Goal: Task Accomplishment & Management: Manage account settings

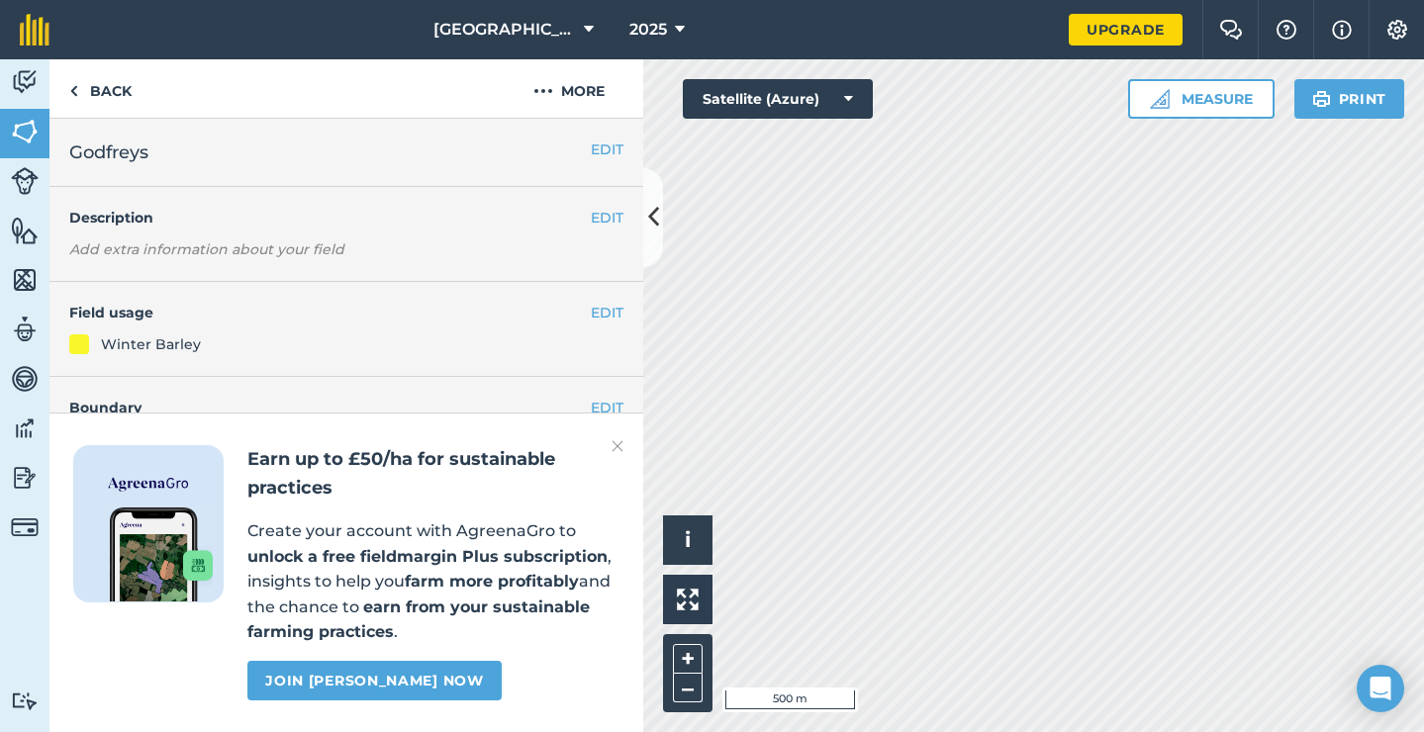
click at [576, 26] on button "[GEOGRAPHIC_DATA]" at bounding box center [514, 29] width 176 height 59
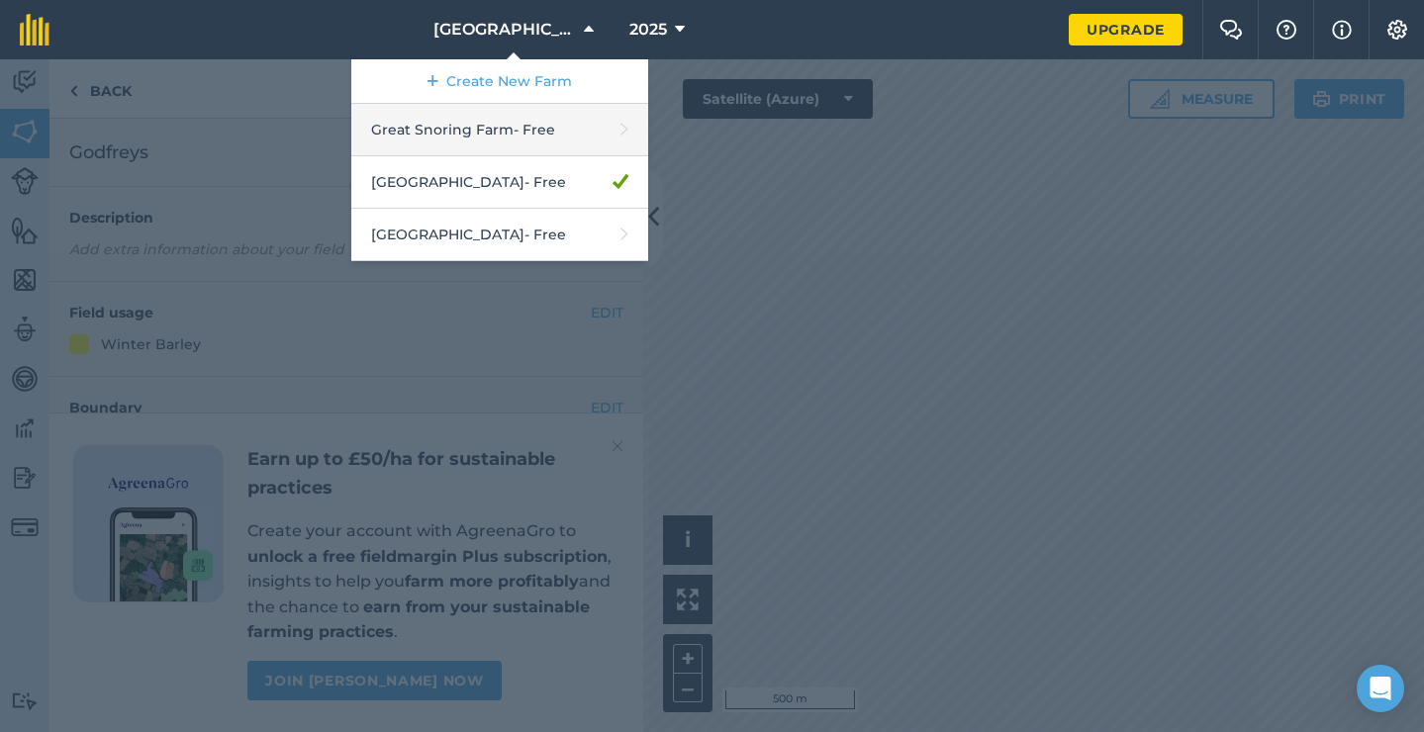
click at [509, 117] on link "Great Snoring Farm - Free" at bounding box center [499, 130] width 297 height 52
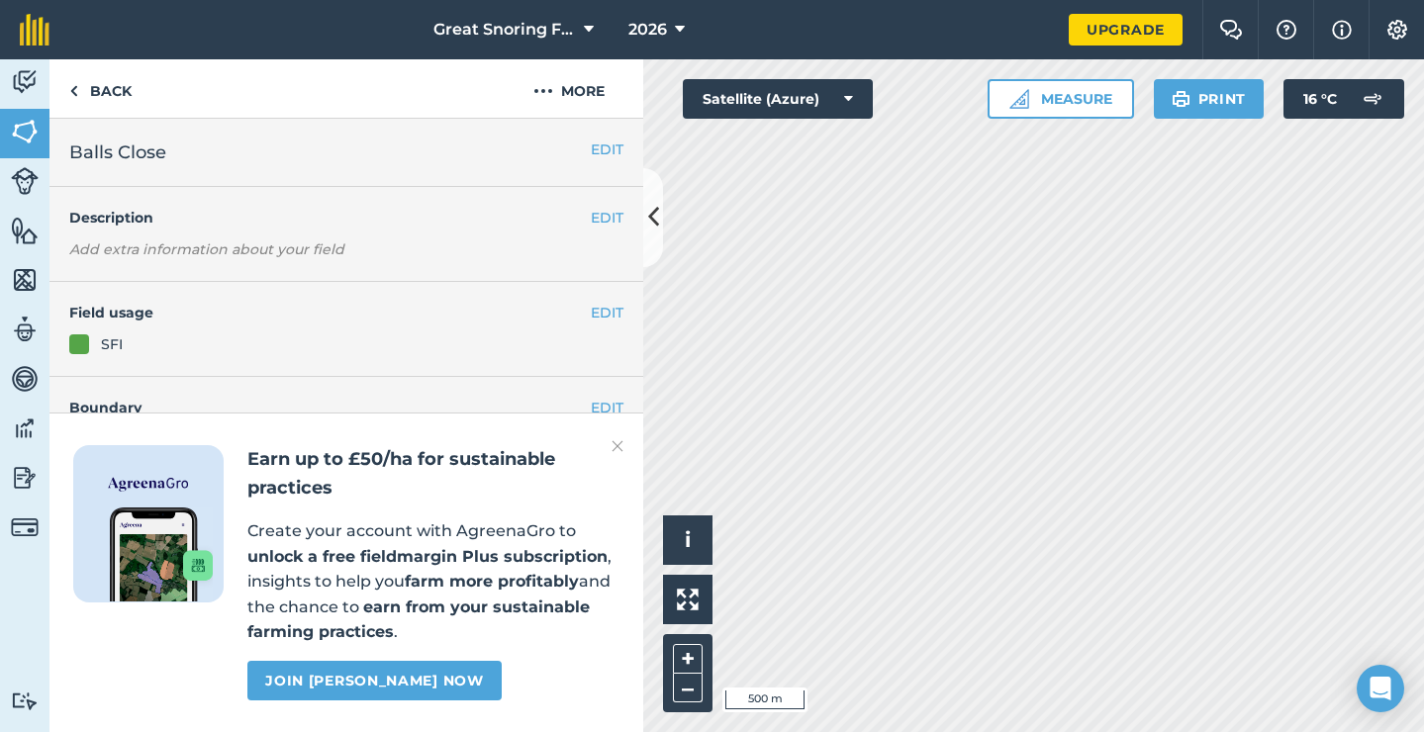
click at [579, 29] on button "Great Snoring Farm" at bounding box center [514, 29] width 176 height 59
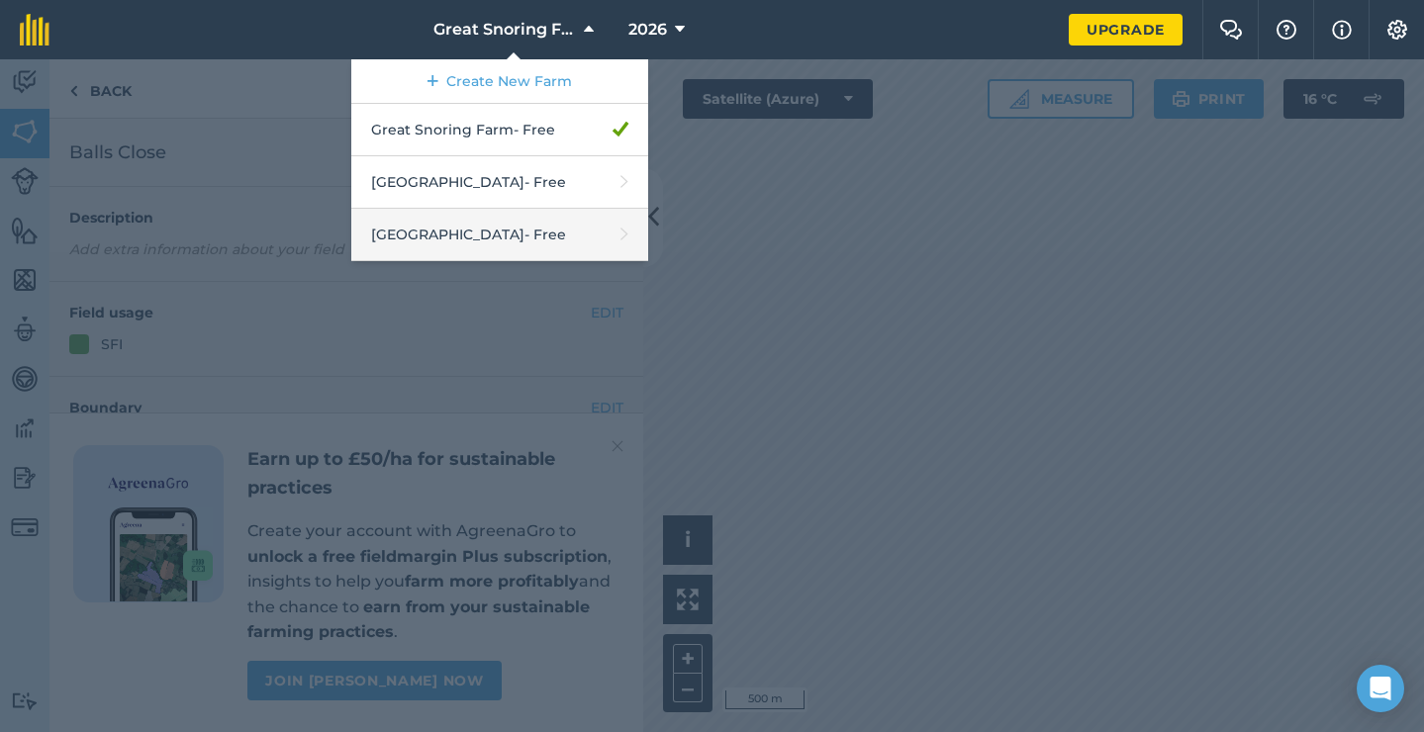
click at [484, 222] on link "[GEOGRAPHIC_DATA] - Free" at bounding box center [499, 235] width 297 height 52
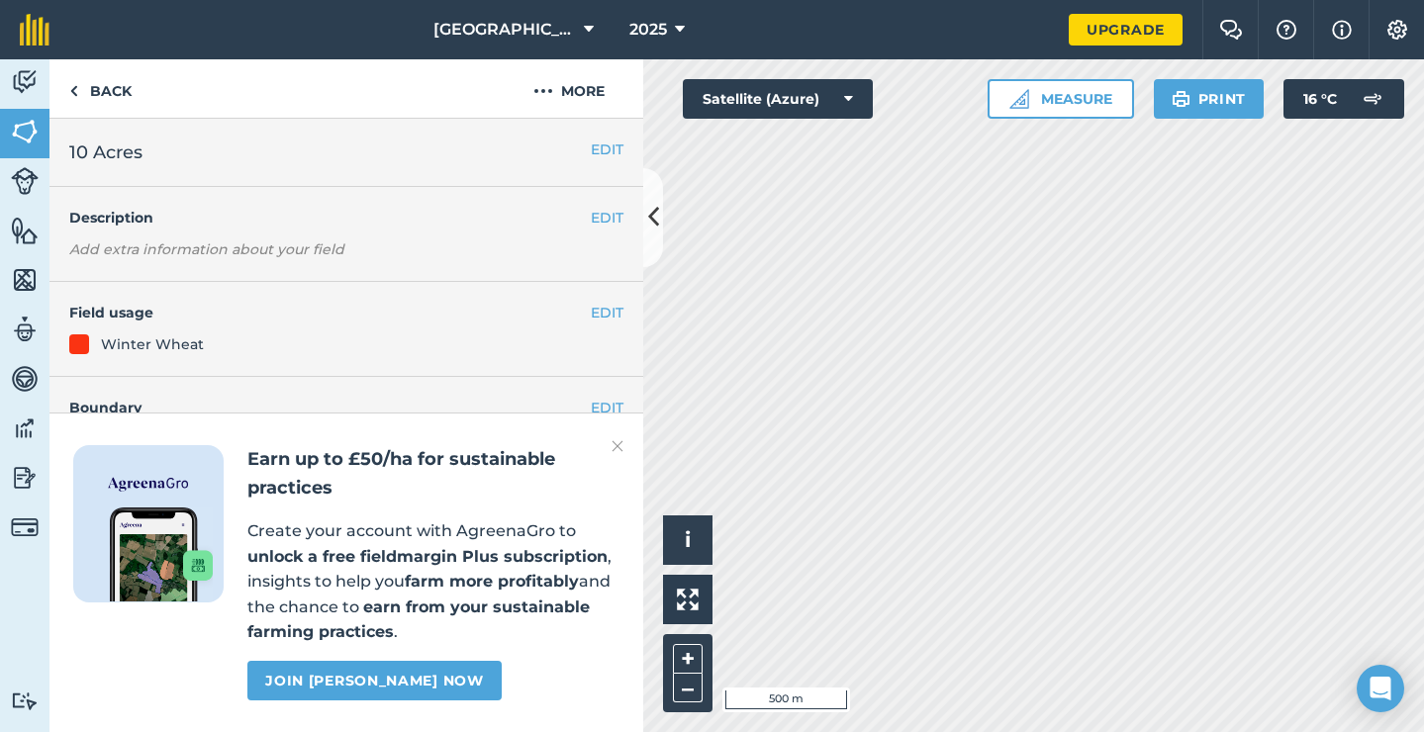
click at [677, 37] on icon at bounding box center [680, 30] width 10 height 24
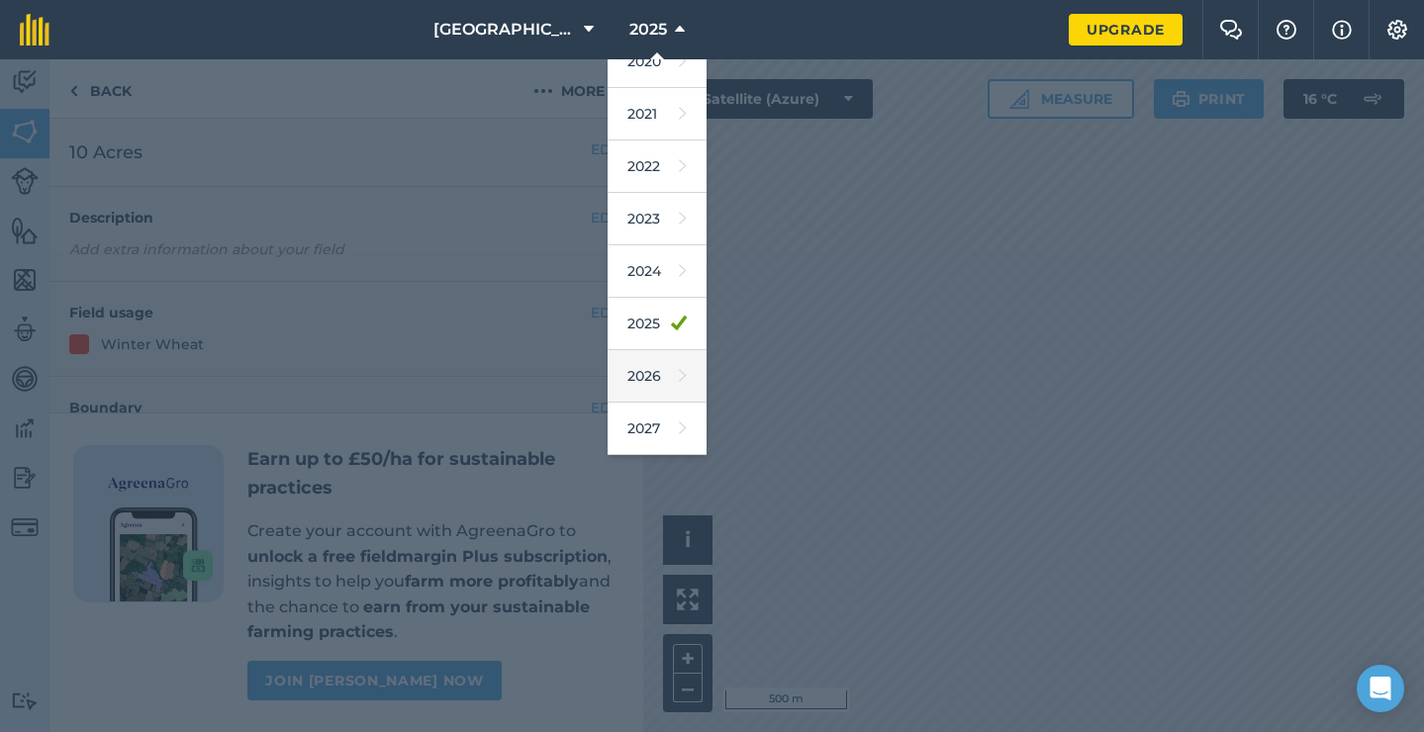
scroll to position [181, 0]
click at [661, 389] on link "2026" at bounding box center [657, 376] width 99 height 52
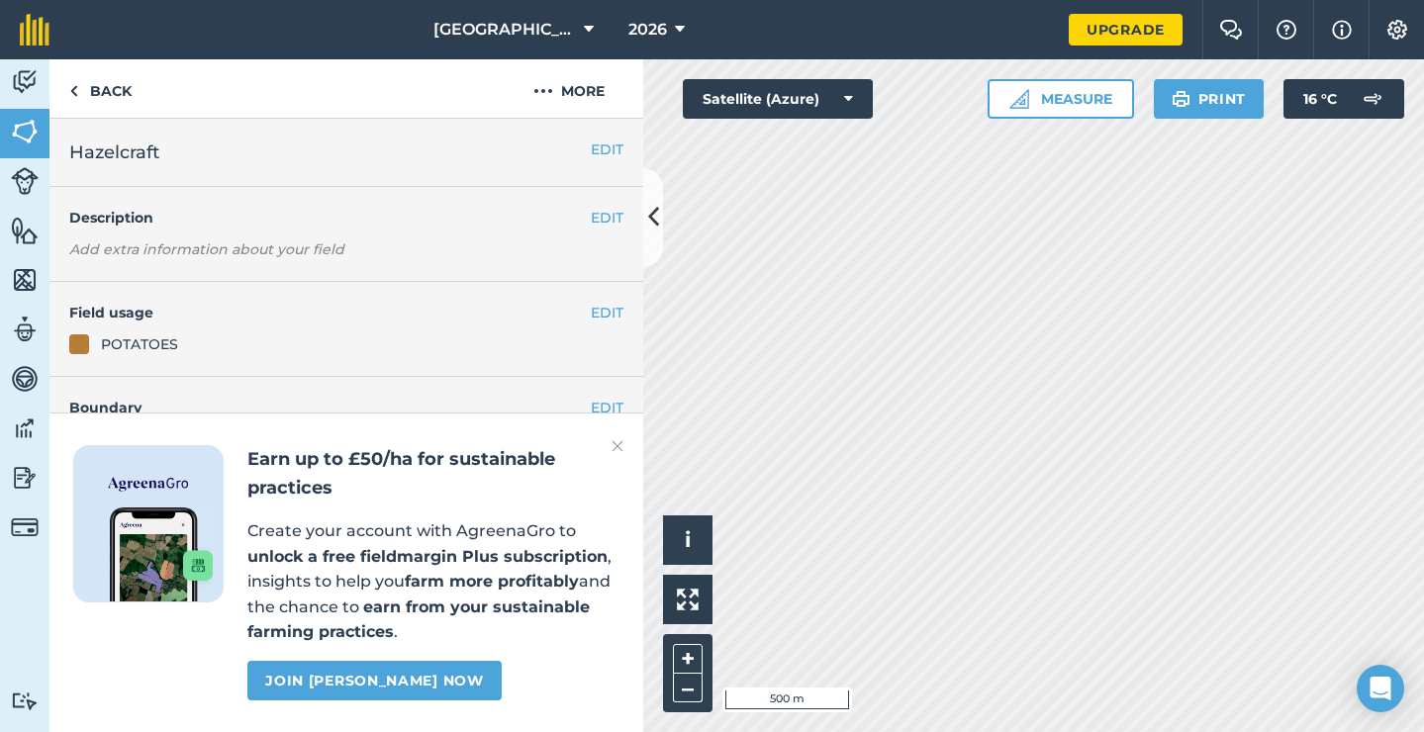
click at [666, 23] on button "2026" at bounding box center [657, 29] width 72 height 59
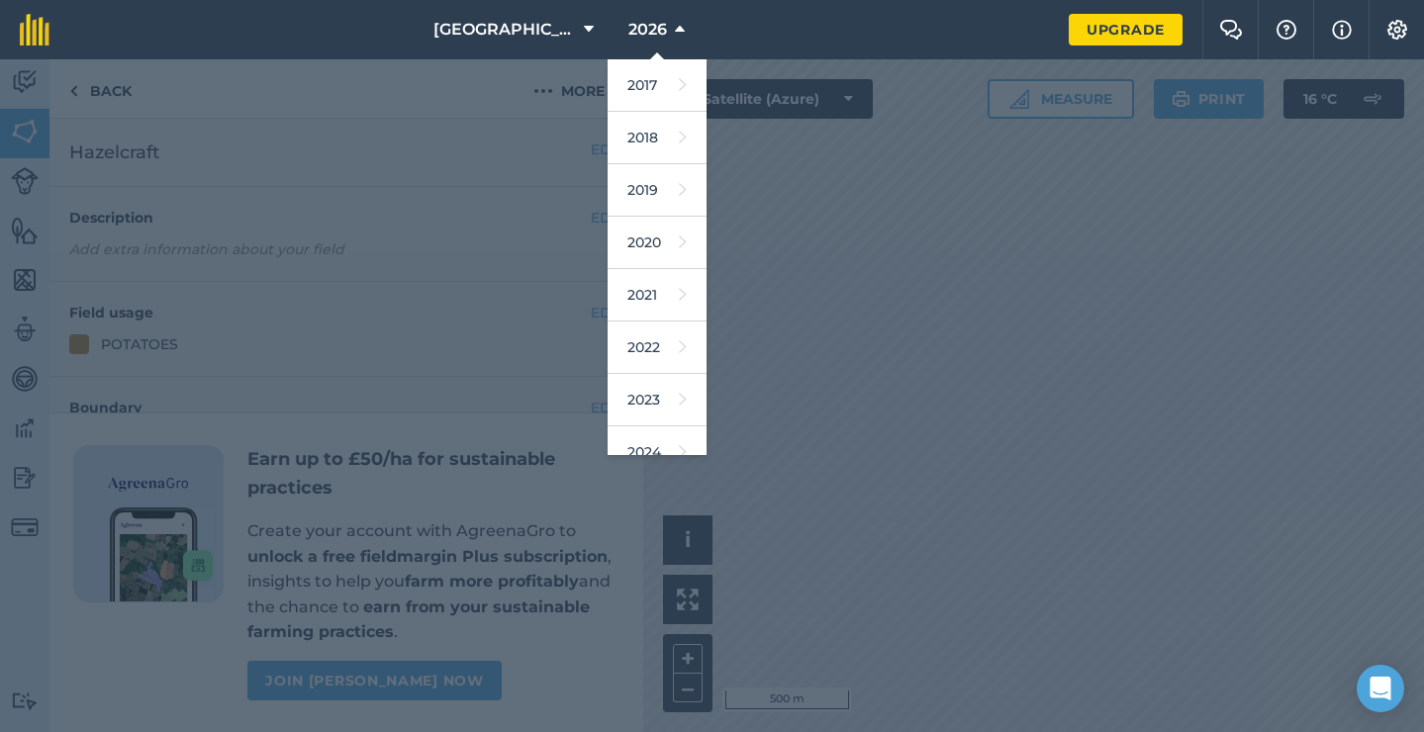
click at [596, 29] on button "[GEOGRAPHIC_DATA]" at bounding box center [514, 29] width 176 height 59
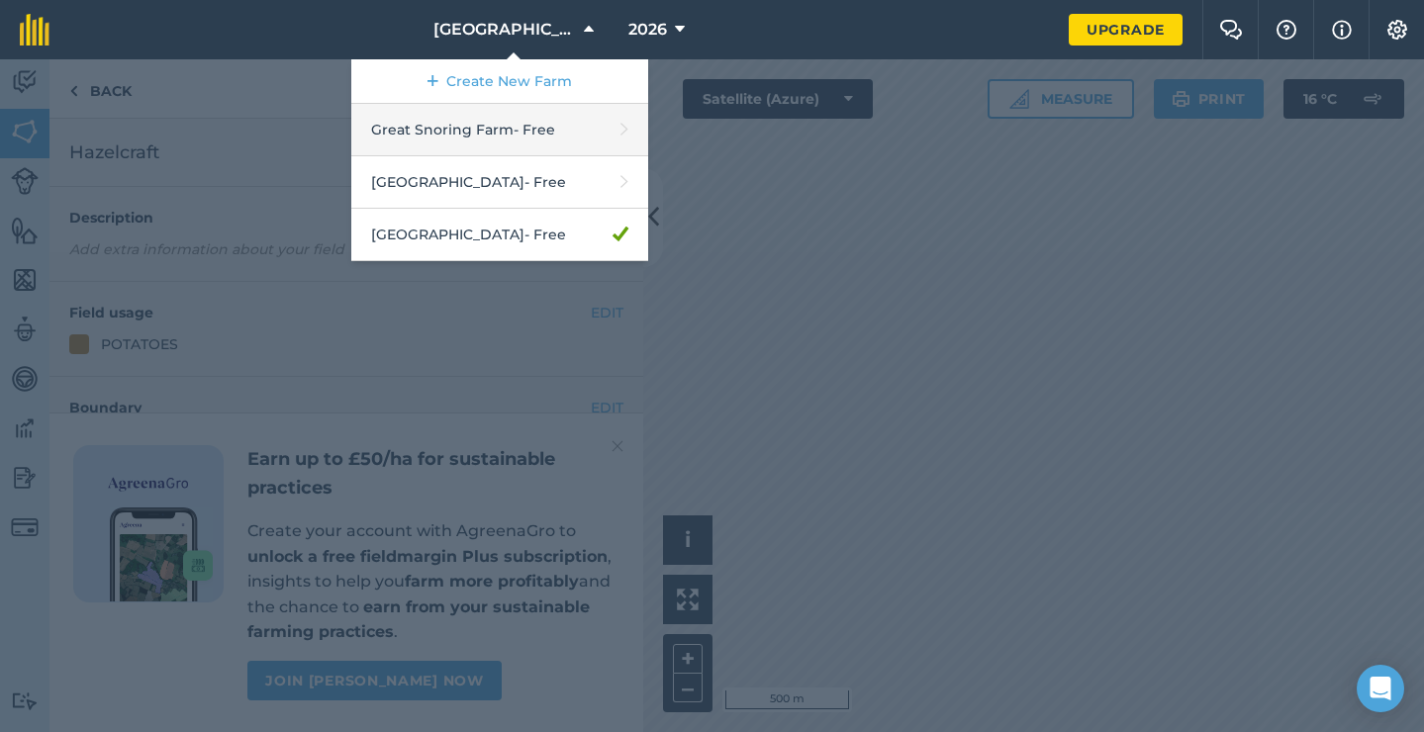
click at [529, 130] on link "Great Snoring Farm - Free" at bounding box center [499, 130] width 297 height 52
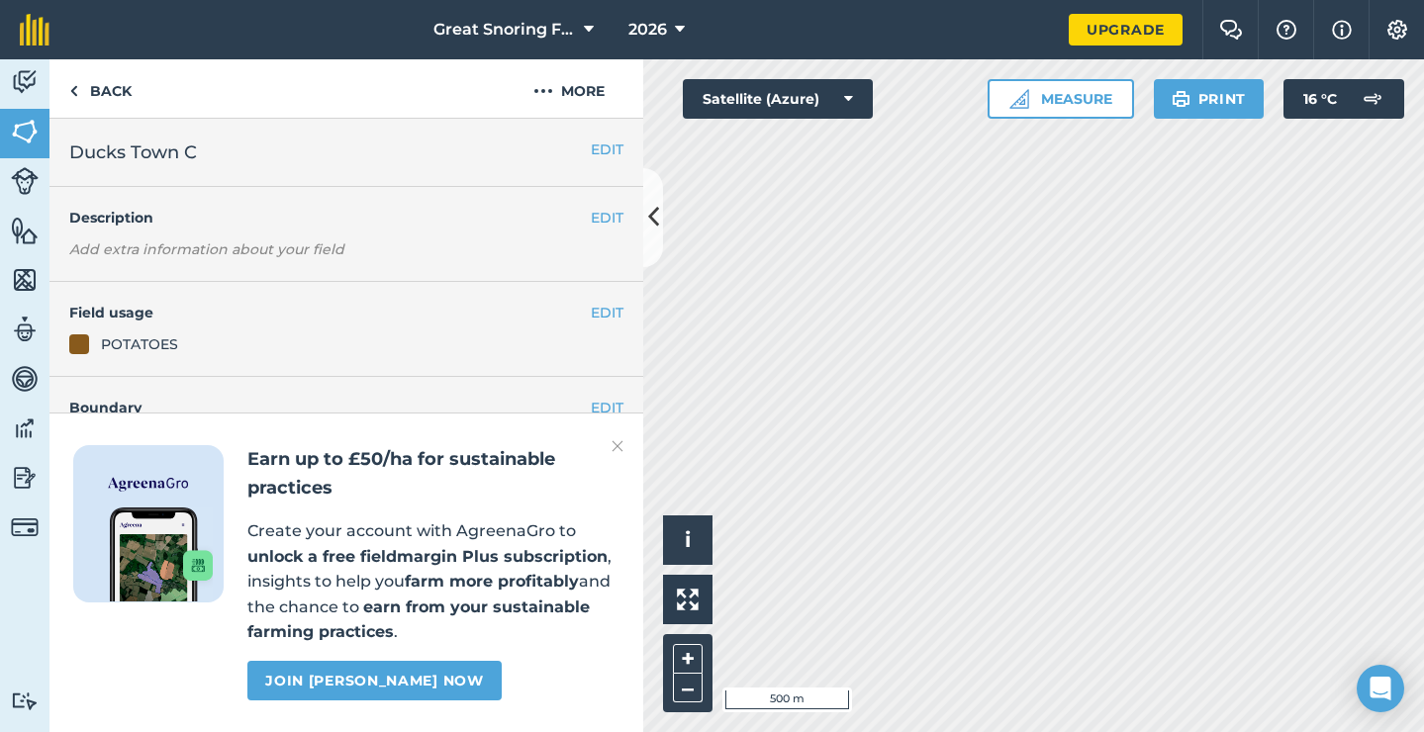
click at [614, 444] on img at bounding box center [618, 447] width 12 height 24
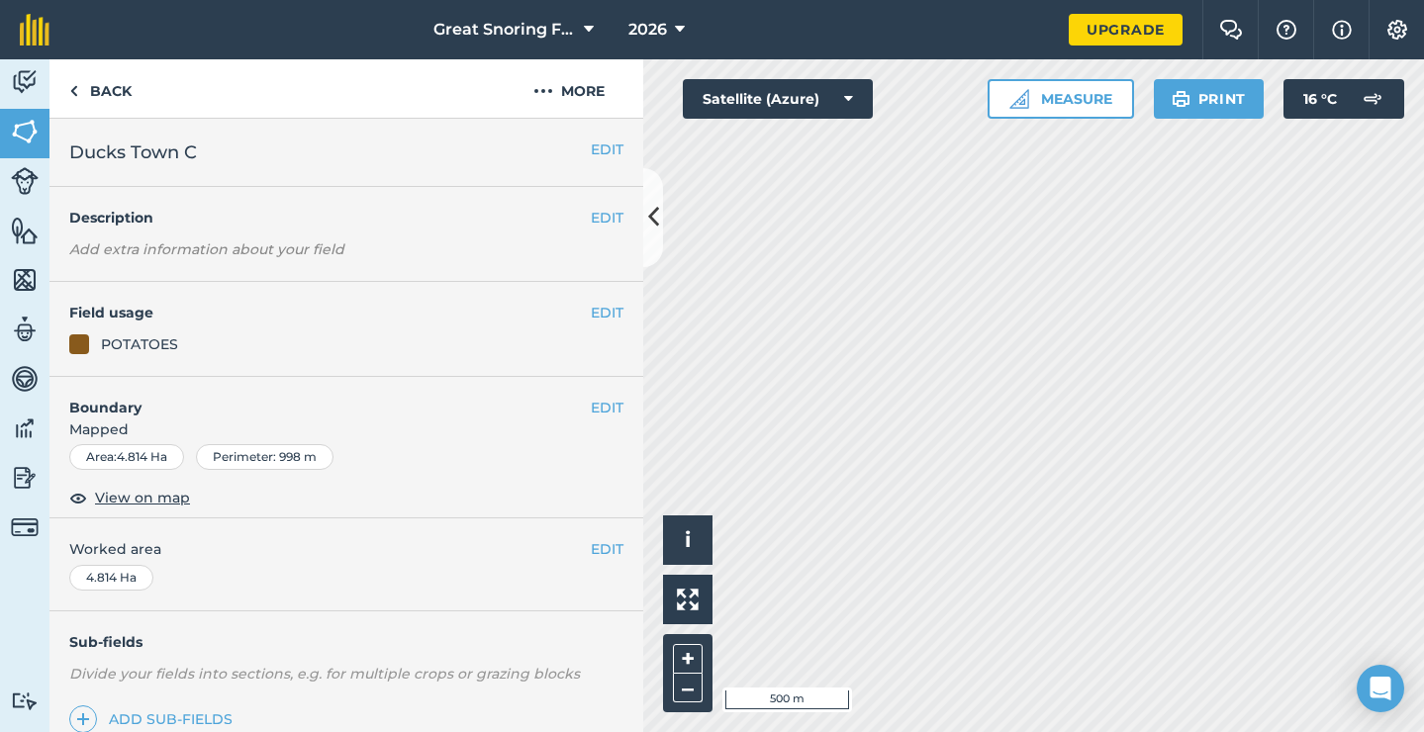
click at [597, 326] on div "EDIT Field usage POTATOES" at bounding box center [346, 329] width 594 height 95
click at [599, 313] on button "EDIT" at bounding box center [607, 313] width 33 height 22
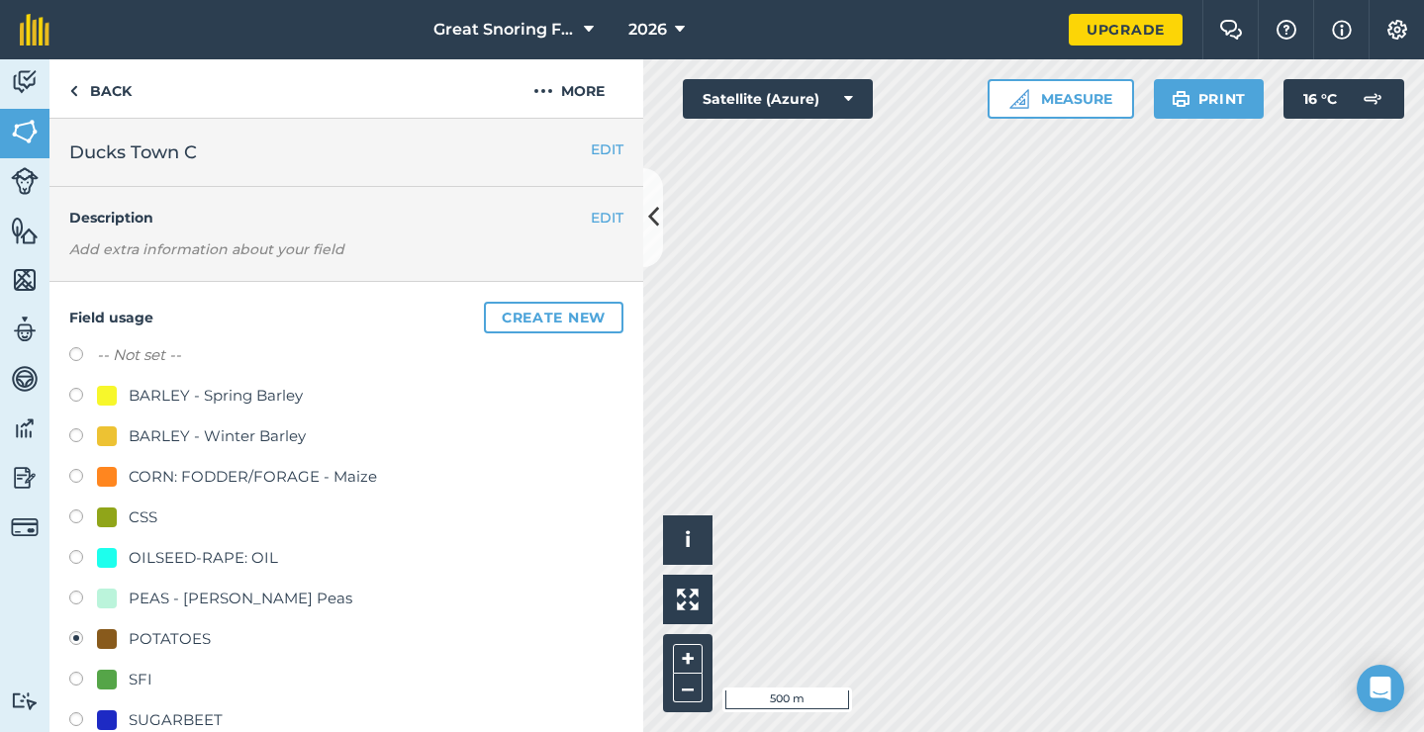
click at [87, 559] on label at bounding box center [83, 560] width 28 height 20
radio input "true"
radio input "false"
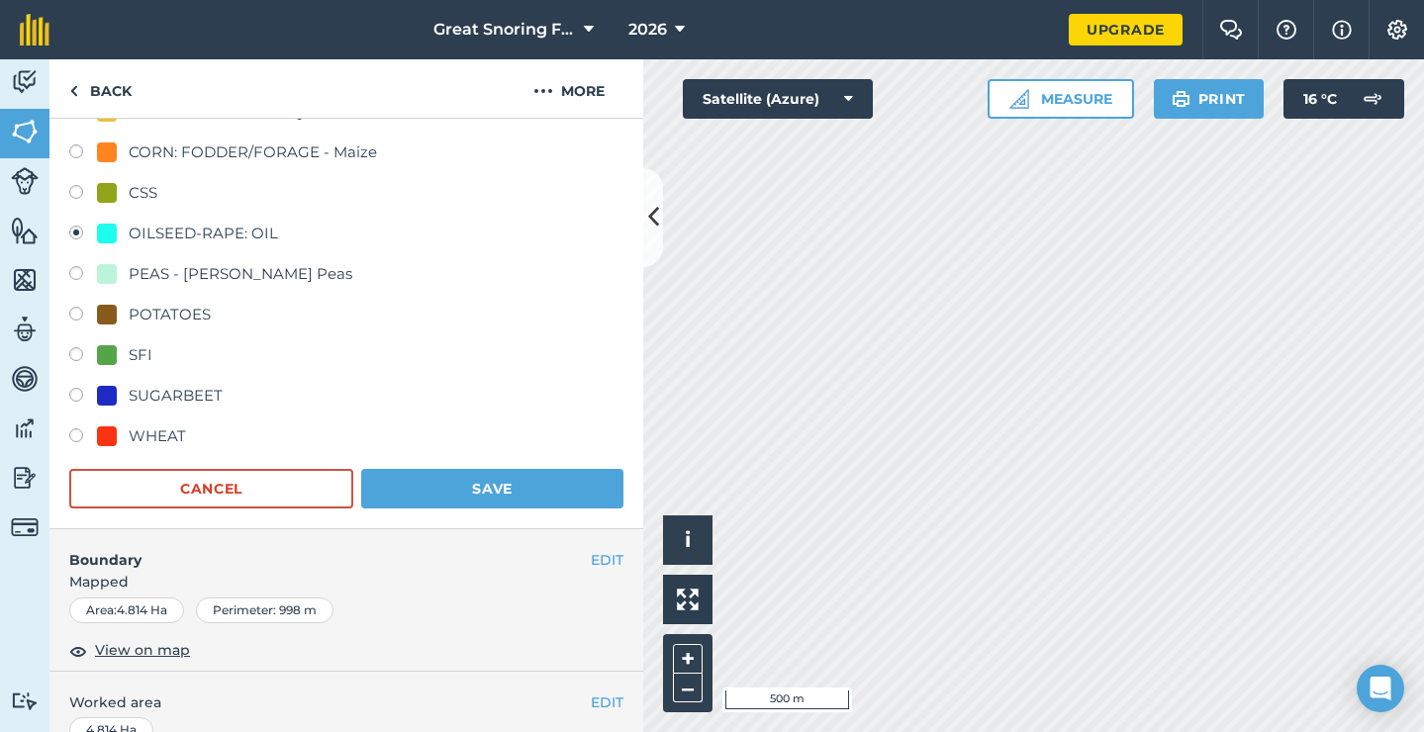
scroll to position [514, 0]
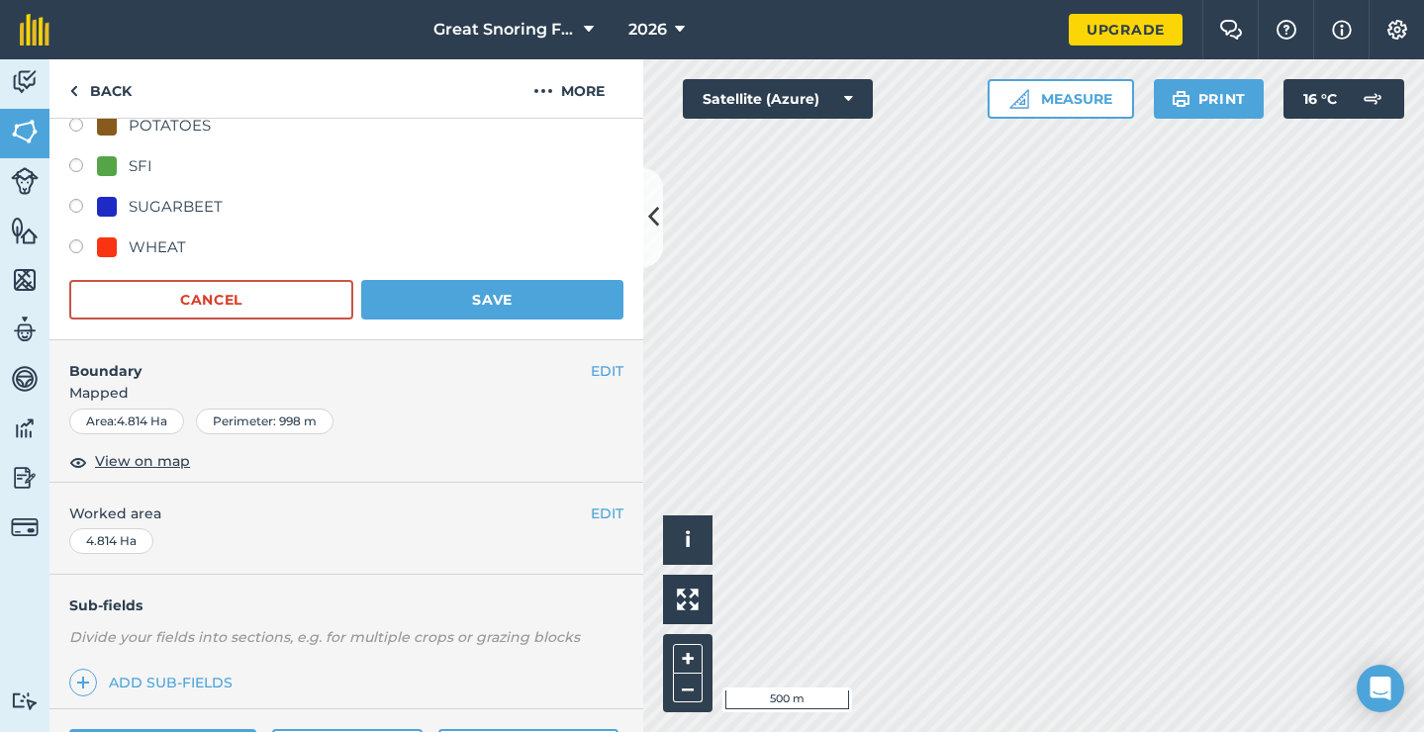
click at [438, 292] on button "Save" at bounding box center [492, 300] width 262 height 40
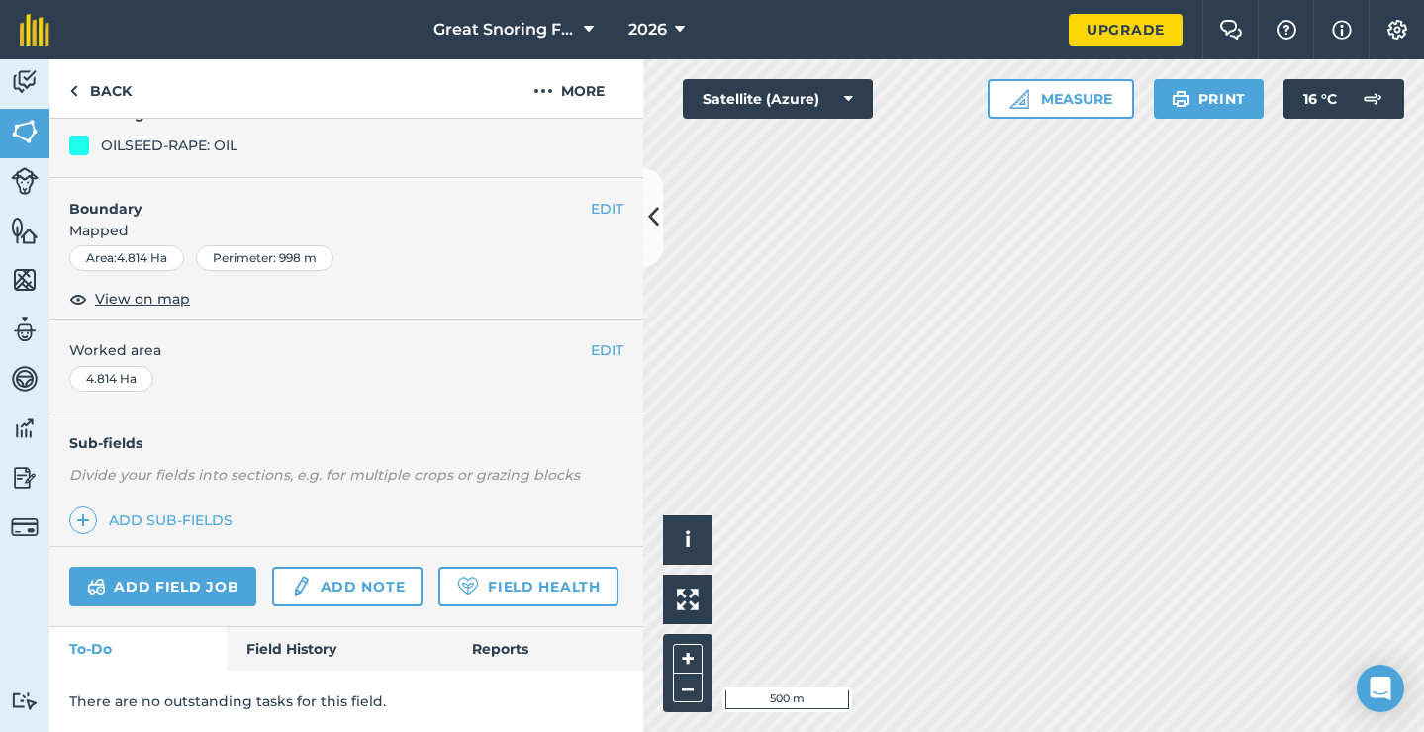
scroll to position [195, 0]
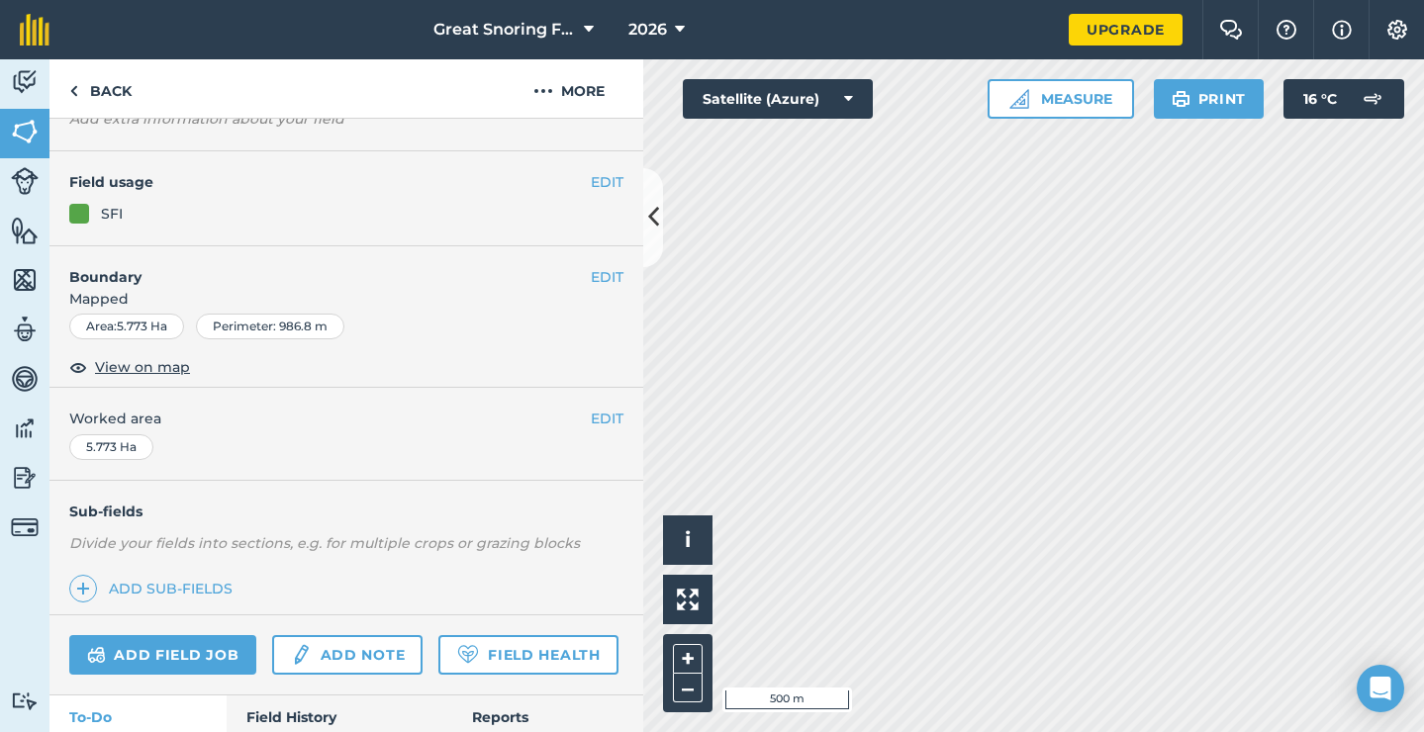
scroll to position [115, 0]
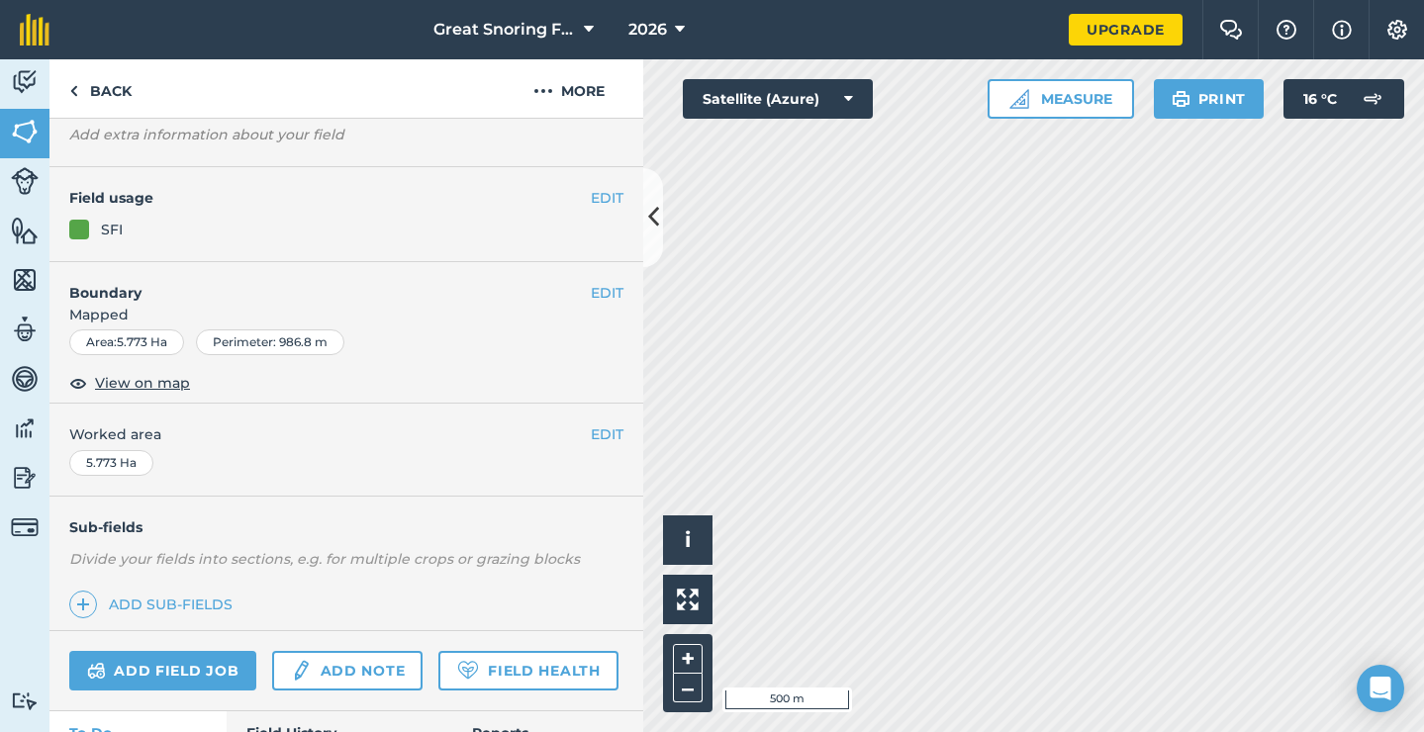
click at [596, 194] on button "EDIT" at bounding box center [607, 198] width 33 height 22
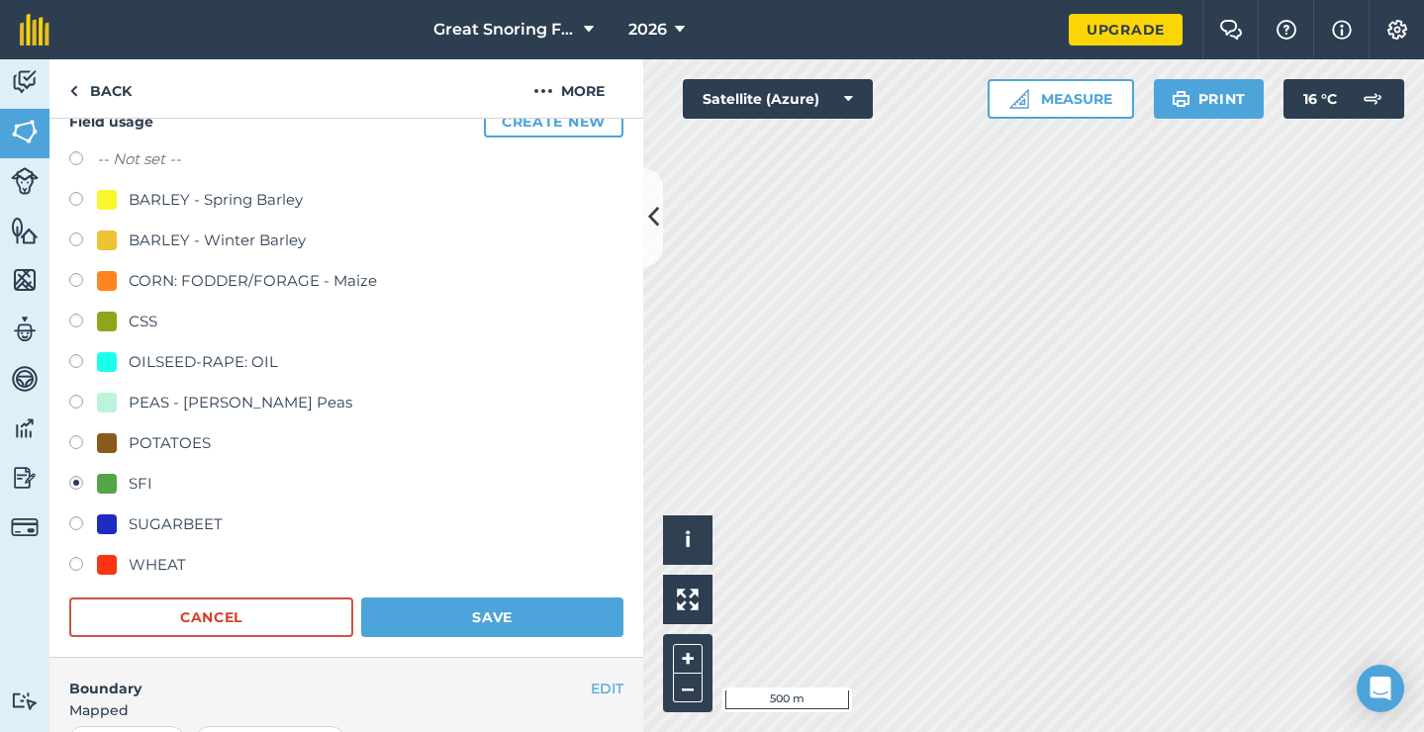
scroll to position [197, 0]
click at [97, 514] on div at bounding box center [107, 524] width 20 height 20
radio input "true"
radio input "false"
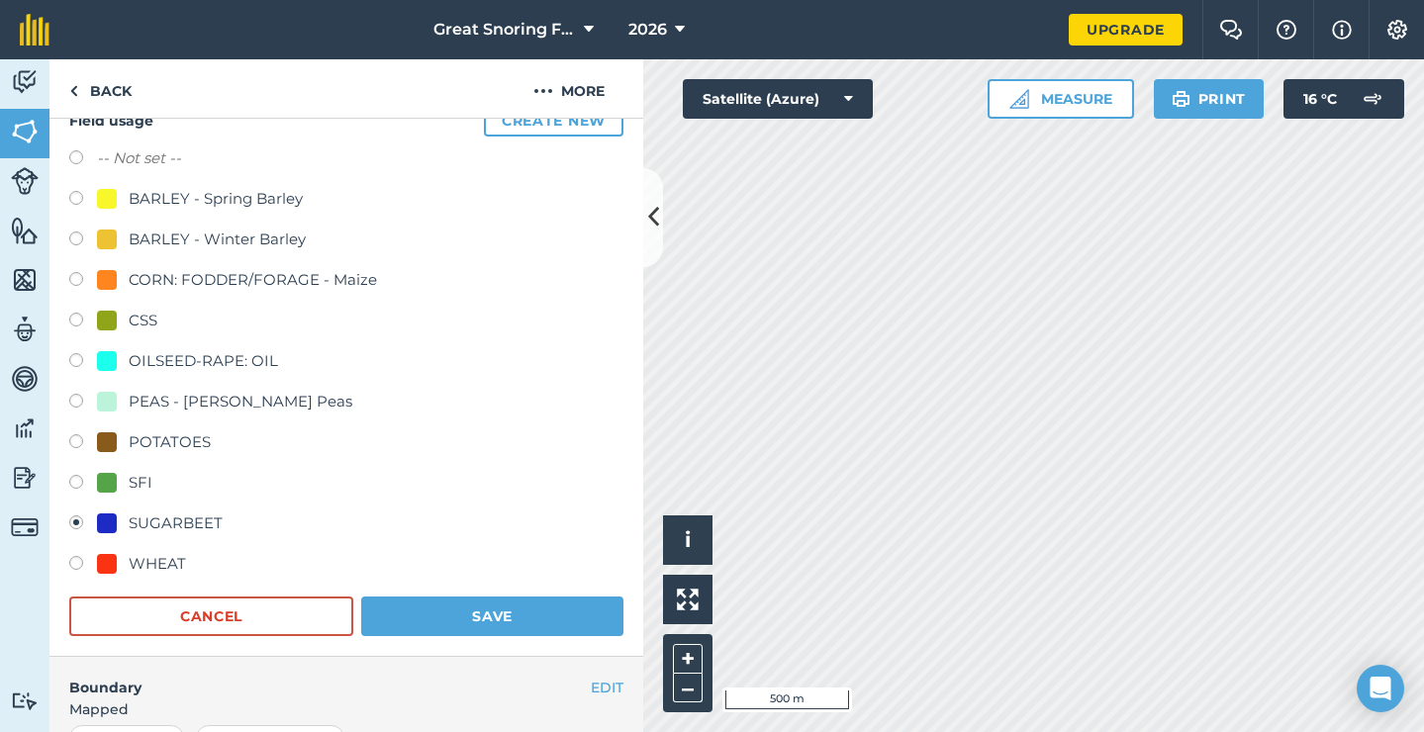
click at [537, 619] on button "Save" at bounding box center [492, 617] width 262 height 40
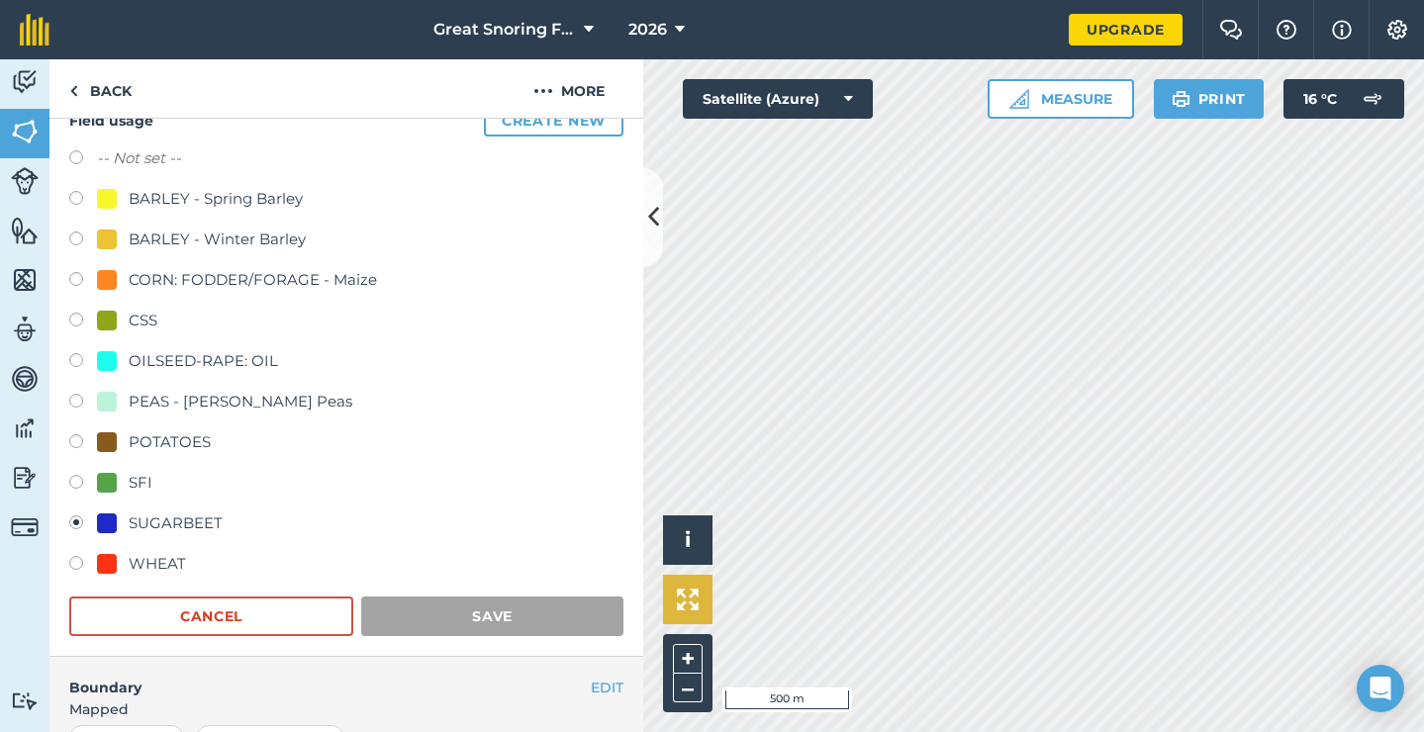
scroll to position [195, 0]
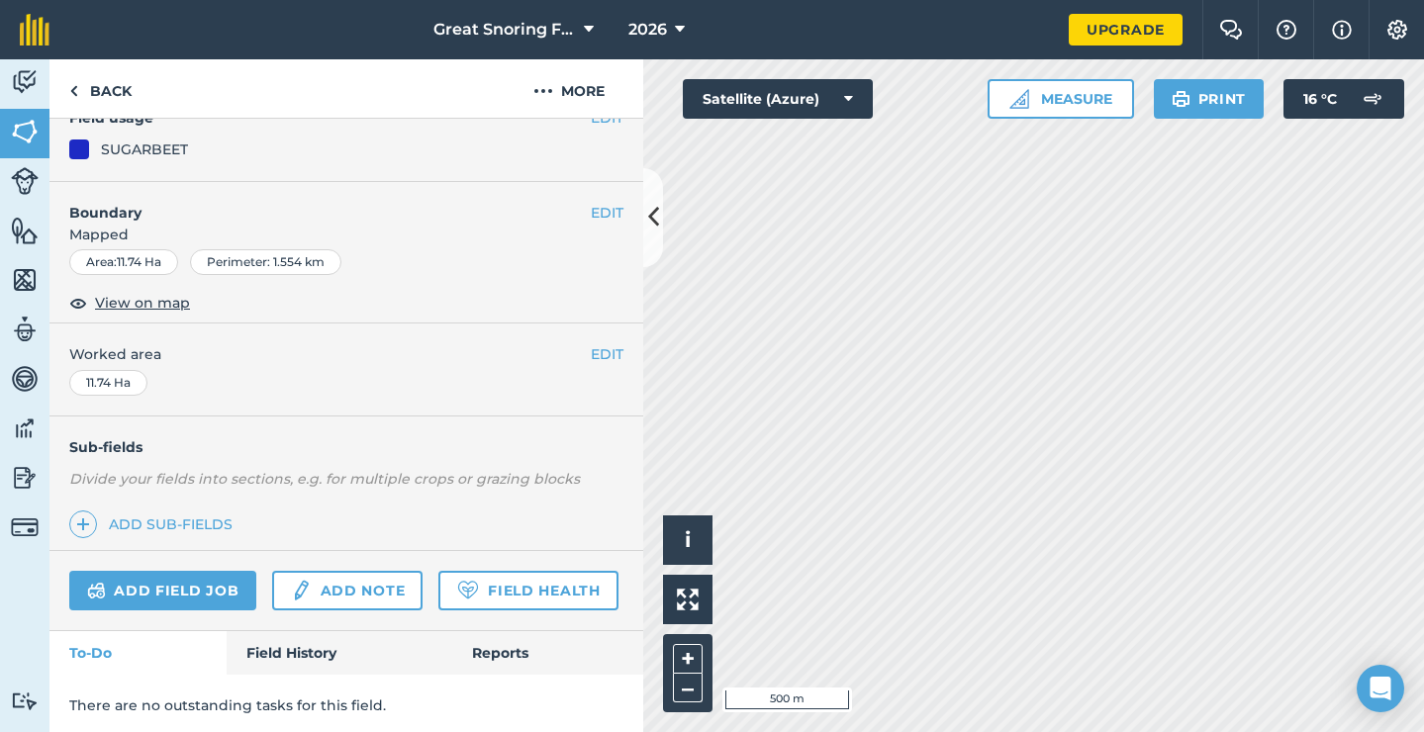
click at [604, 213] on button "EDIT" at bounding box center [607, 213] width 33 height 22
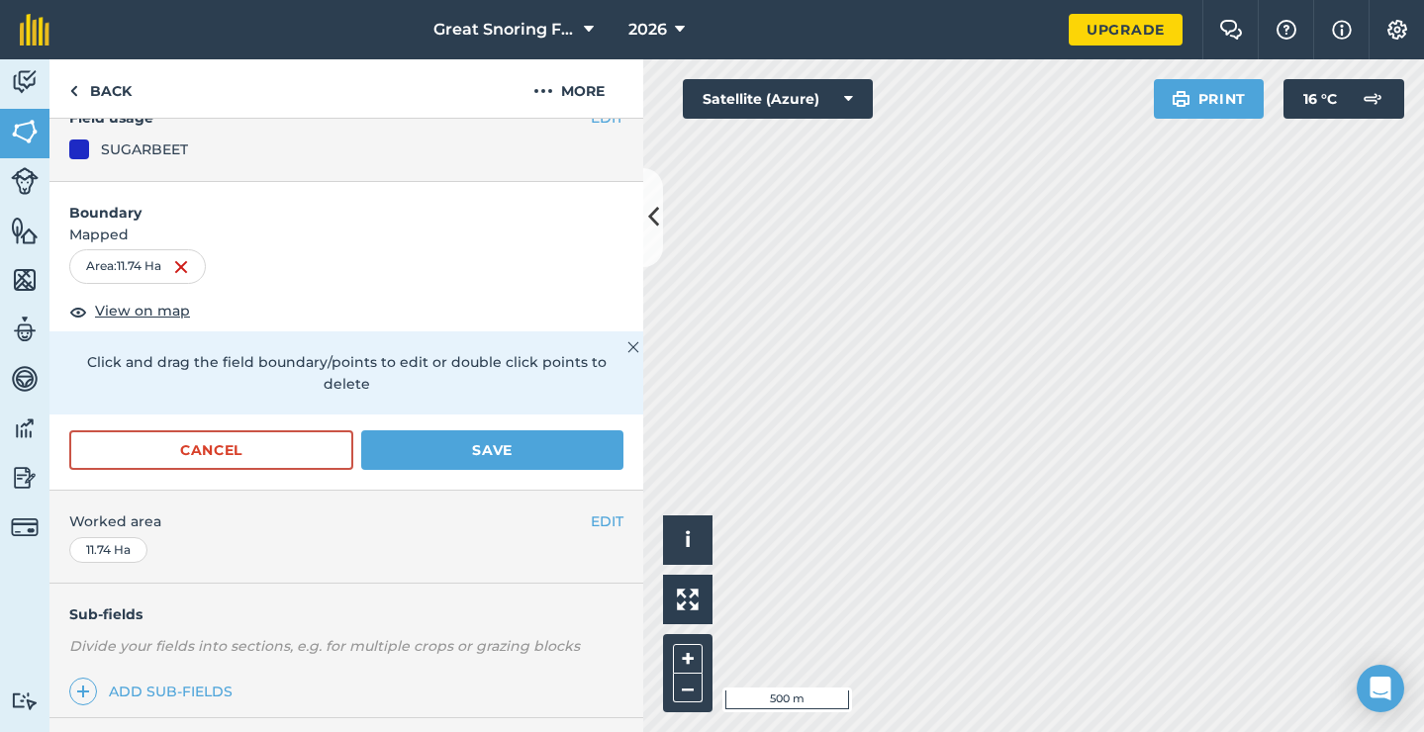
scroll to position [154, 0]
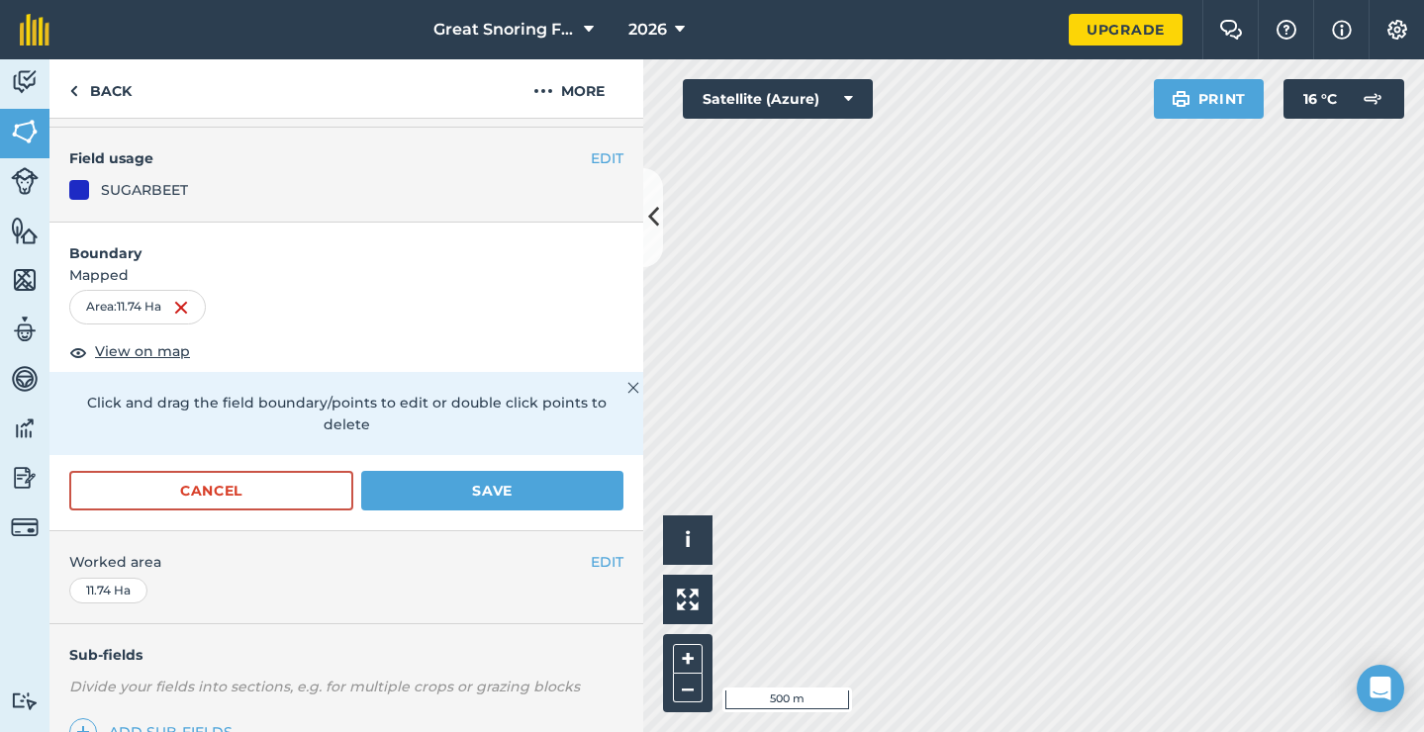
click at [606, 150] on button "EDIT" at bounding box center [607, 158] width 33 height 22
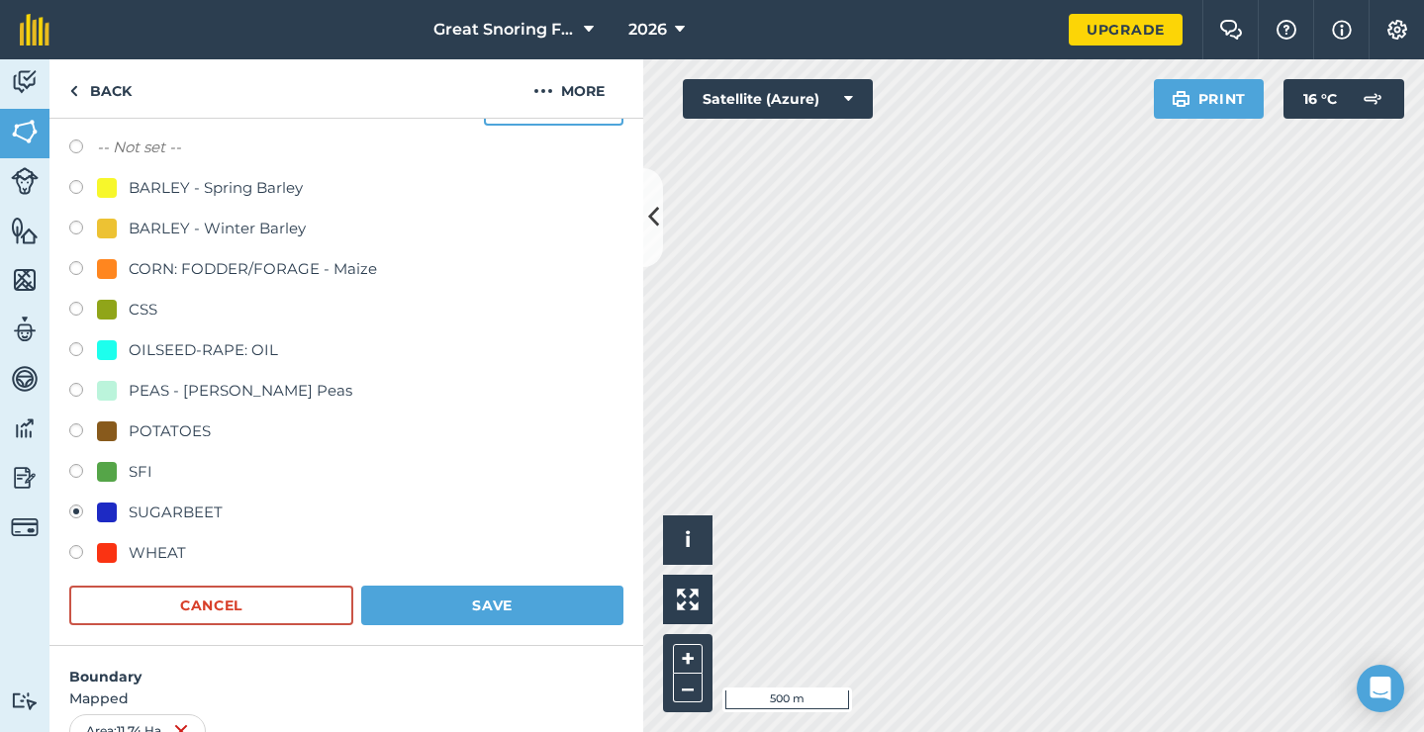
scroll to position [211, 0]
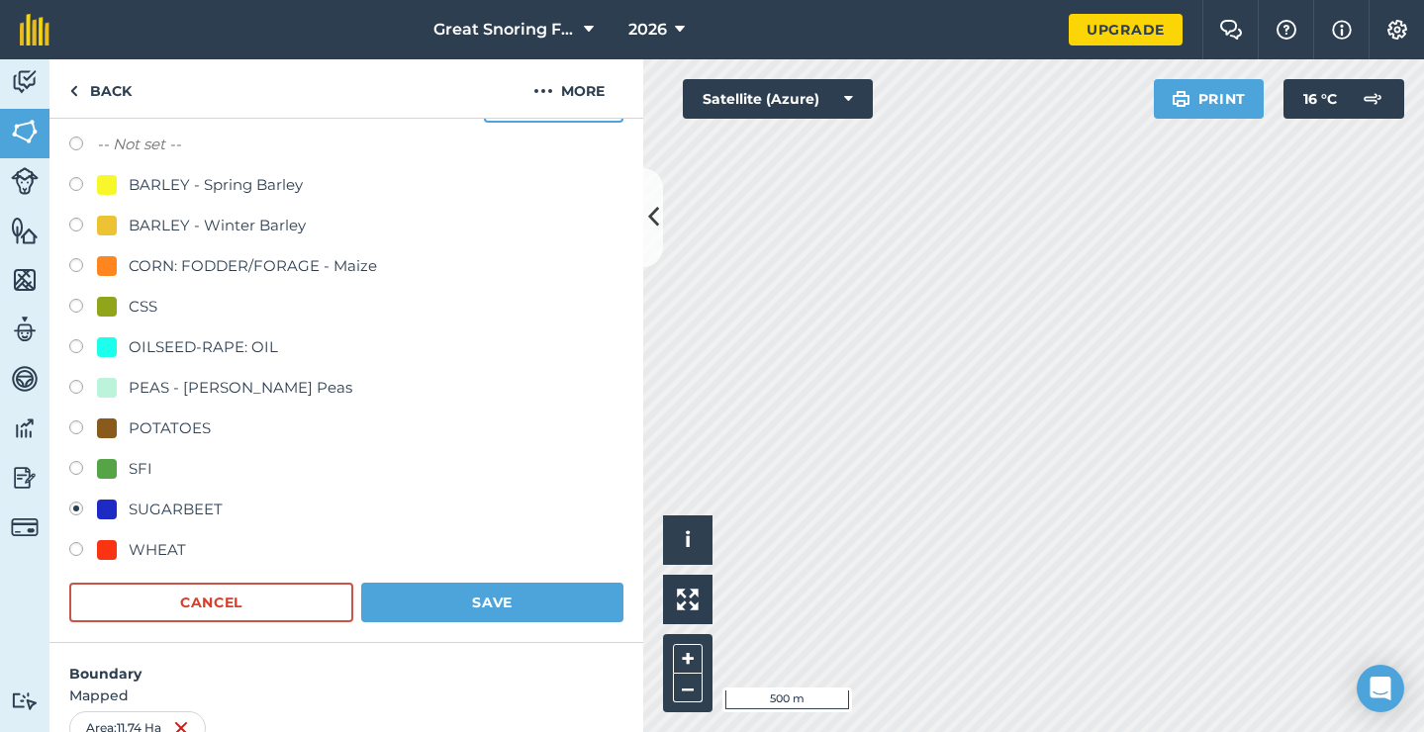
click at [75, 264] on label at bounding box center [83, 268] width 28 height 20
radio input "true"
radio input "false"
click at [458, 596] on button "Save" at bounding box center [492, 603] width 262 height 40
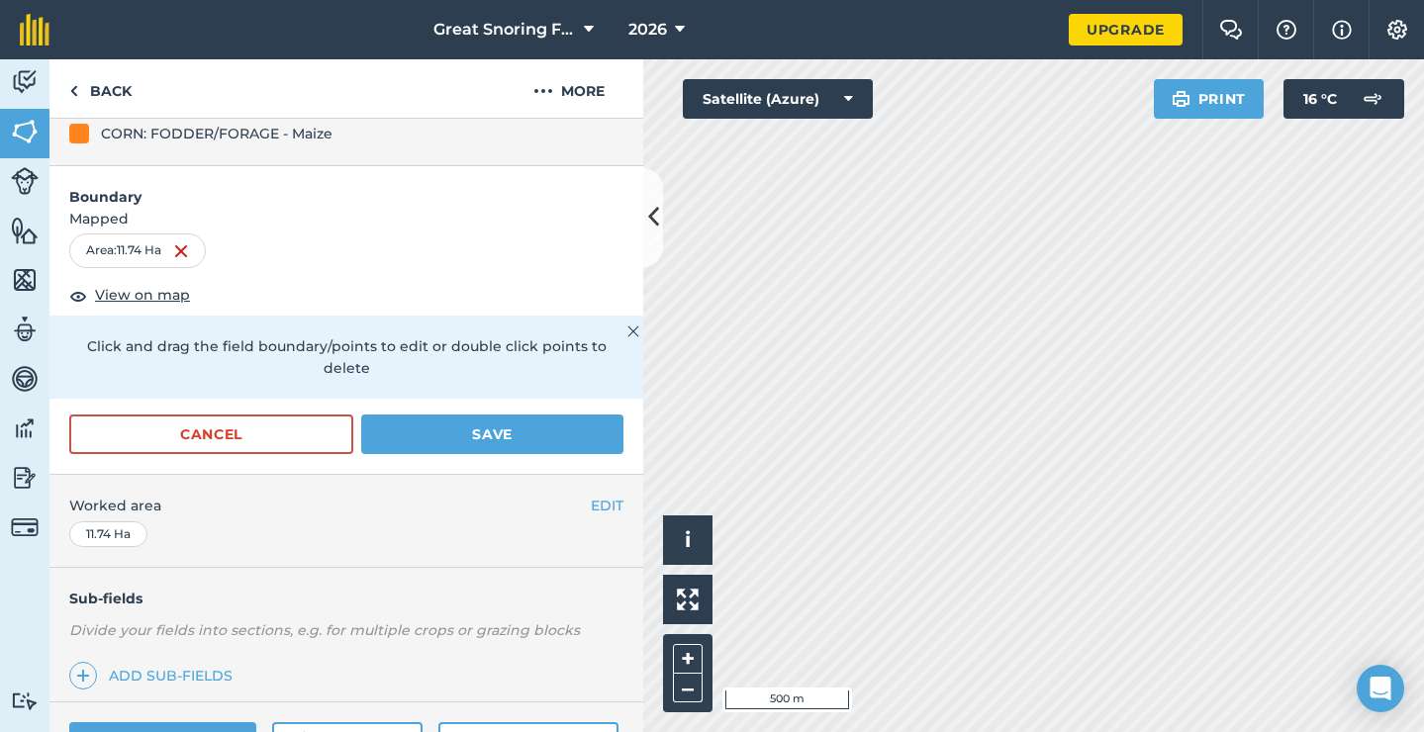
click at [656, 221] on icon at bounding box center [653, 217] width 11 height 35
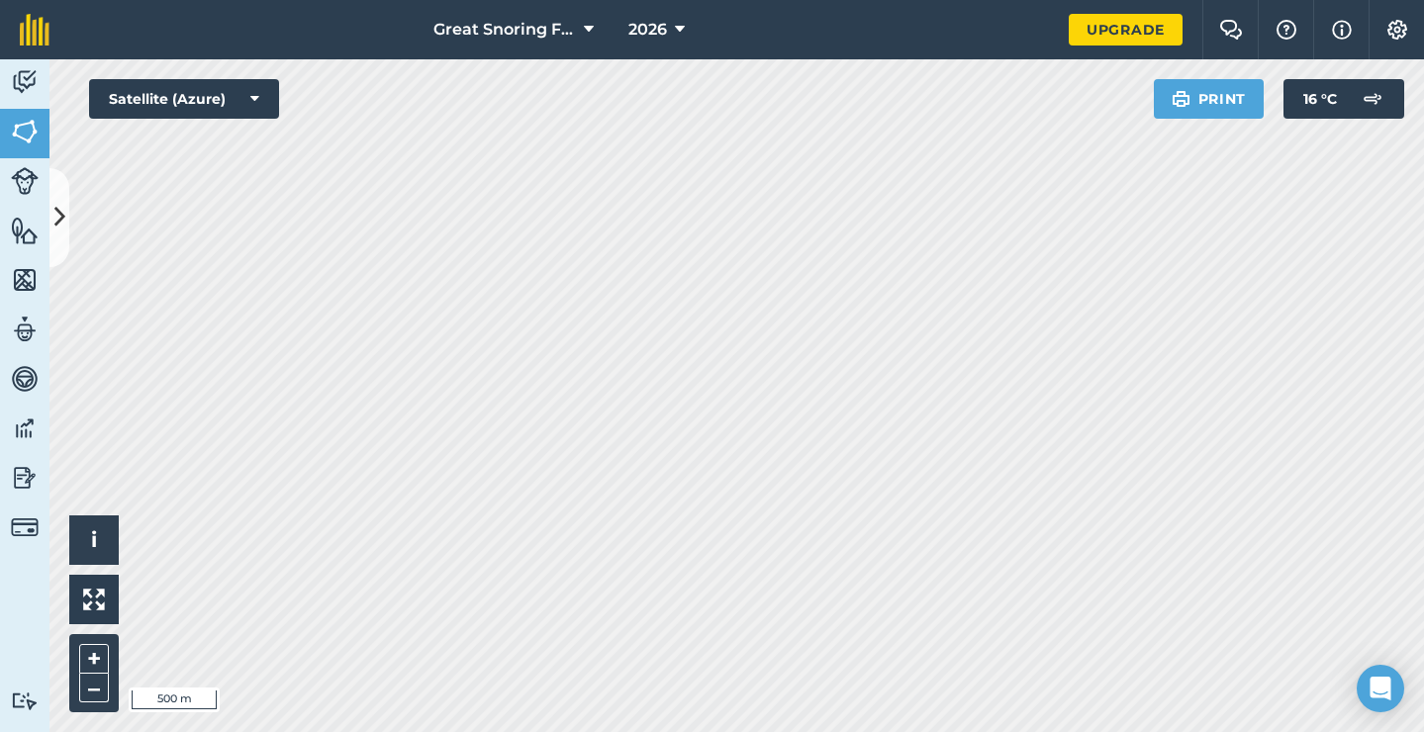
click at [55, 217] on icon at bounding box center [59, 217] width 11 height 35
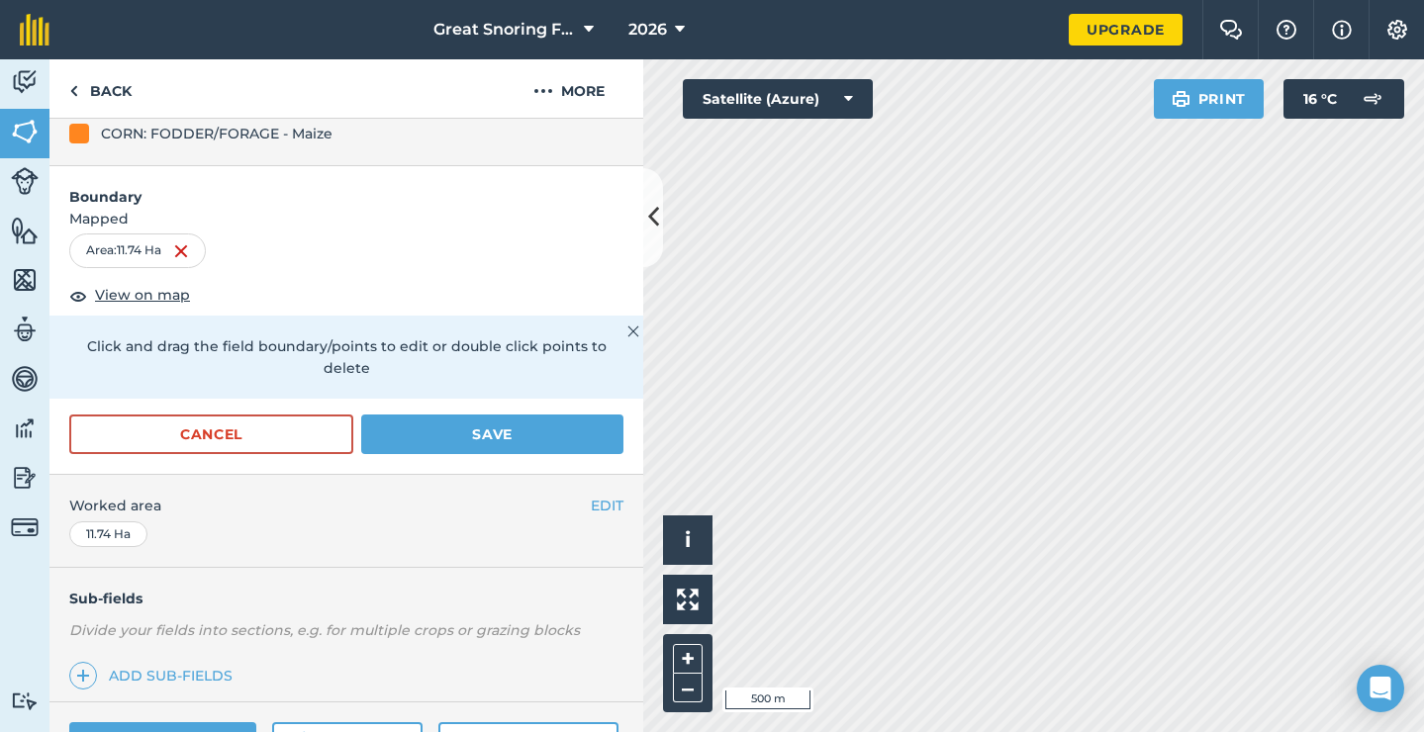
click at [478, 429] on button "Save" at bounding box center [492, 435] width 262 height 40
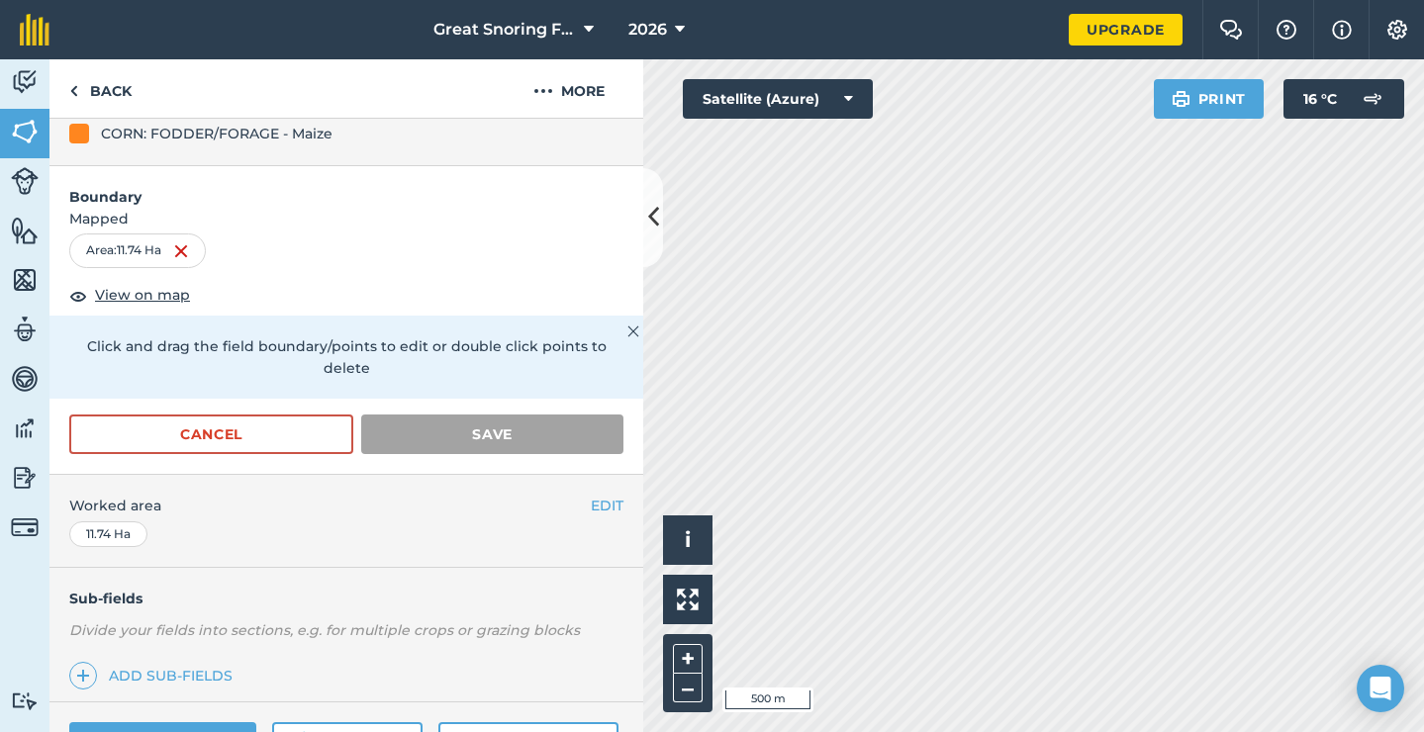
scroll to position [195, 0]
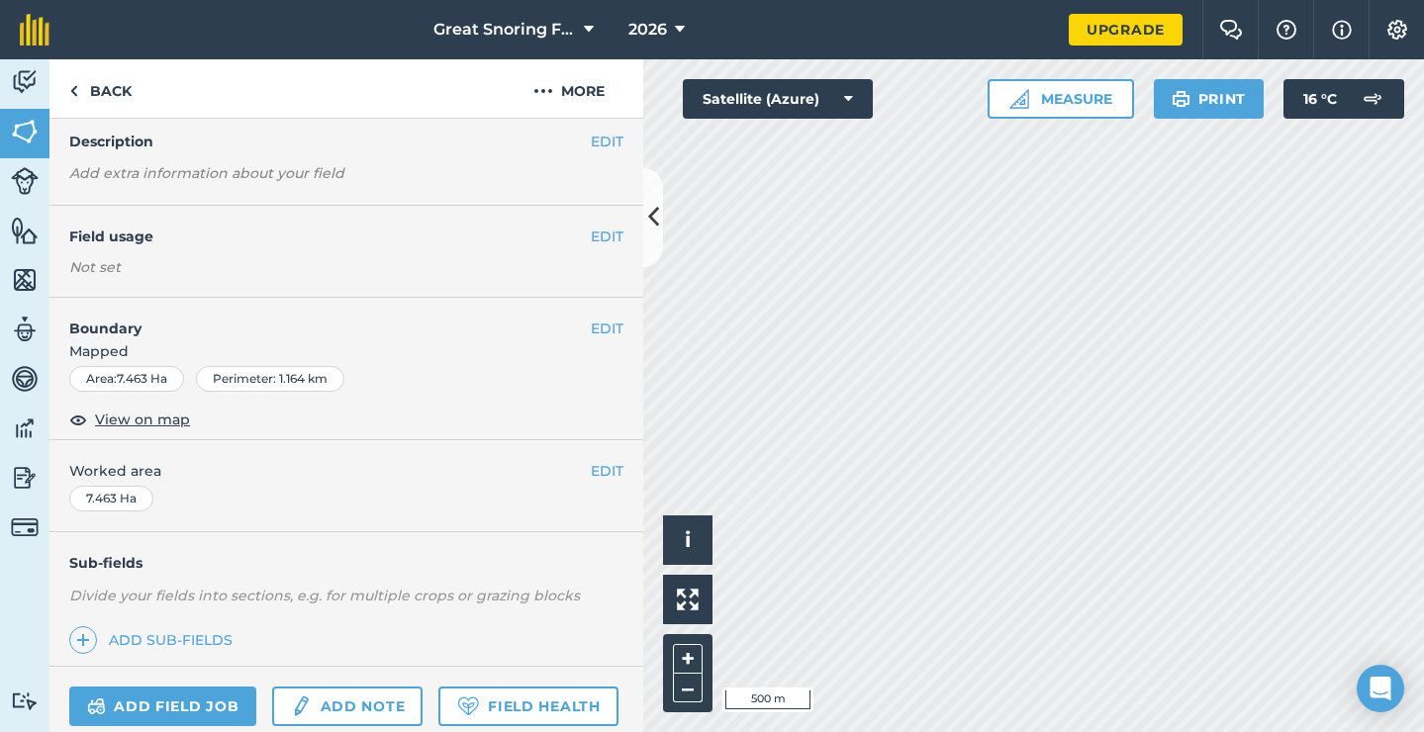
scroll to position [75, 0]
click at [612, 232] on button "EDIT" at bounding box center [607, 238] width 33 height 22
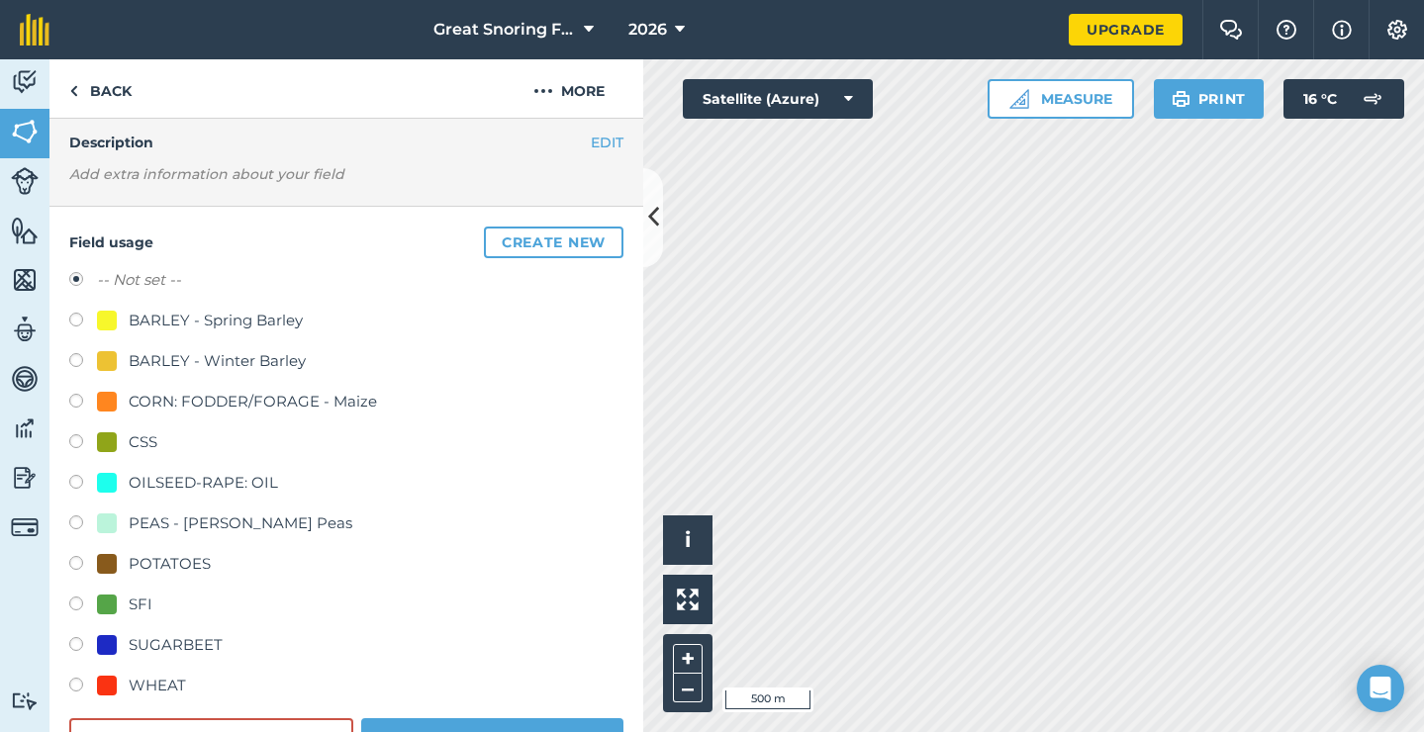
click at [183, 405] on div "CORN: FODDER/FORAGE - Maize" at bounding box center [253, 402] width 248 height 24
radio input "true"
radio input "false"
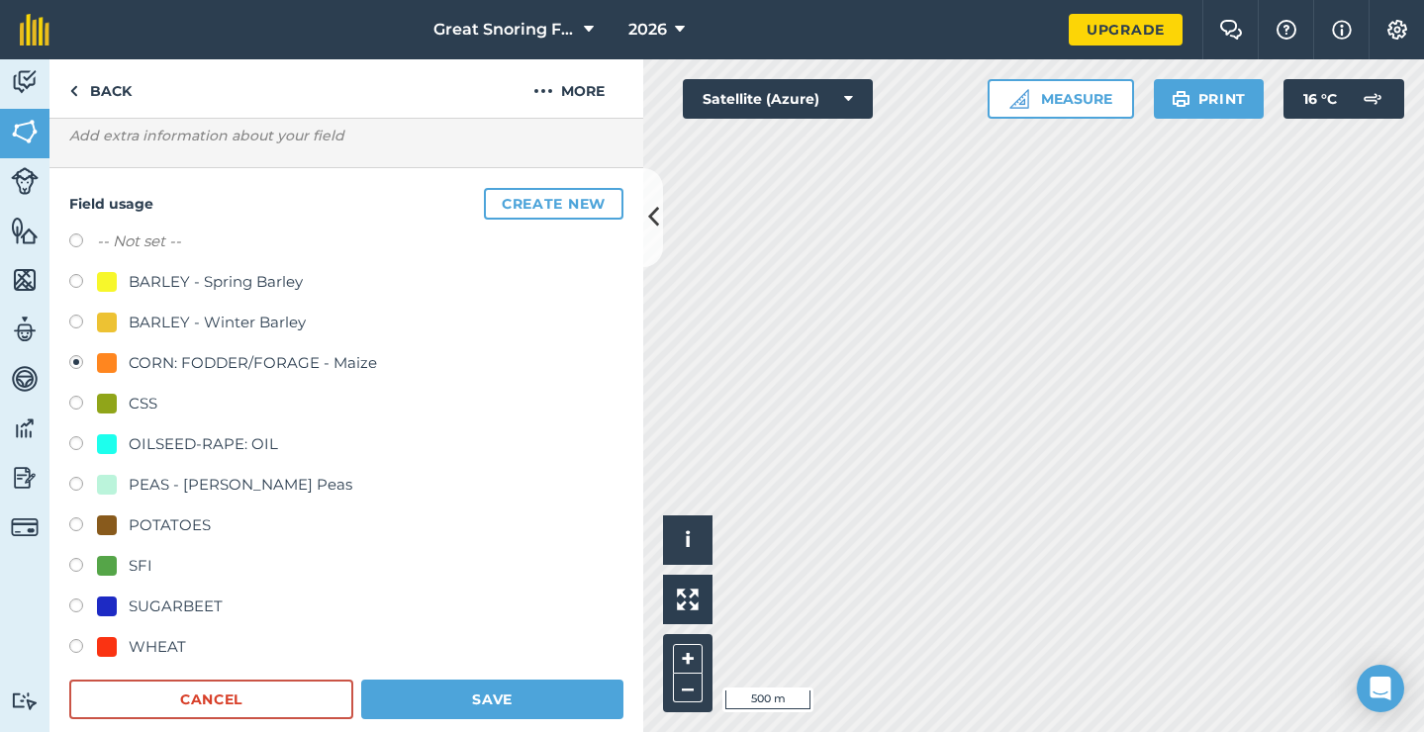
click at [498, 694] on button "Save" at bounding box center [492, 700] width 262 height 40
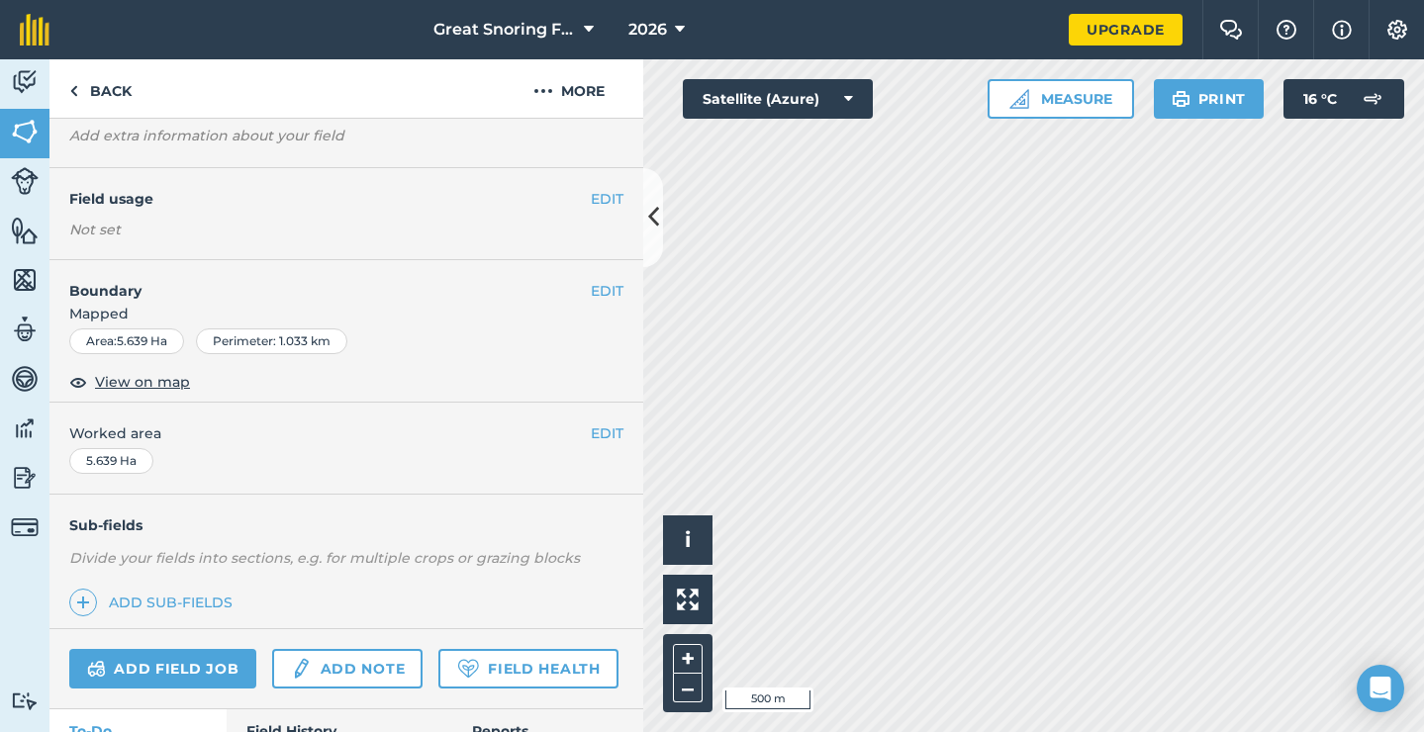
click at [598, 191] on button "EDIT" at bounding box center [607, 199] width 33 height 22
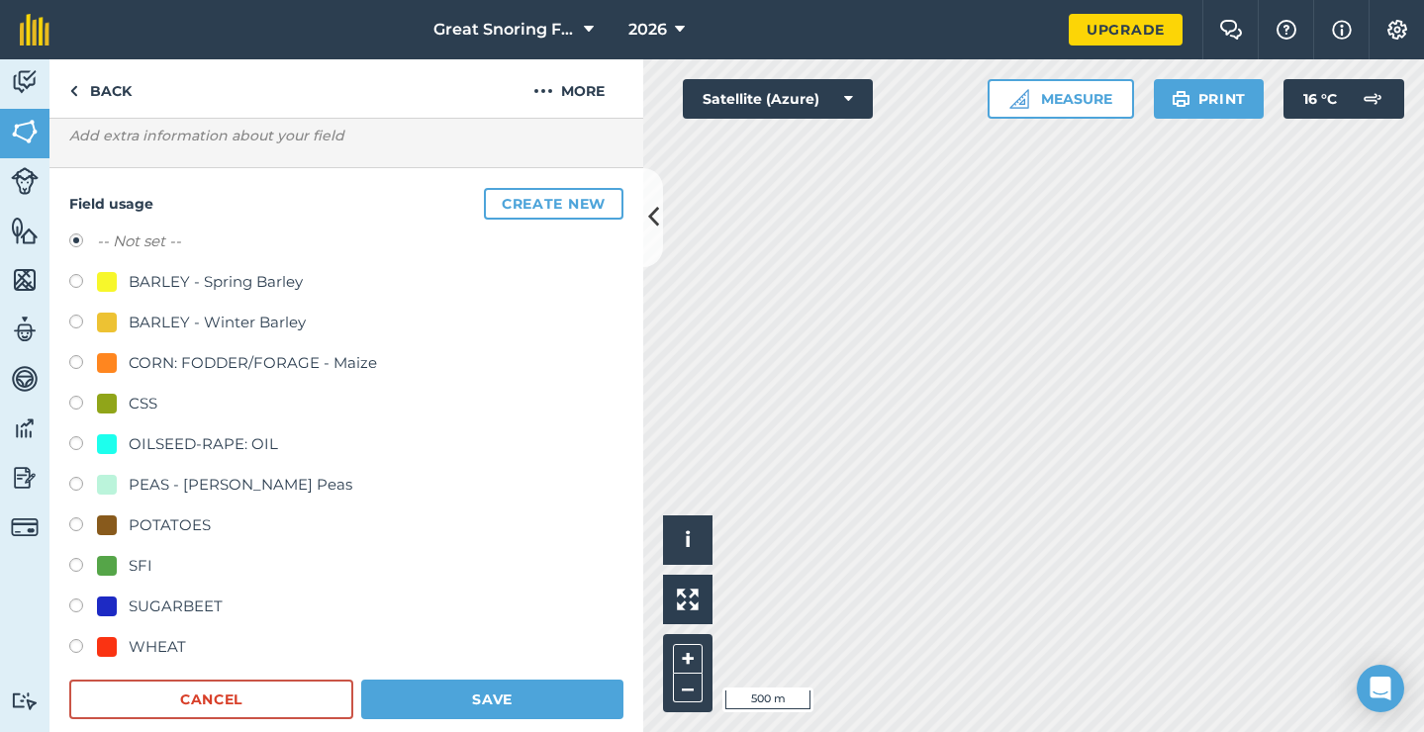
click at [311, 353] on div "CORN: FODDER/FORAGE - Maize" at bounding box center [253, 363] width 248 height 24
radio input "true"
radio input "false"
click at [513, 682] on button "Save" at bounding box center [492, 700] width 262 height 40
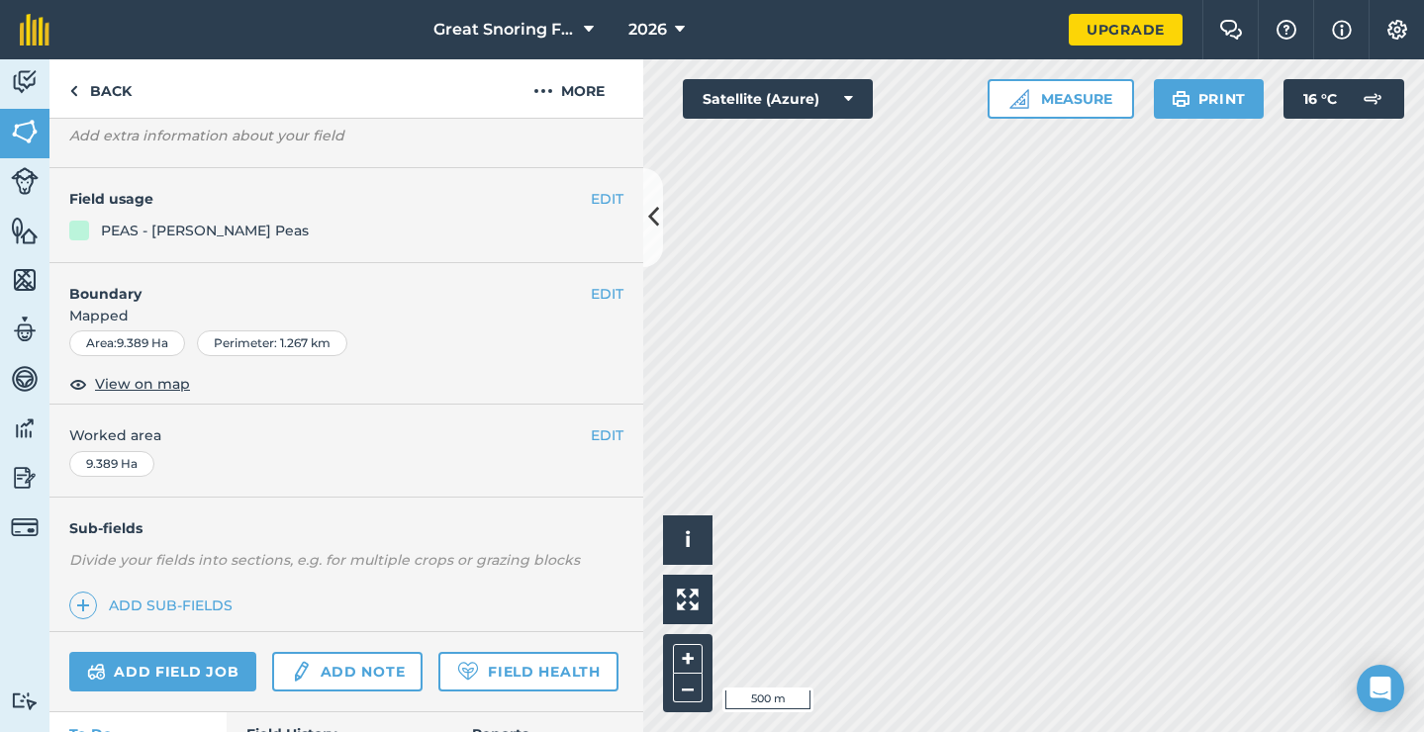
click at [603, 200] on button "EDIT" at bounding box center [607, 199] width 33 height 22
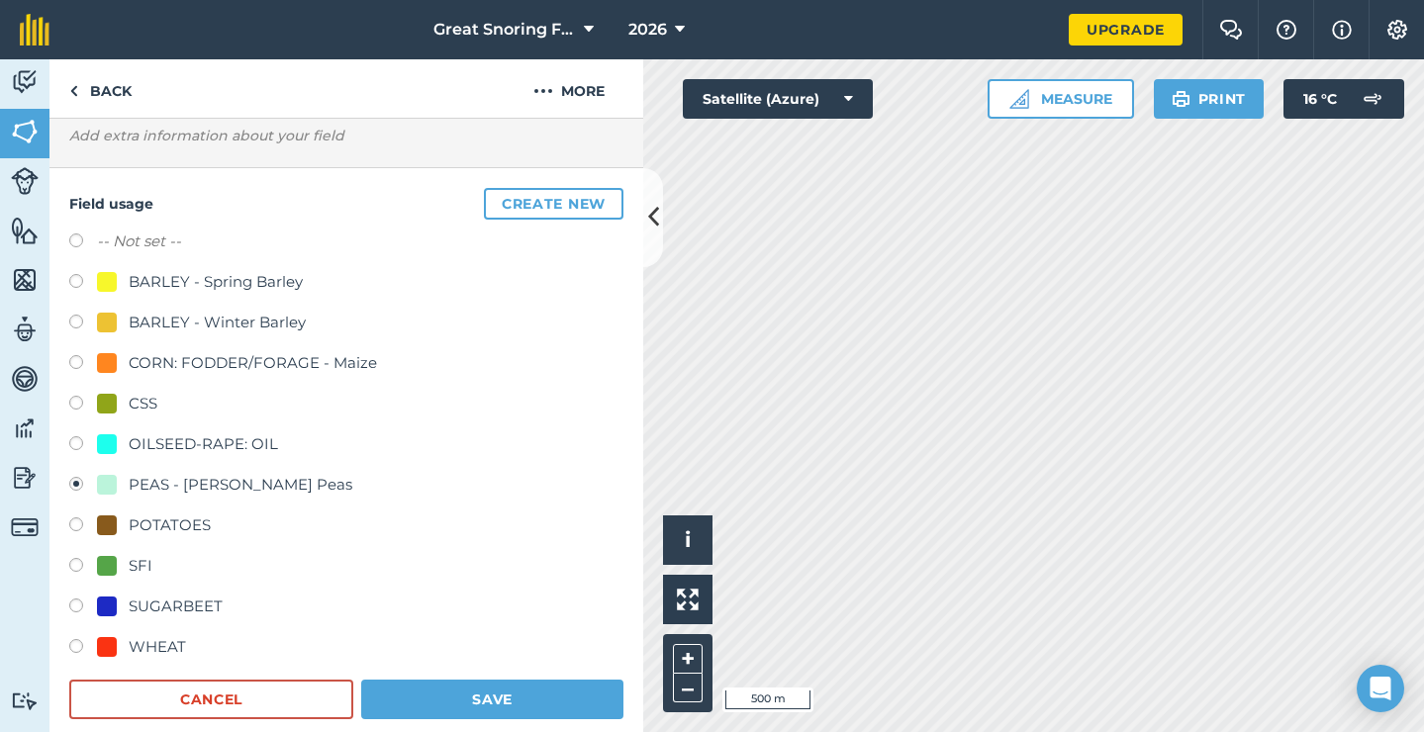
click at [208, 515] on div "POTATOES" at bounding box center [170, 526] width 82 height 24
radio input "true"
radio input "false"
click at [493, 695] on button "Save" at bounding box center [492, 700] width 262 height 40
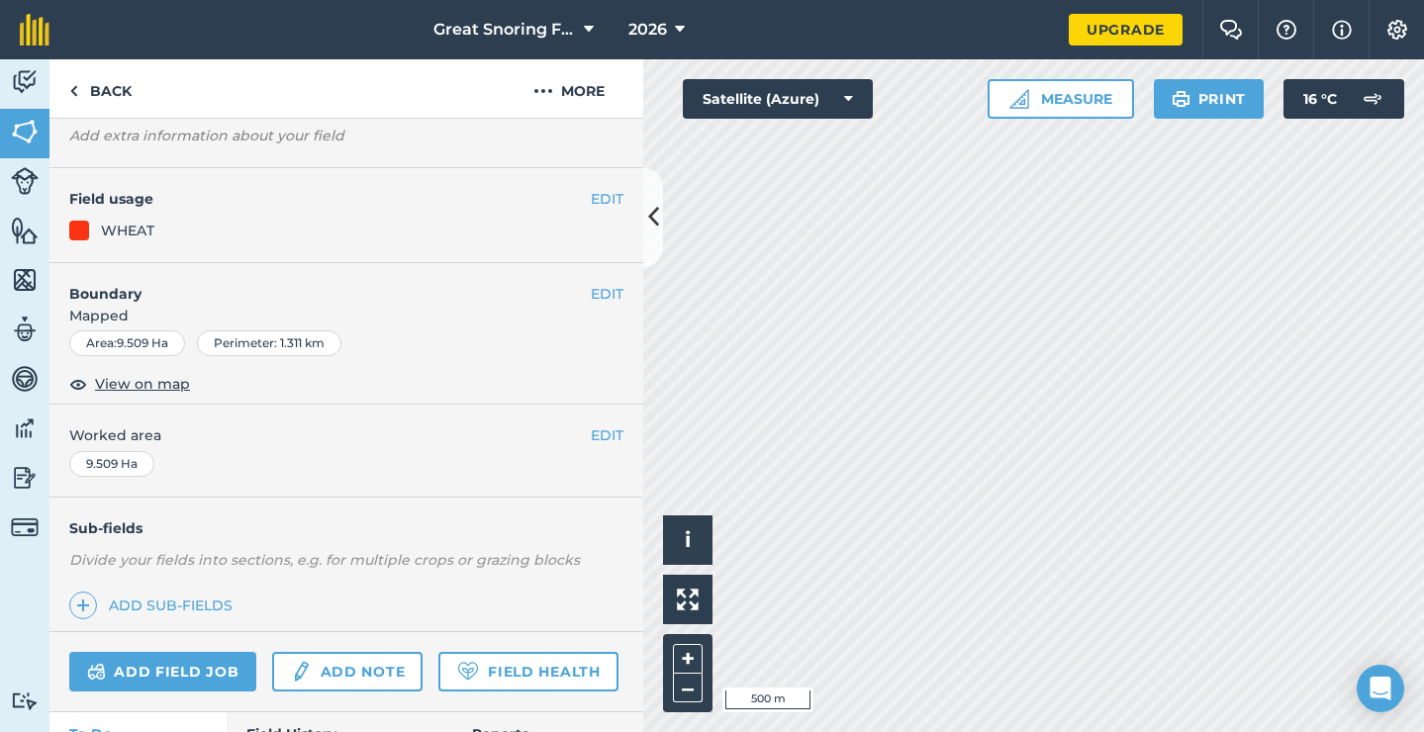
click at [601, 201] on button "EDIT" at bounding box center [607, 199] width 33 height 22
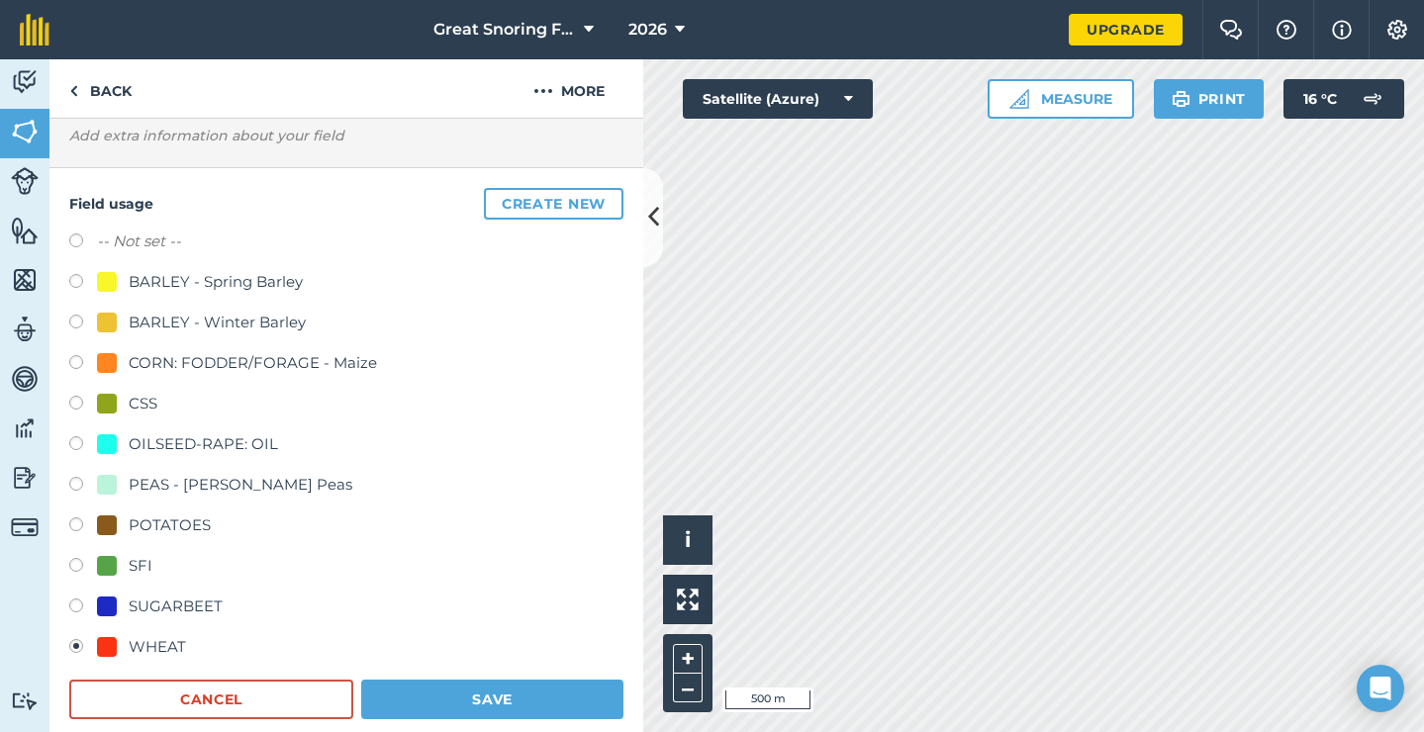
click at [212, 478] on div "PEAS - [PERSON_NAME] Peas" at bounding box center [241, 485] width 224 height 24
radio input "true"
radio input "false"
click at [433, 694] on button "Save" at bounding box center [492, 700] width 262 height 40
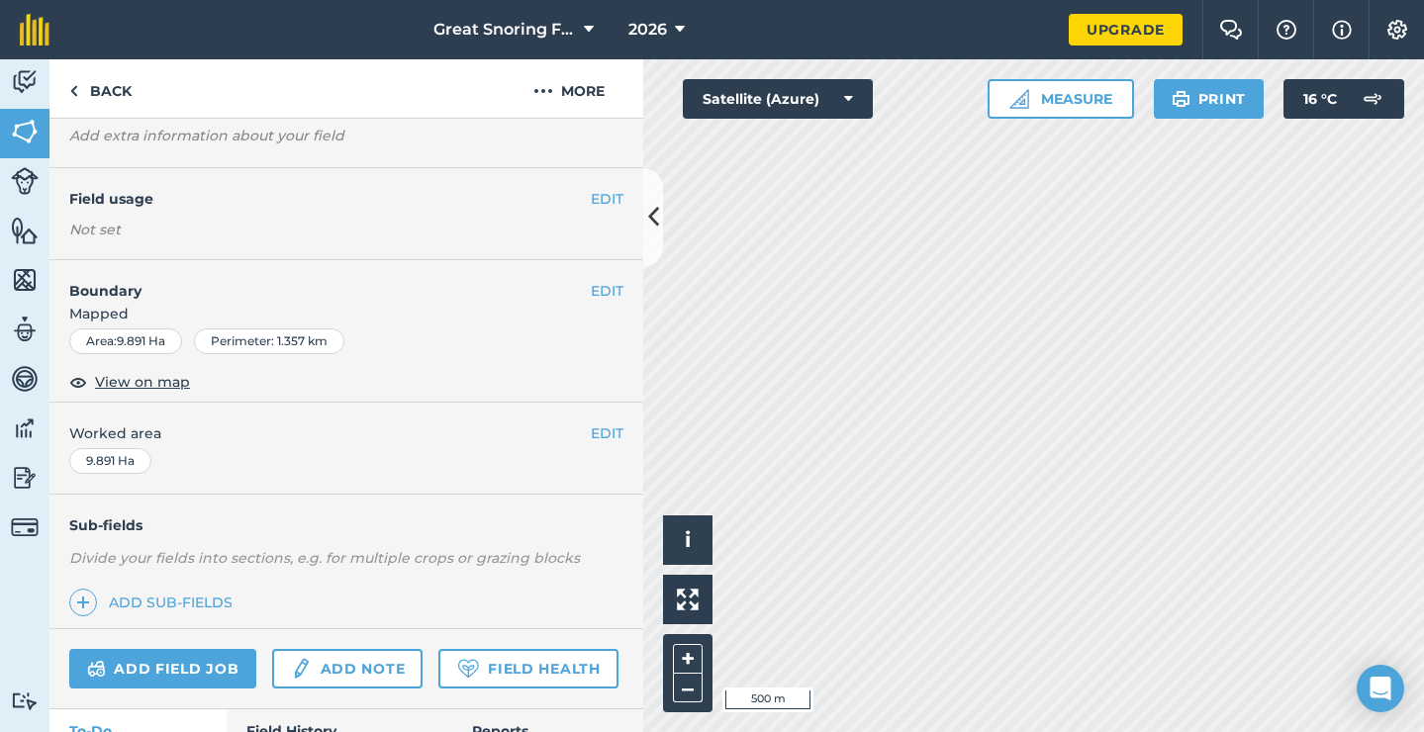
click at [610, 197] on button "EDIT" at bounding box center [607, 199] width 33 height 22
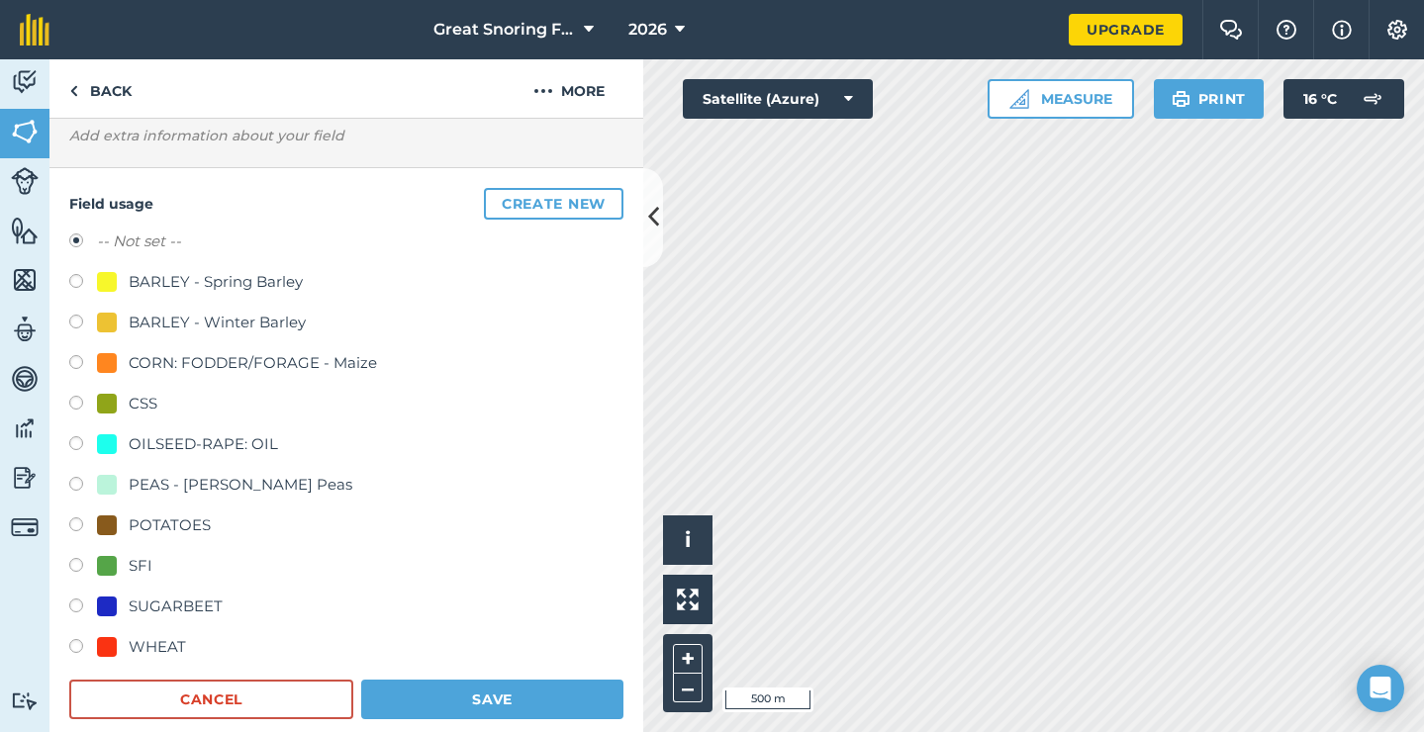
click at [149, 629] on div "-- Not set -- BARLEY - Spring Barley BARLEY - Winter Barley CORN: FODDER/FORAGE…" at bounding box center [346, 447] width 554 height 435
click at [146, 636] on div "WHEAT" at bounding box center [157, 647] width 57 height 24
radio input "true"
radio input "false"
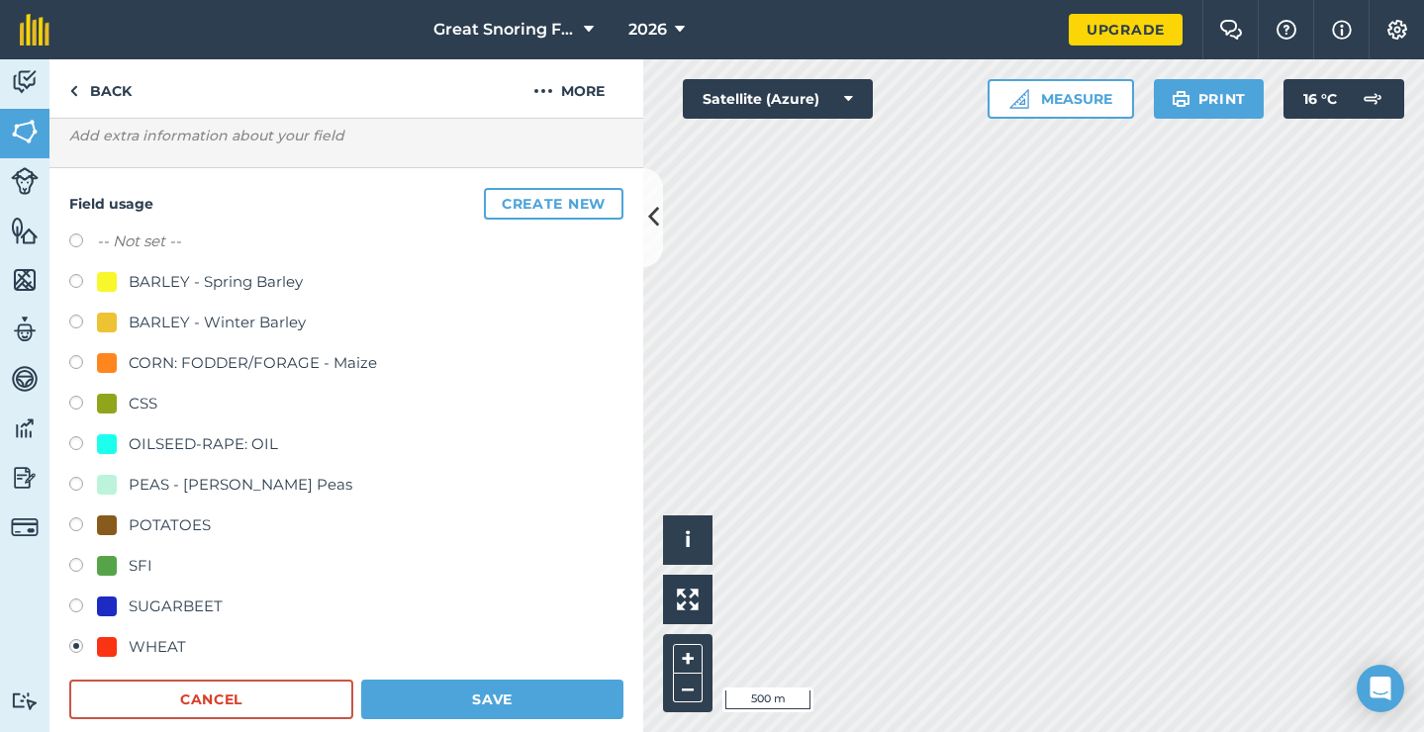
click at [438, 706] on button "Save" at bounding box center [492, 700] width 262 height 40
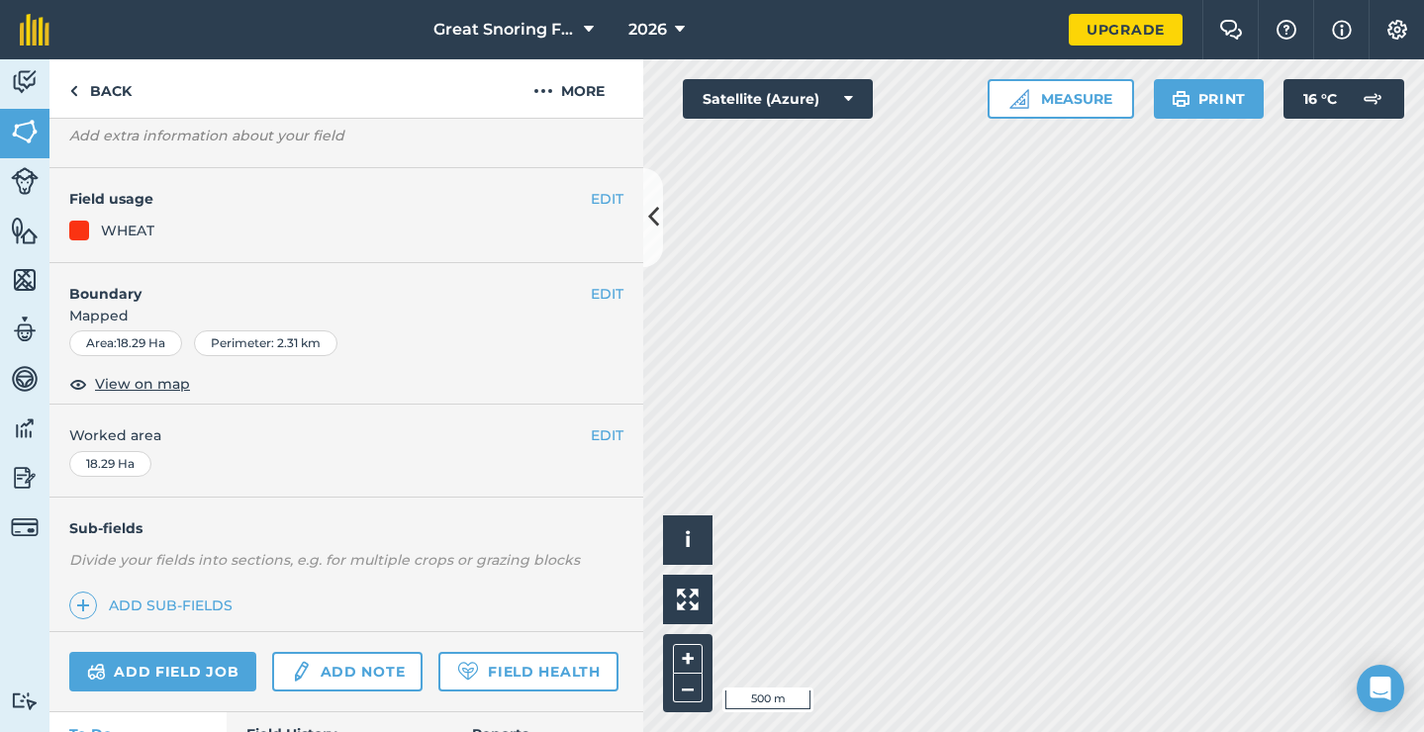
click at [602, 200] on button "EDIT" at bounding box center [607, 199] width 33 height 22
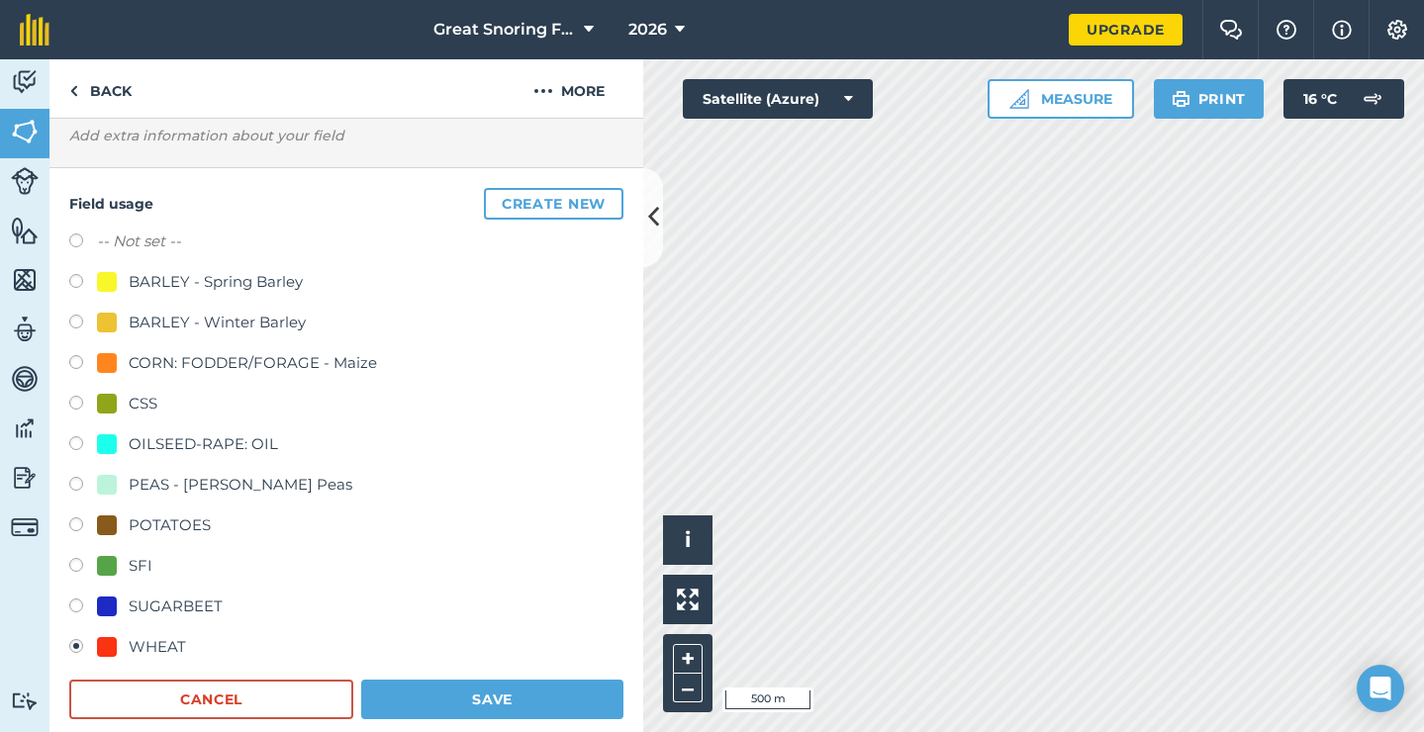
click at [159, 600] on div "SUGARBEET" at bounding box center [176, 607] width 94 height 24
radio input "true"
radio input "false"
click at [196, 486] on div "PEAS - [PERSON_NAME] Peas" at bounding box center [241, 485] width 224 height 24
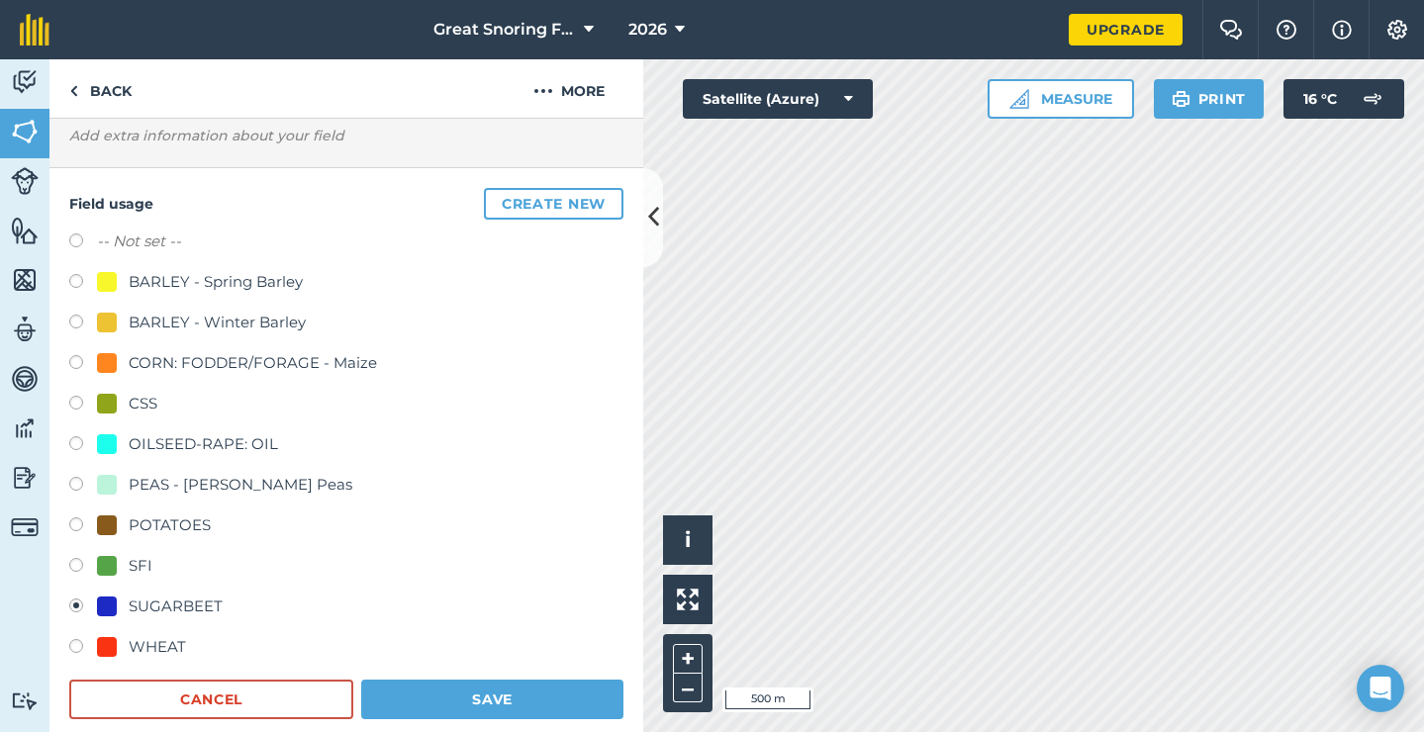
radio input "true"
radio input "false"
click at [514, 693] on button "Save" at bounding box center [492, 700] width 262 height 40
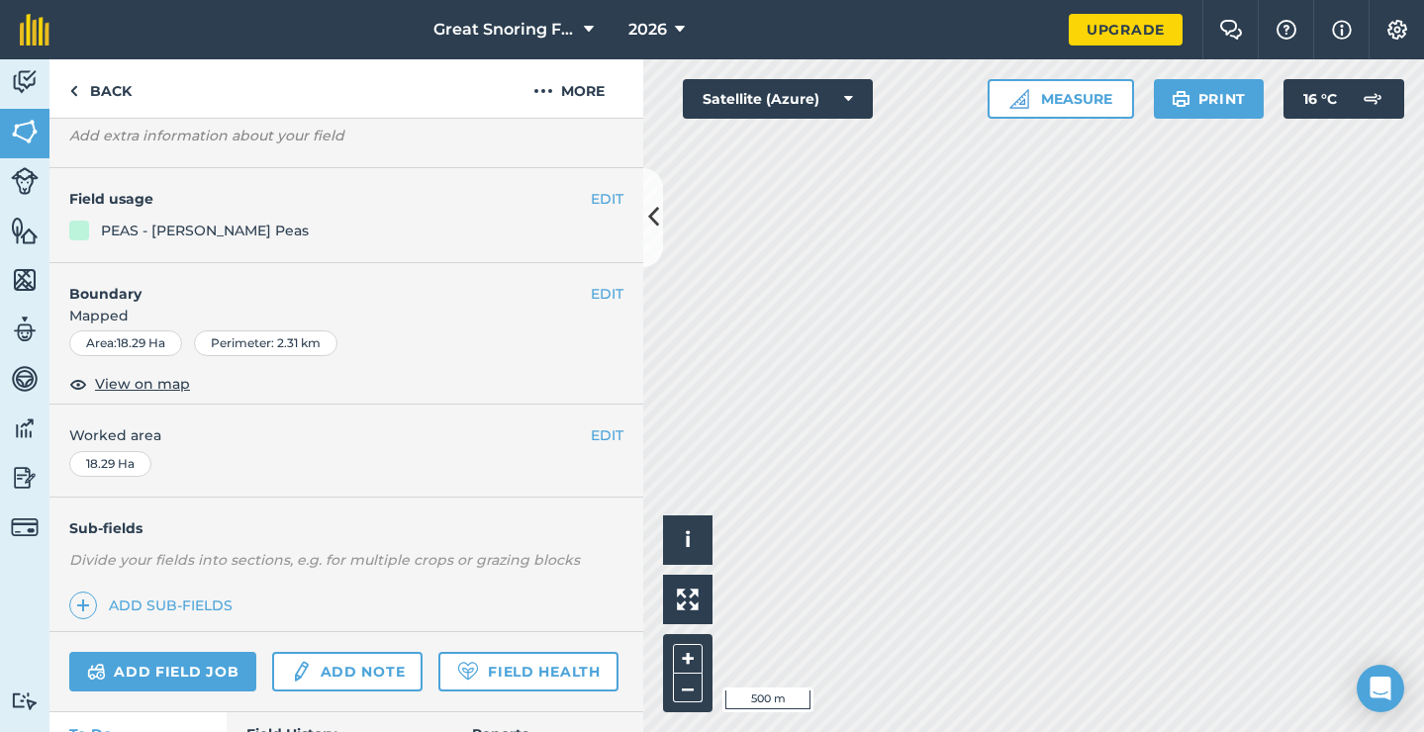
click at [655, 215] on icon at bounding box center [653, 217] width 11 height 35
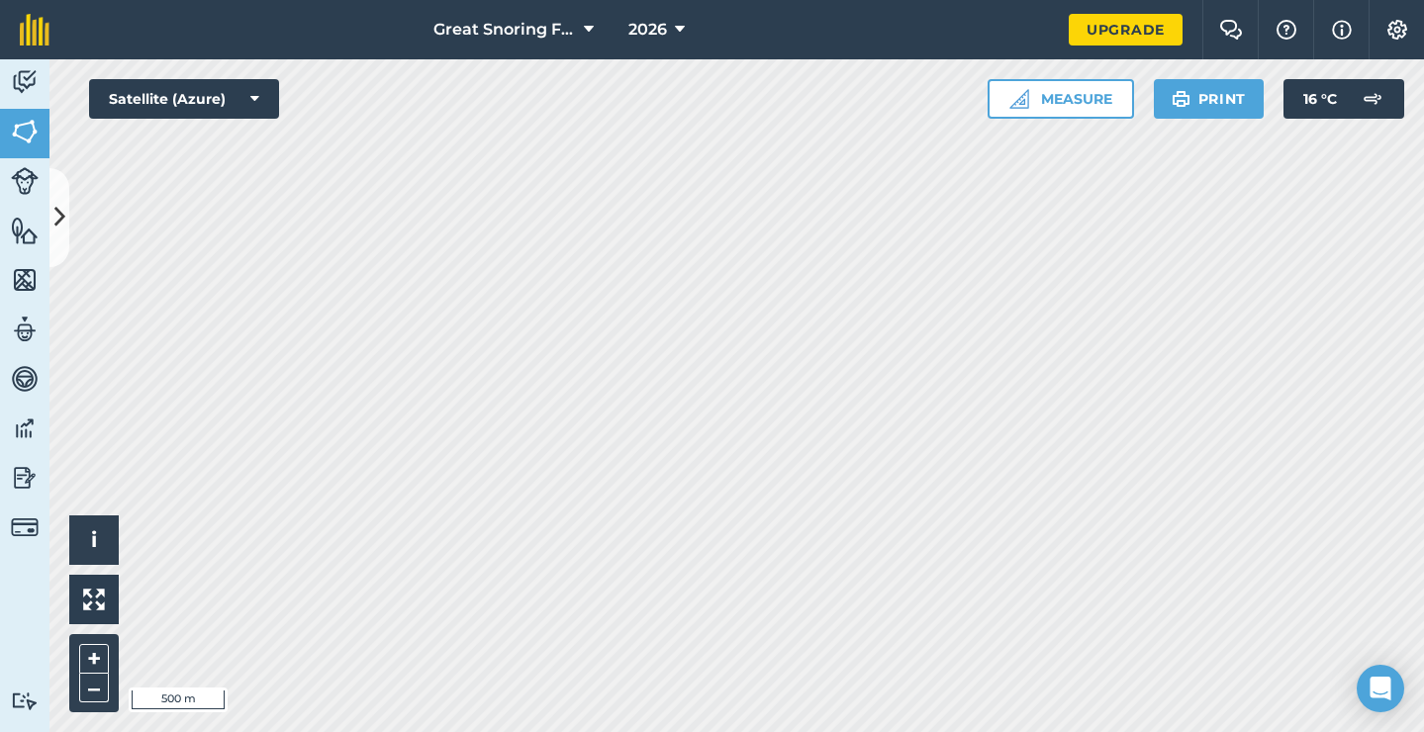
click at [588, 37] on icon at bounding box center [589, 30] width 10 height 24
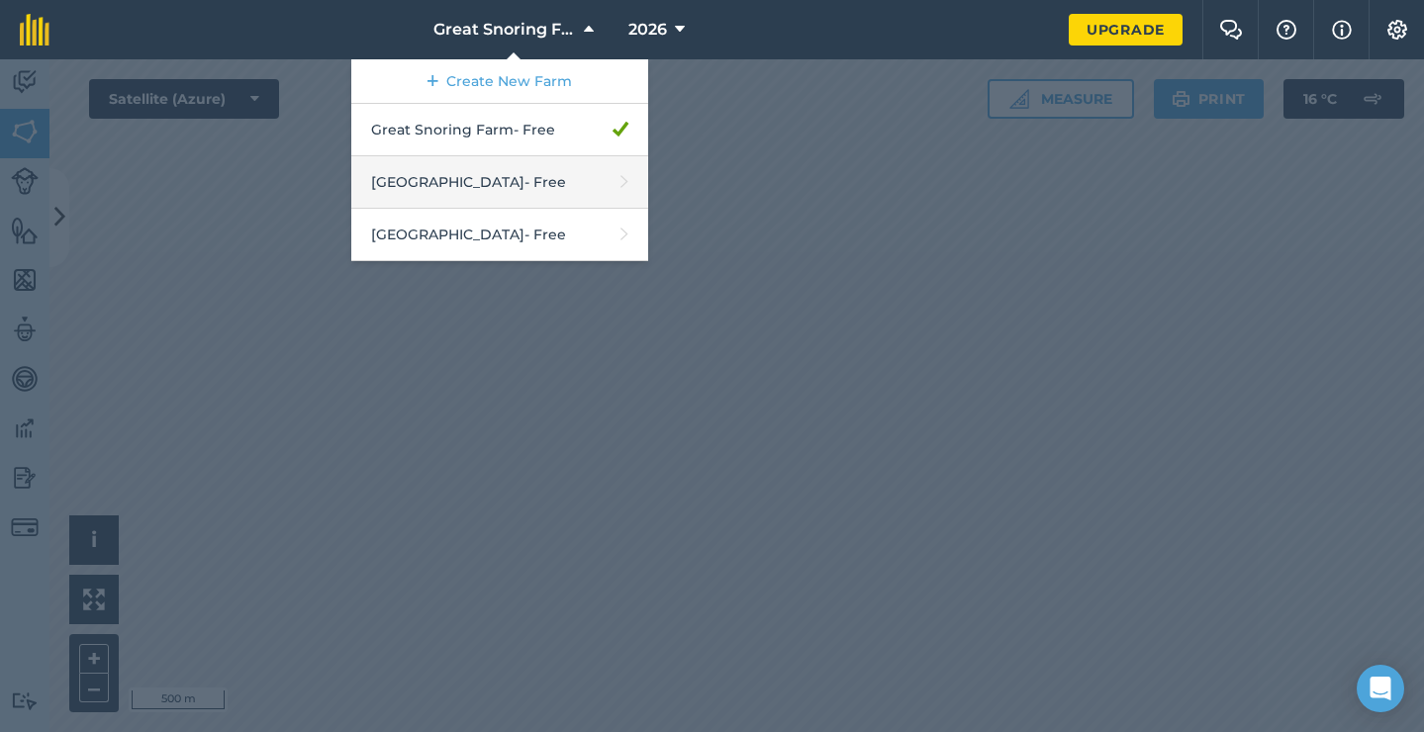
click at [460, 181] on link "[GEOGRAPHIC_DATA] - Free" at bounding box center [499, 182] width 297 height 52
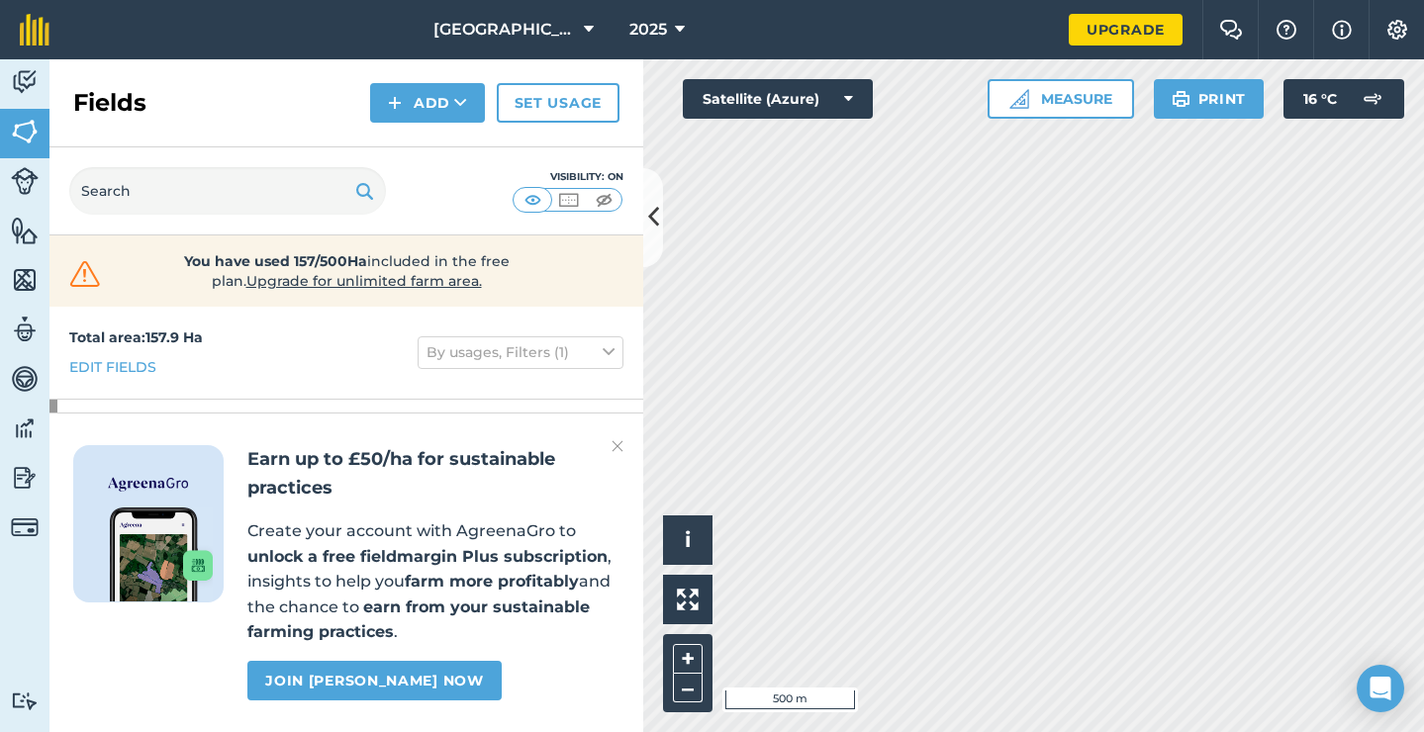
click at [675, 37] on icon at bounding box center [680, 30] width 10 height 24
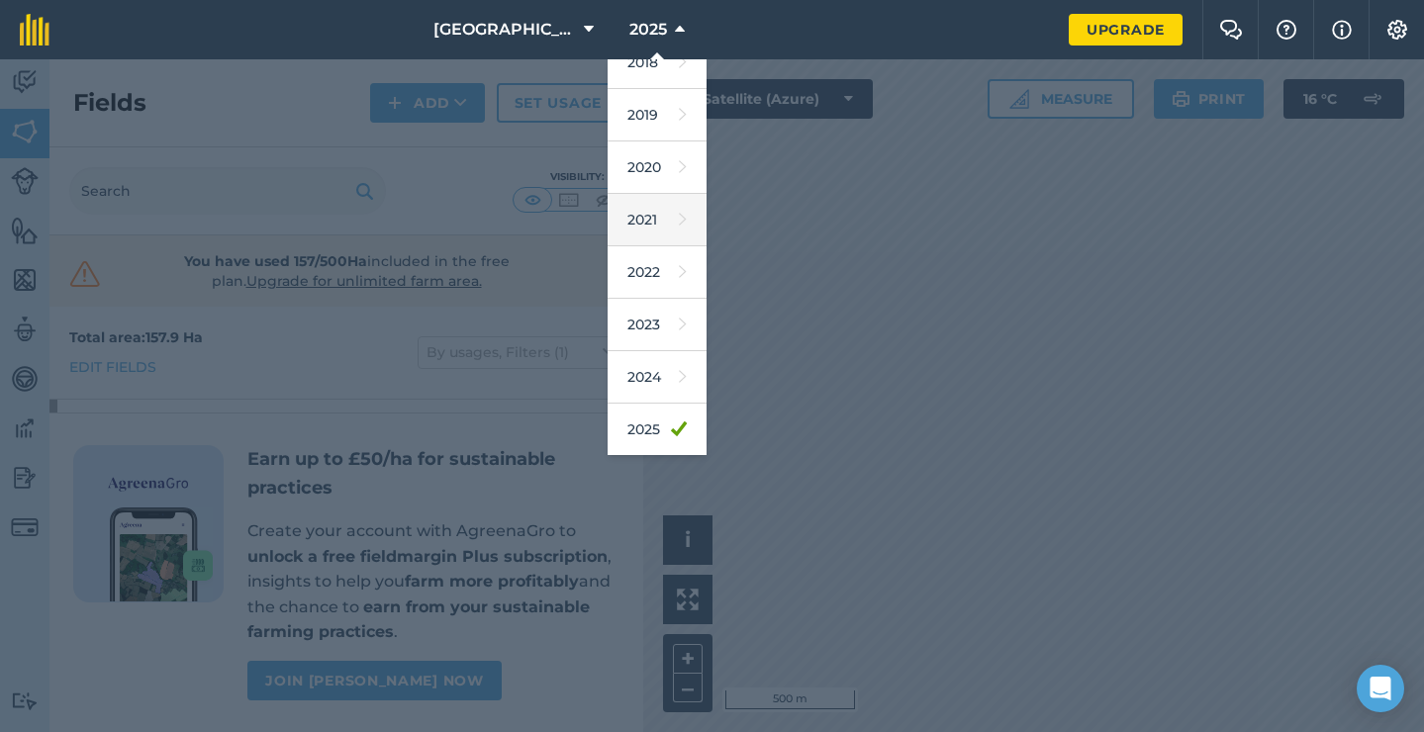
scroll to position [94, 0]
click at [626, 441] on link "2026" at bounding box center [657, 463] width 99 height 52
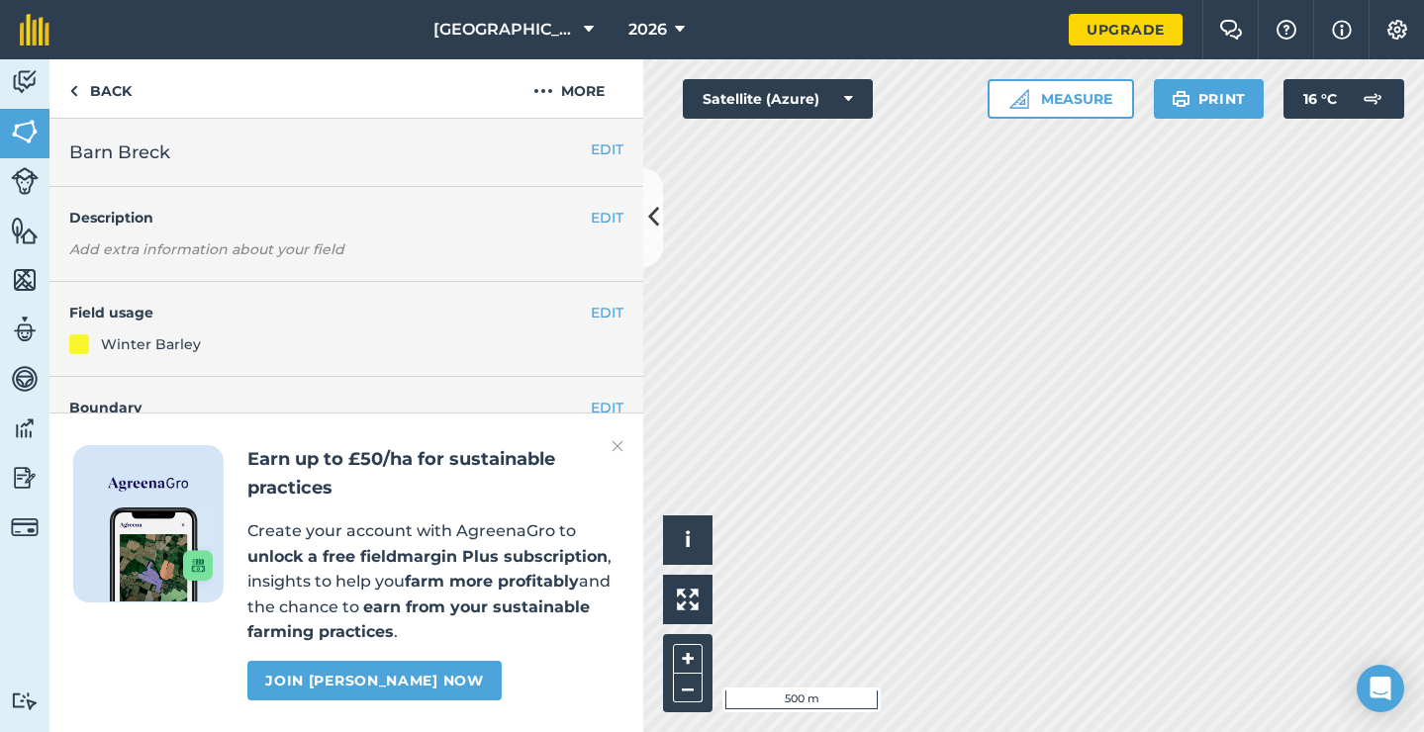
click at [596, 312] on button "EDIT" at bounding box center [607, 313] width 33 height 22
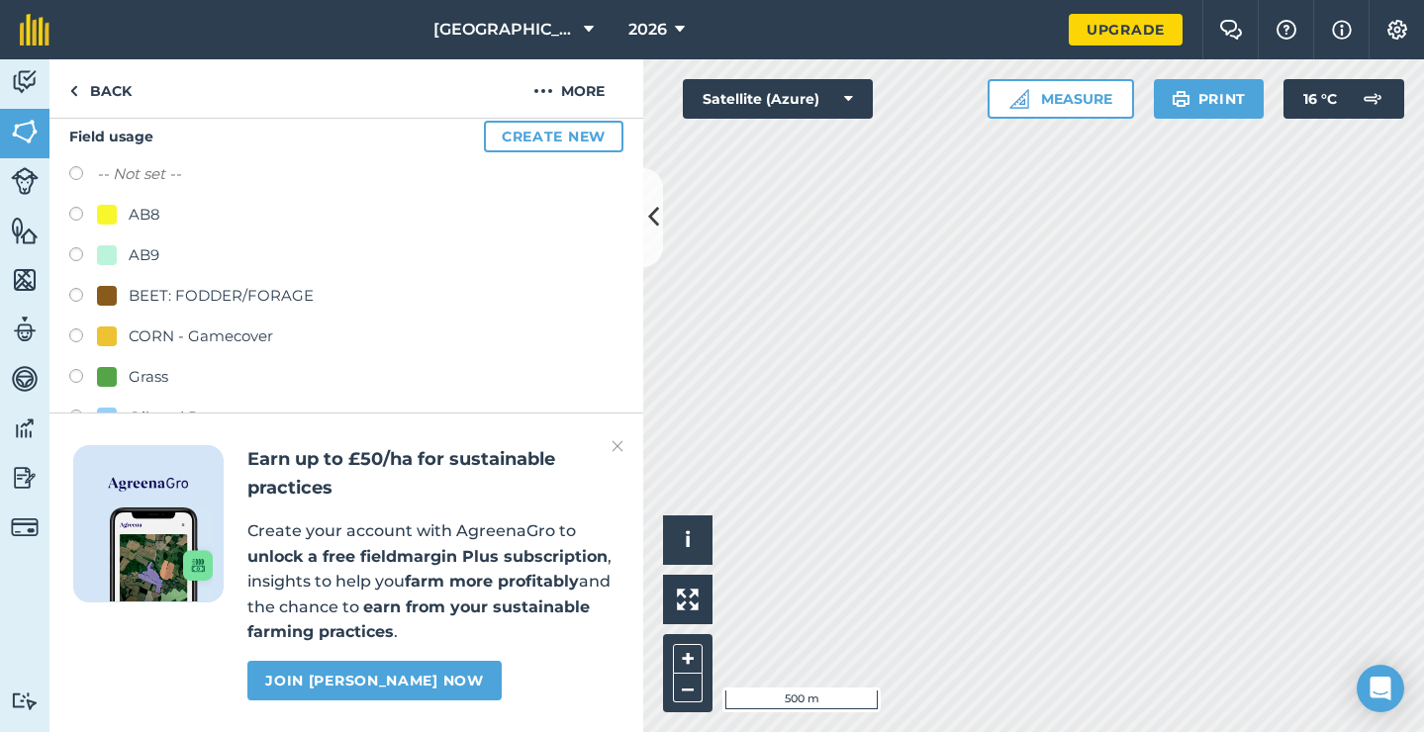
scroll to position [226, 0]
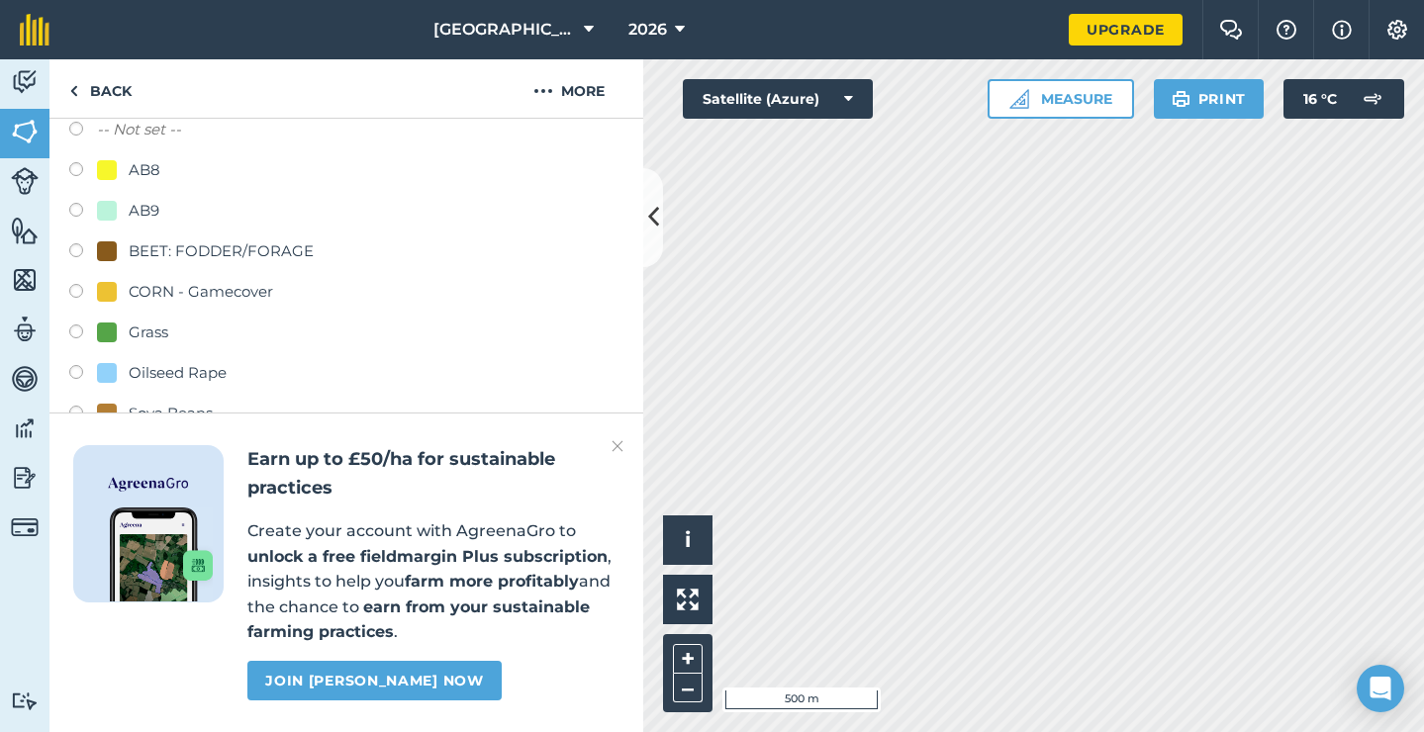
click at [621, 447] on img at bounding box center [618, 447] width 12 height 24
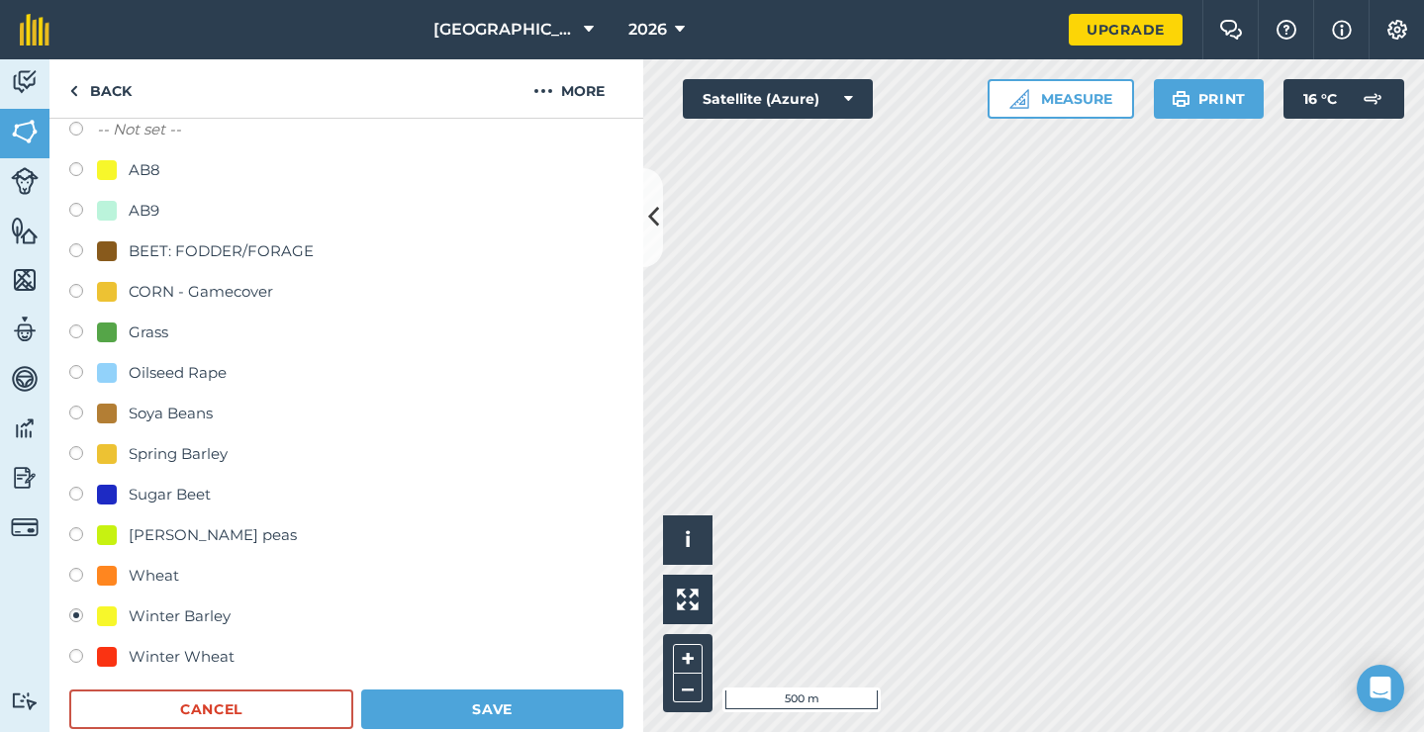
click at [139, 527] on div "[PERSON_NAME] peas" at bounding box center [213, 536] width 168 height 24
radio input "true"
radio input "false"
click at [411, 698] on button "Save" at bounding box center [492, 710] width 262 height 40
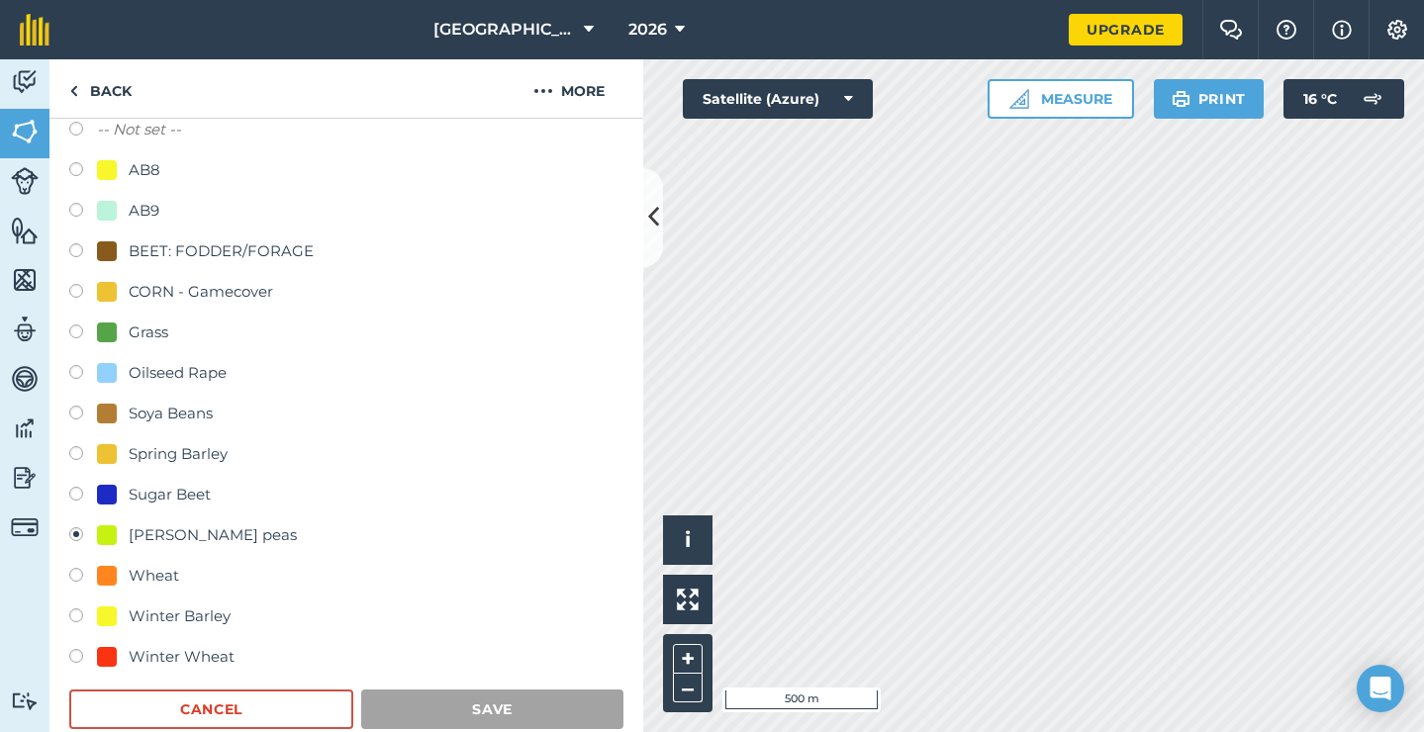
scroll to position [195, 0]
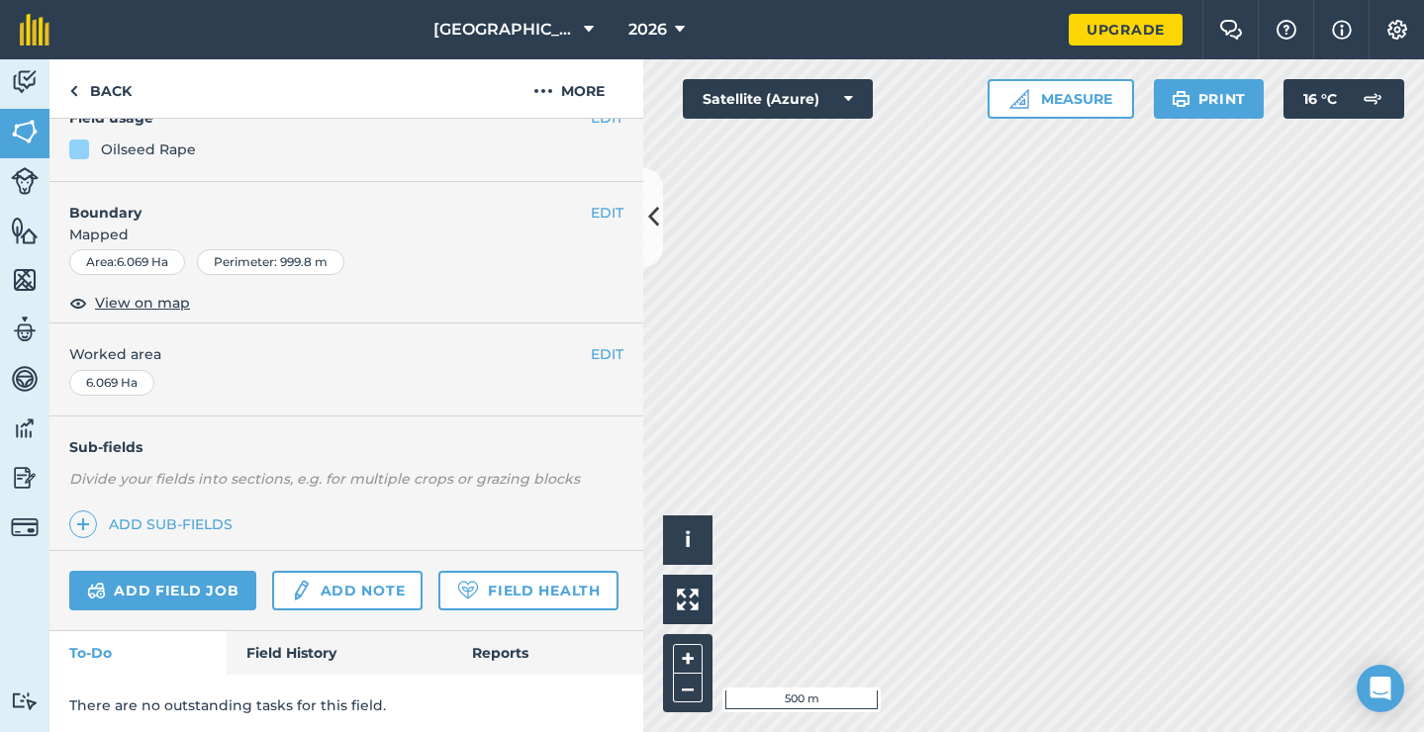
scroll to position [161, 0]
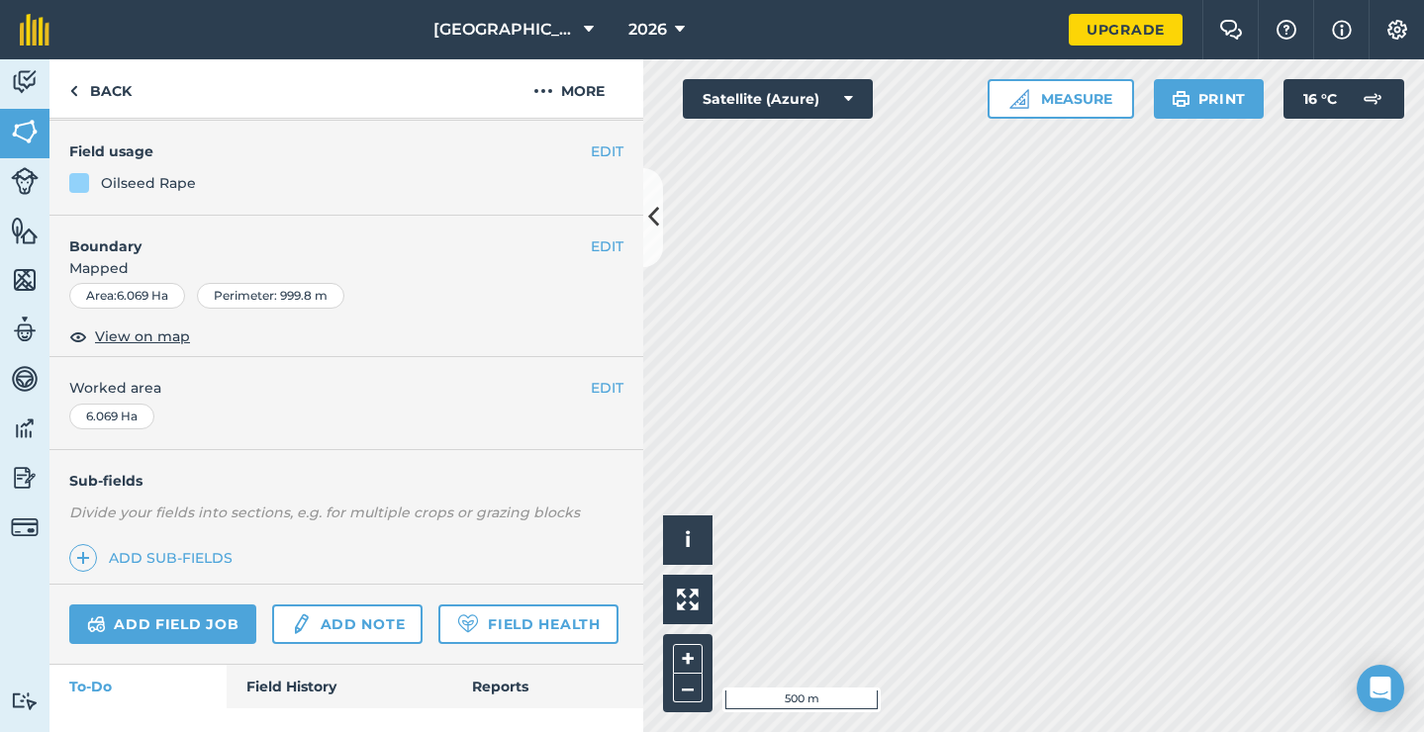
click at [597, 155] on button "EDIT" at bounding box center [607, 152] width 33 height 22
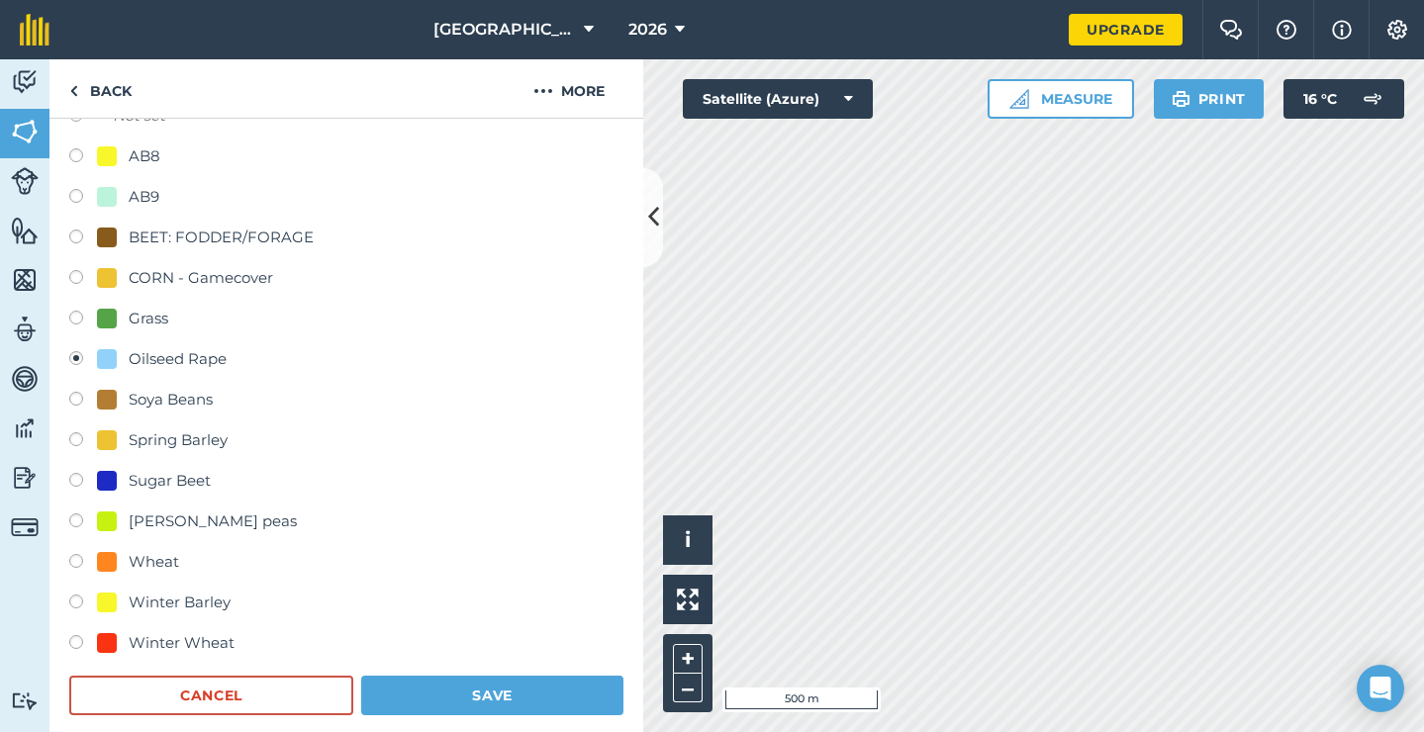
scroll to position [243, 0]
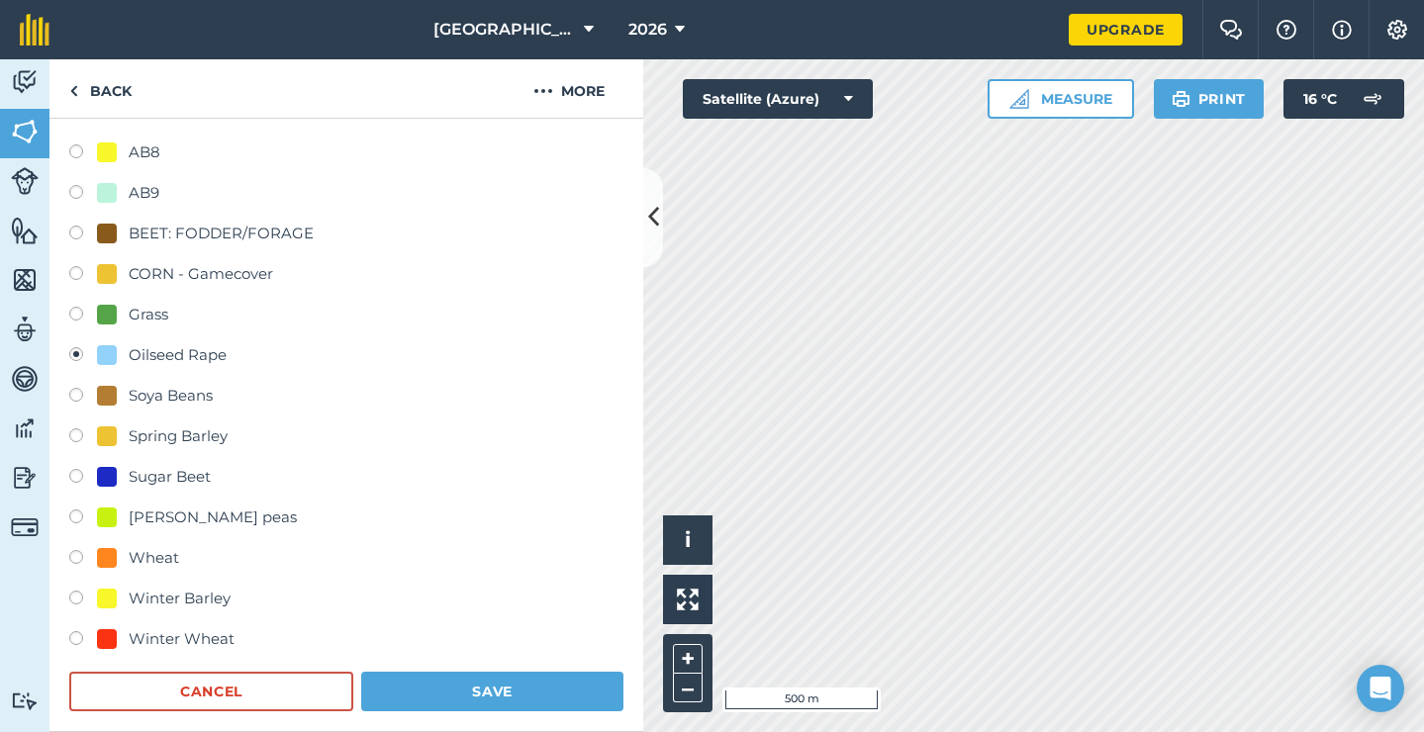
click at [169, 634] on div "Winter Wheat" at bounding box center [182, 640] width 106 height 24
radio input "true"
radio input "false"
click at [513, 689] on button "Save" at bounding box center [492, 692] width 262 height 40
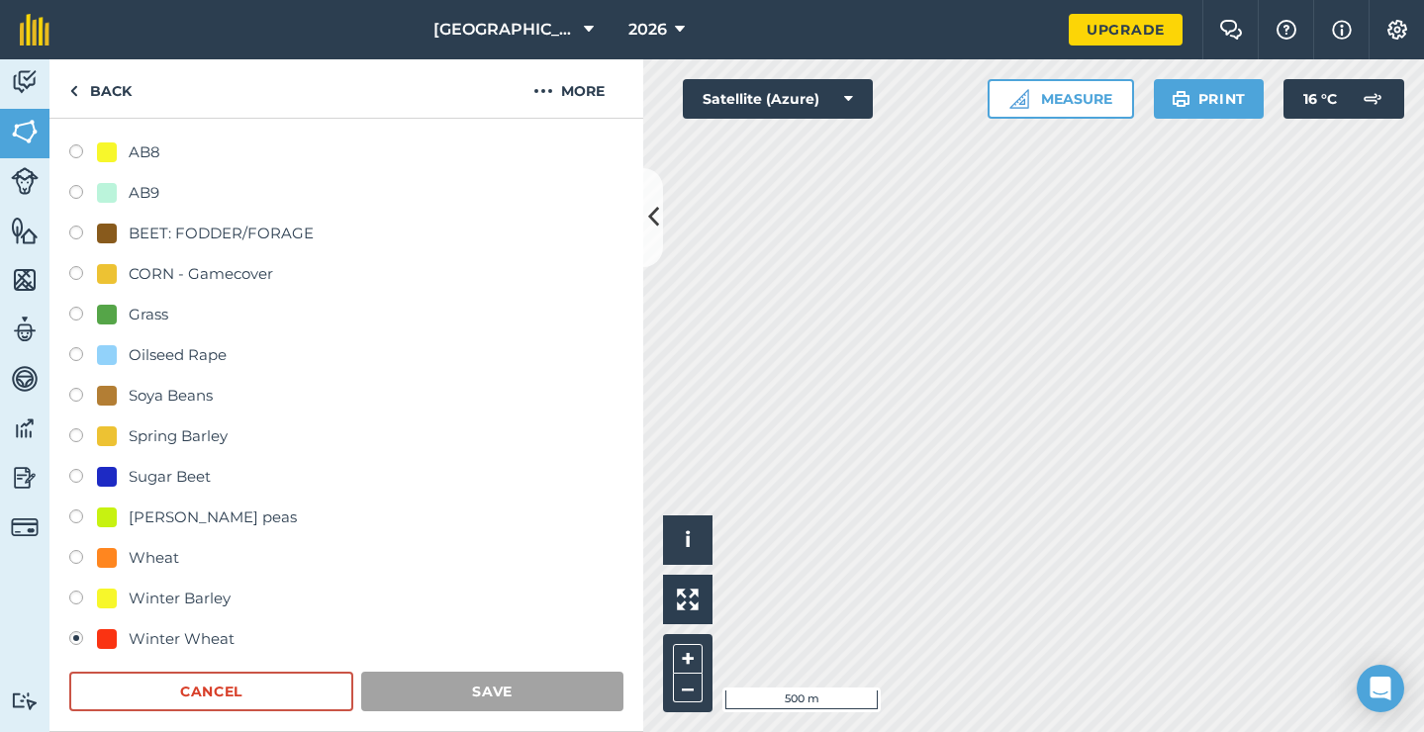
scroll to position [195, 0]
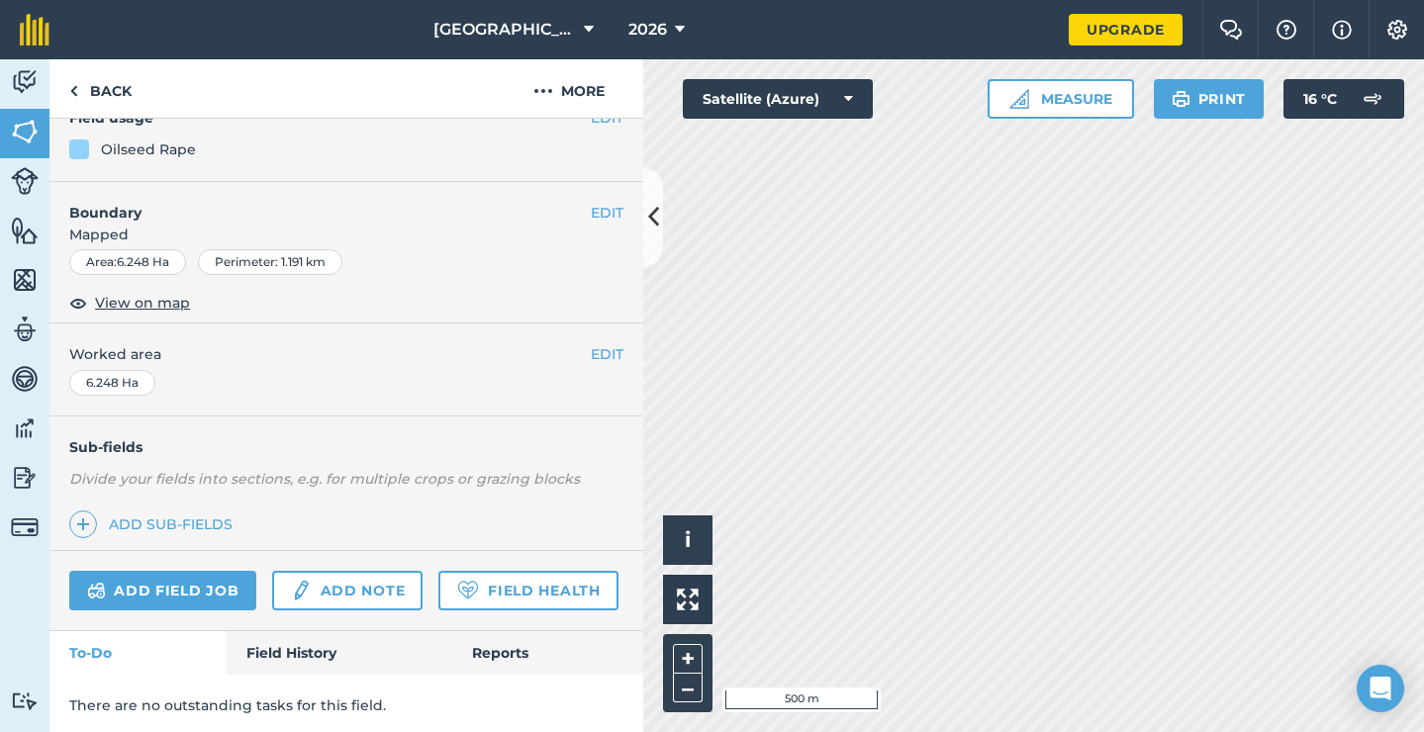
click at [601, 123] on button "EDIT" at bounding box center [607, 118] width 33 height 22
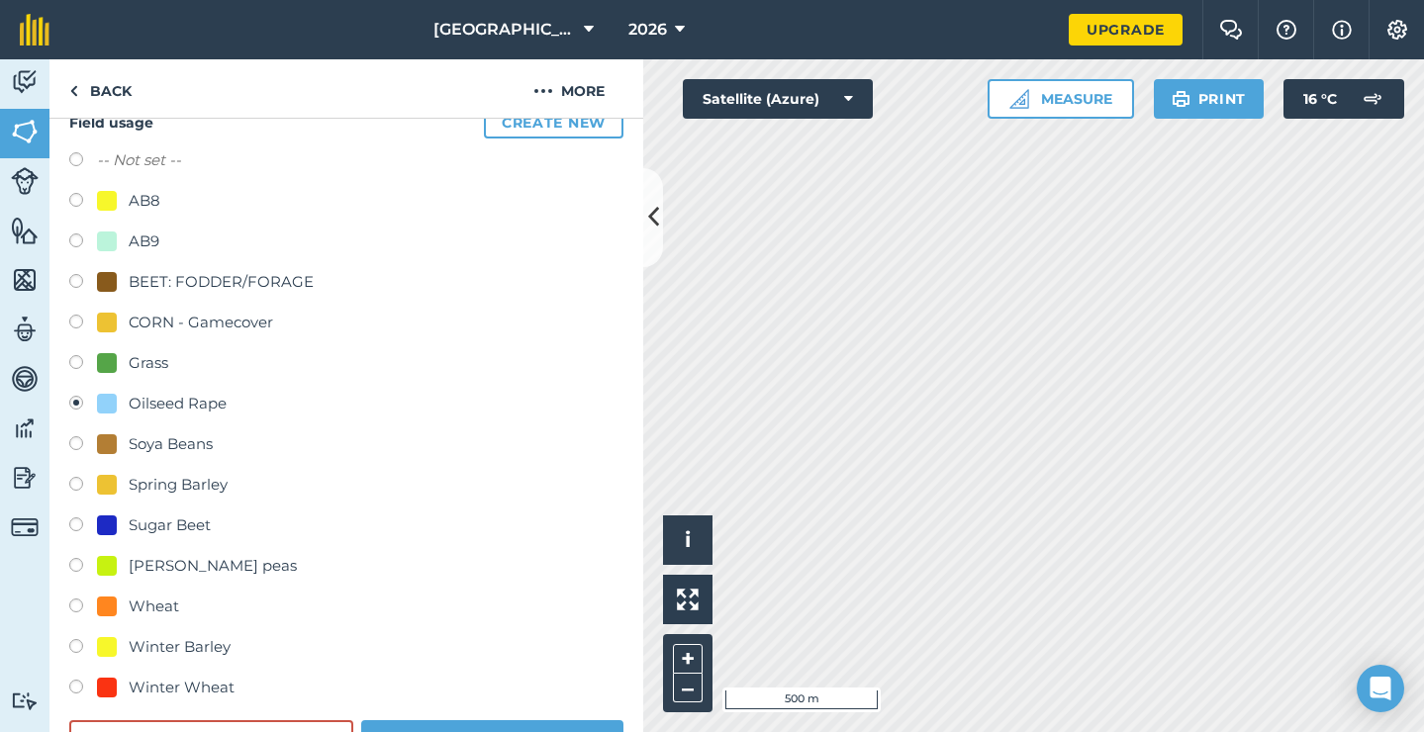
click at [169, 687] on div "Winter Wheat" at bounding box center [182, 688] width 106 height 24
radio input "true"
radio input "false"
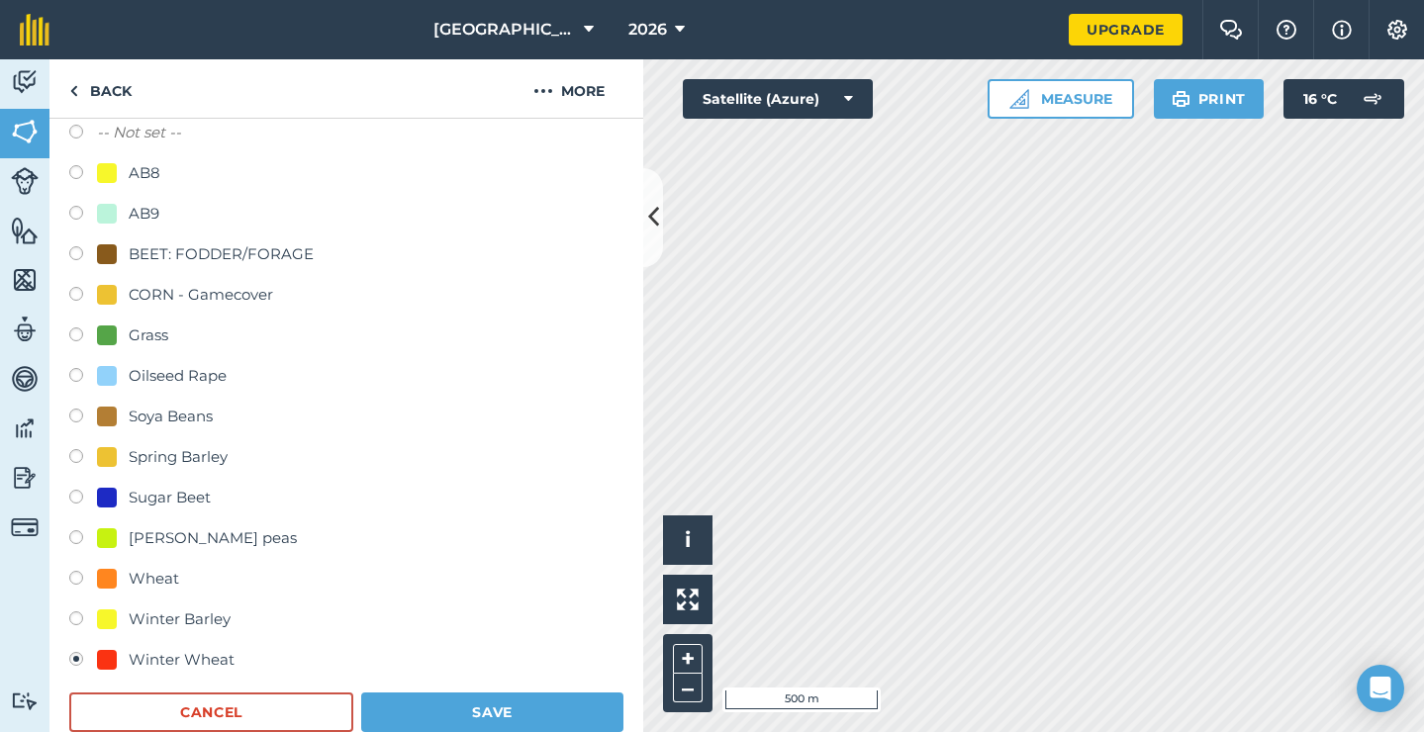
click at [441, 707] on button "Save" at bounding box center [492, 713] width 262 height 40
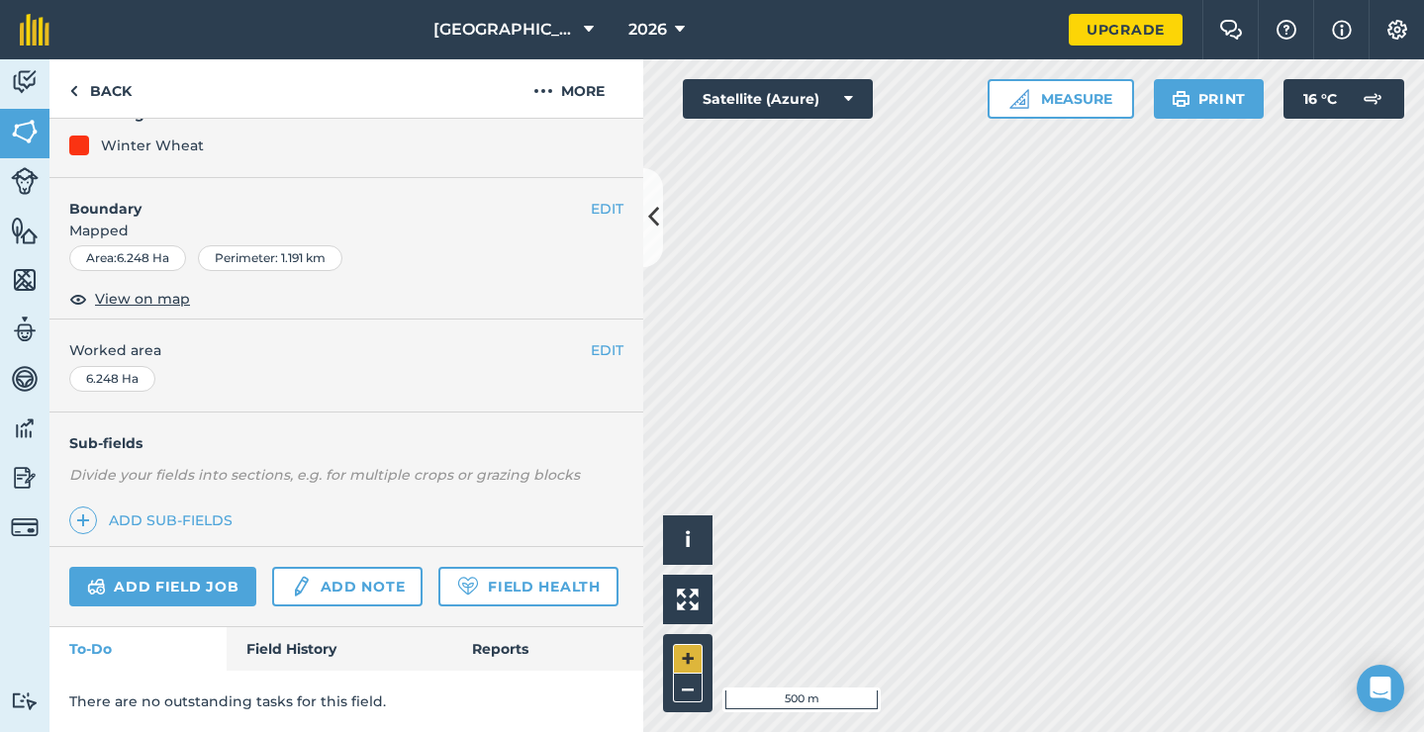
scroll to position [195, 0]
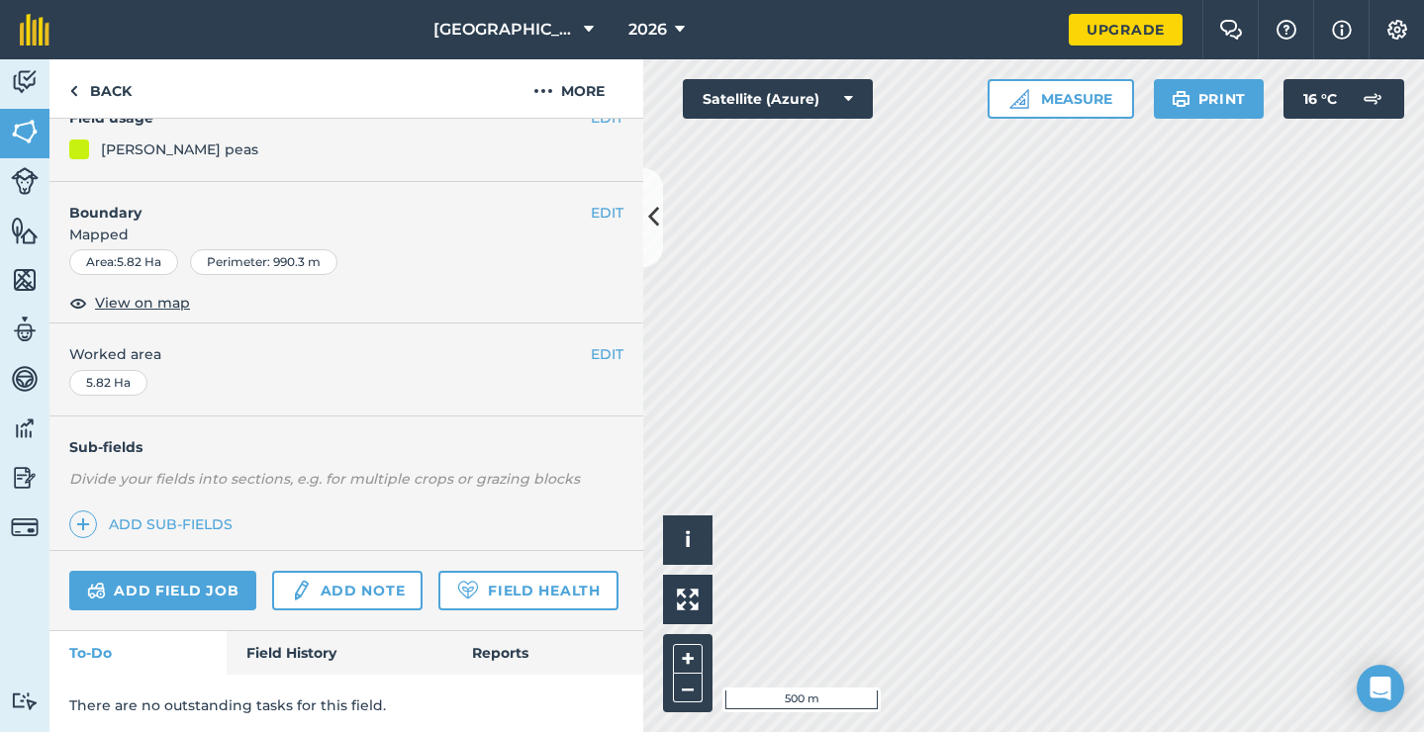
click at [601, 123] on button "EDIT" at bounding box center [607, 118] width 33 height 22
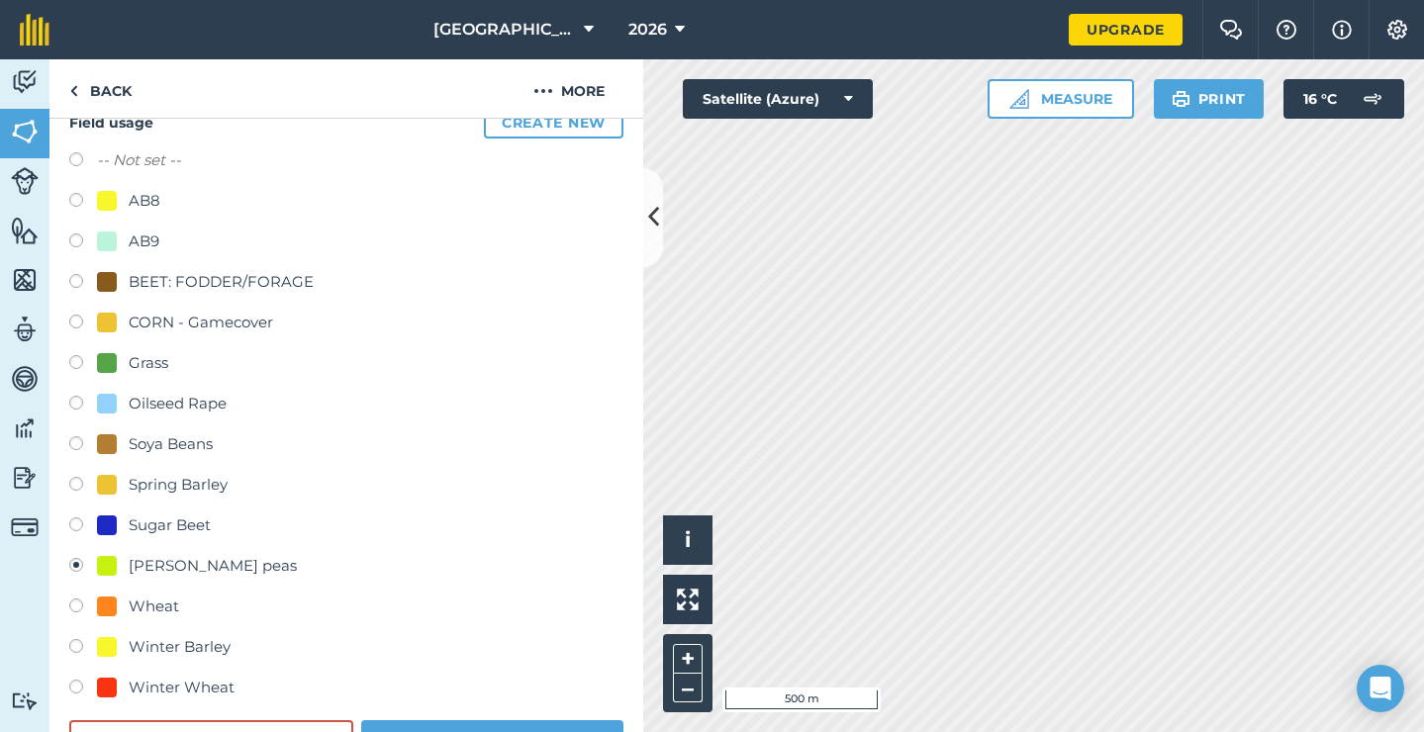
click at [142, 402] on div "Oilseed Rape" at bounding box center [178, 404] width 98 height 24
radio input "true"
radio input "false"
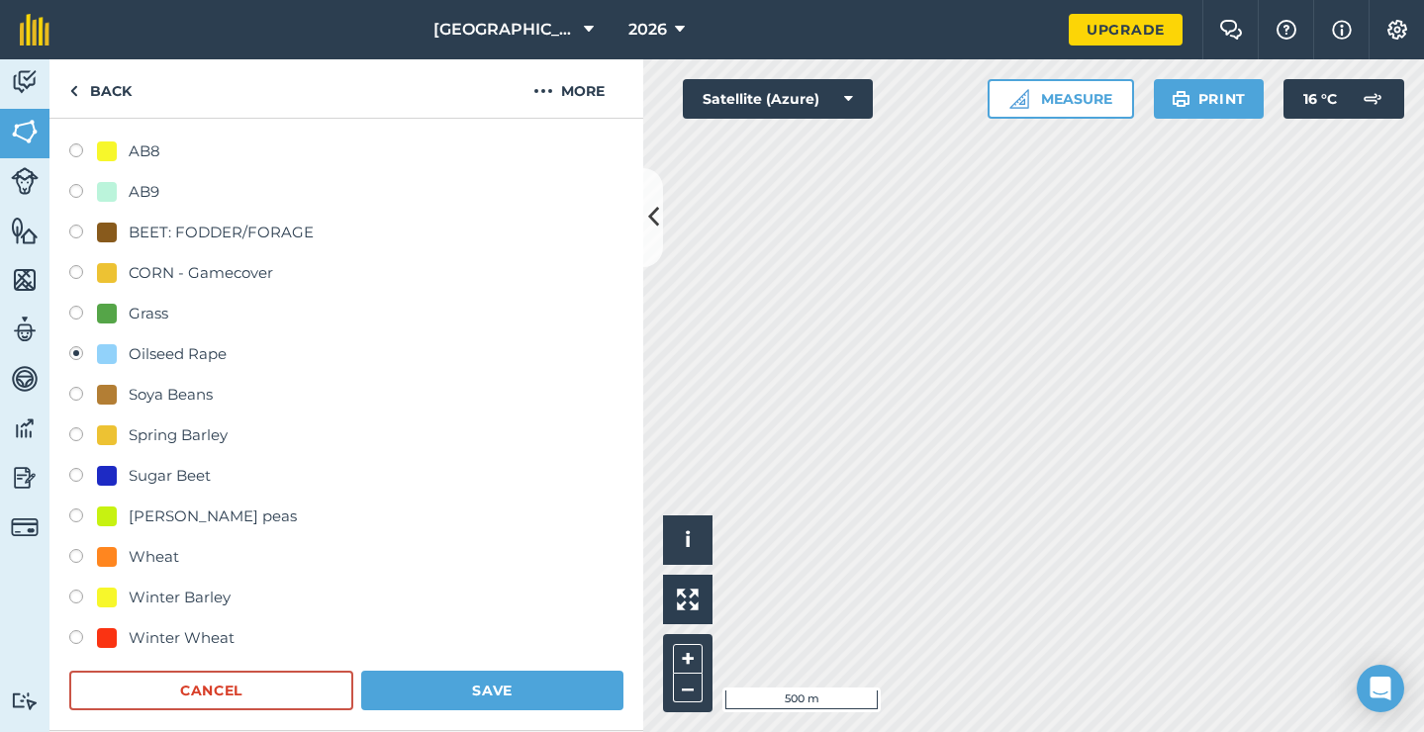
click at [463, 689] on button "Save" at bounding box center [492, 691] width 262 height 40
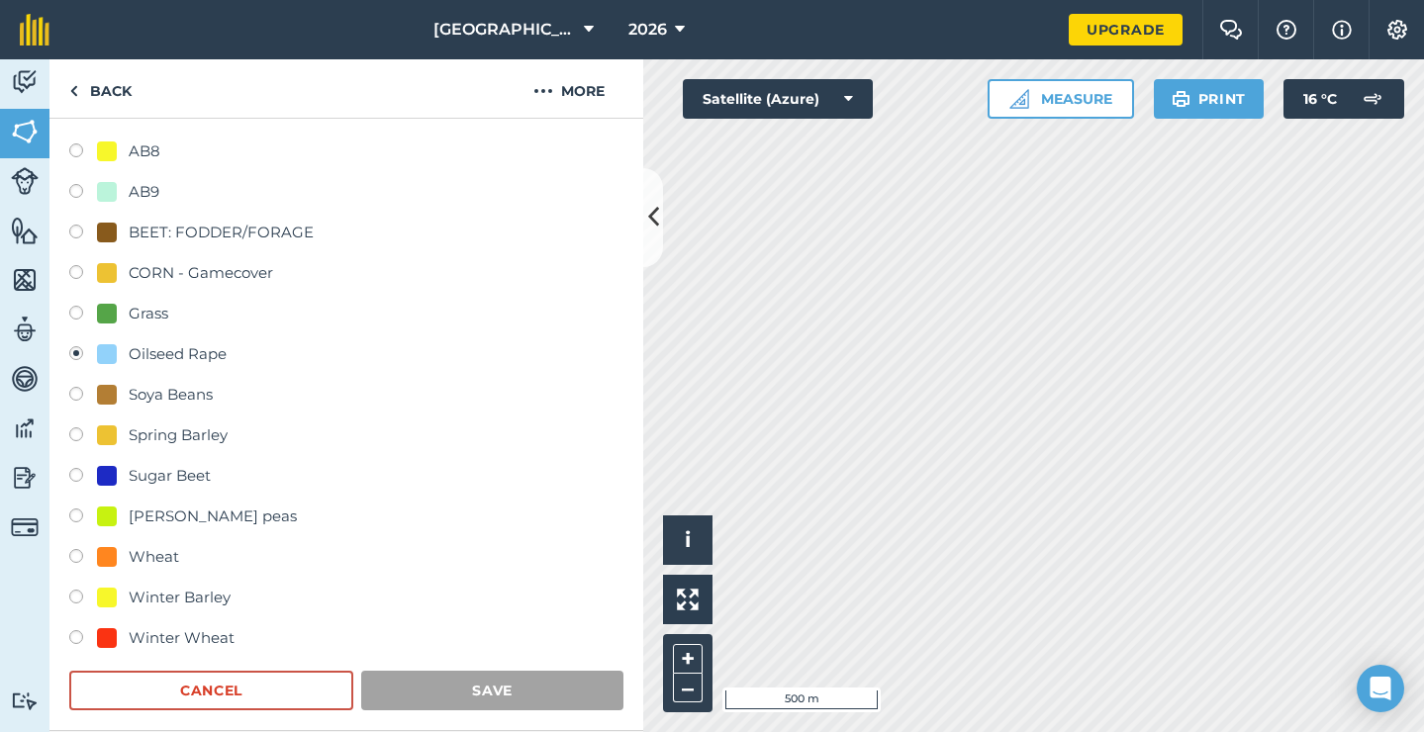
scroll to position [195, 0]
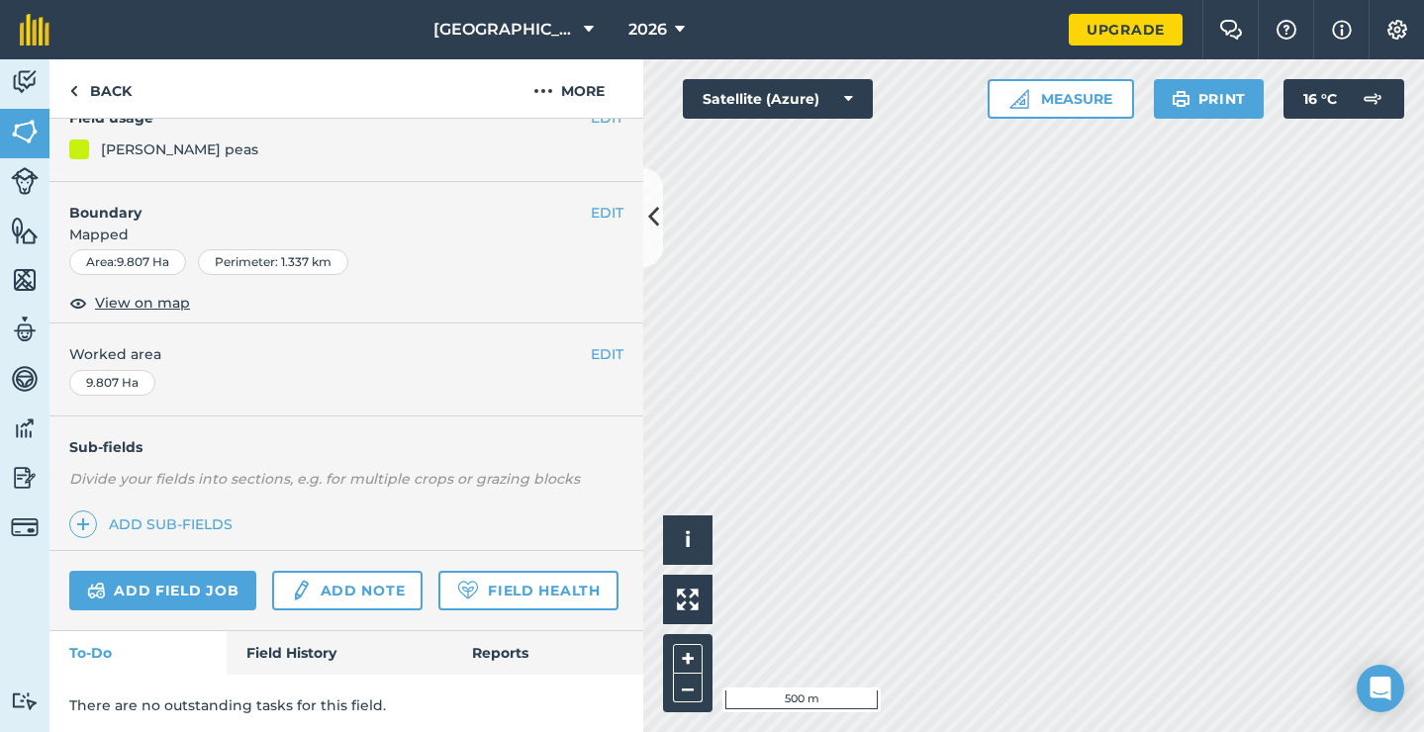
click at [598, 121] on button "EDIT" at bounding box center [607, 118] width 33 height 22
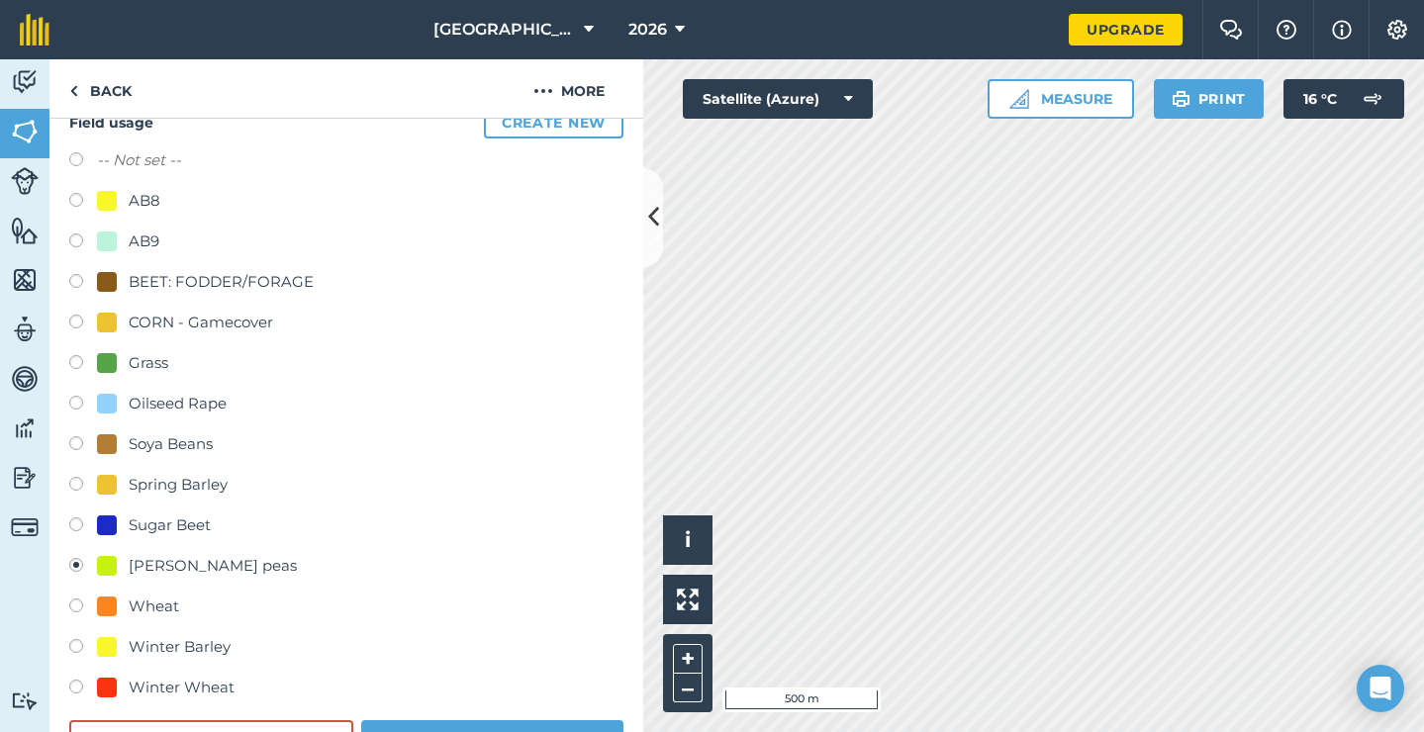
click at [212, 401] on div "Oilseed Rape" at bounding box center [178, 404] width 98 height 24
radio input "true"
radio input "false"
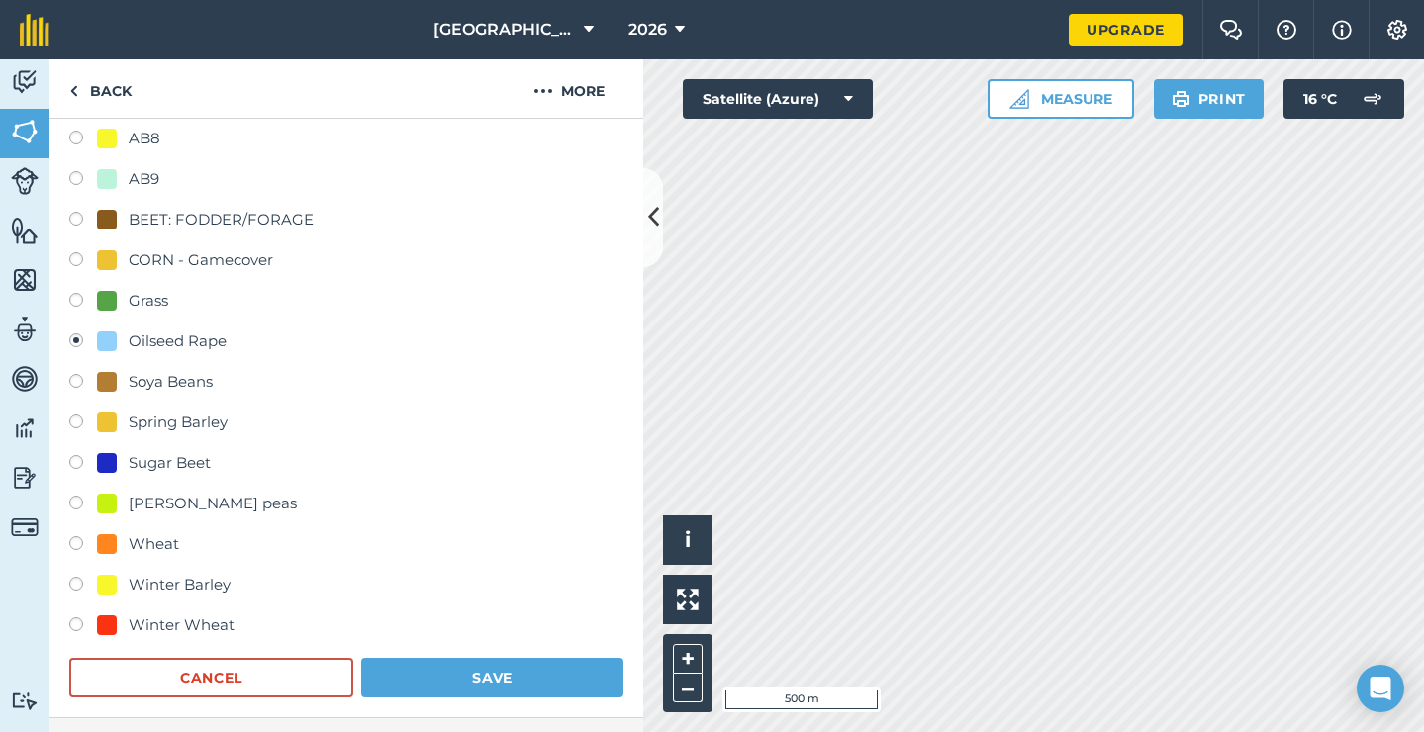
scroll to position [267, 0]
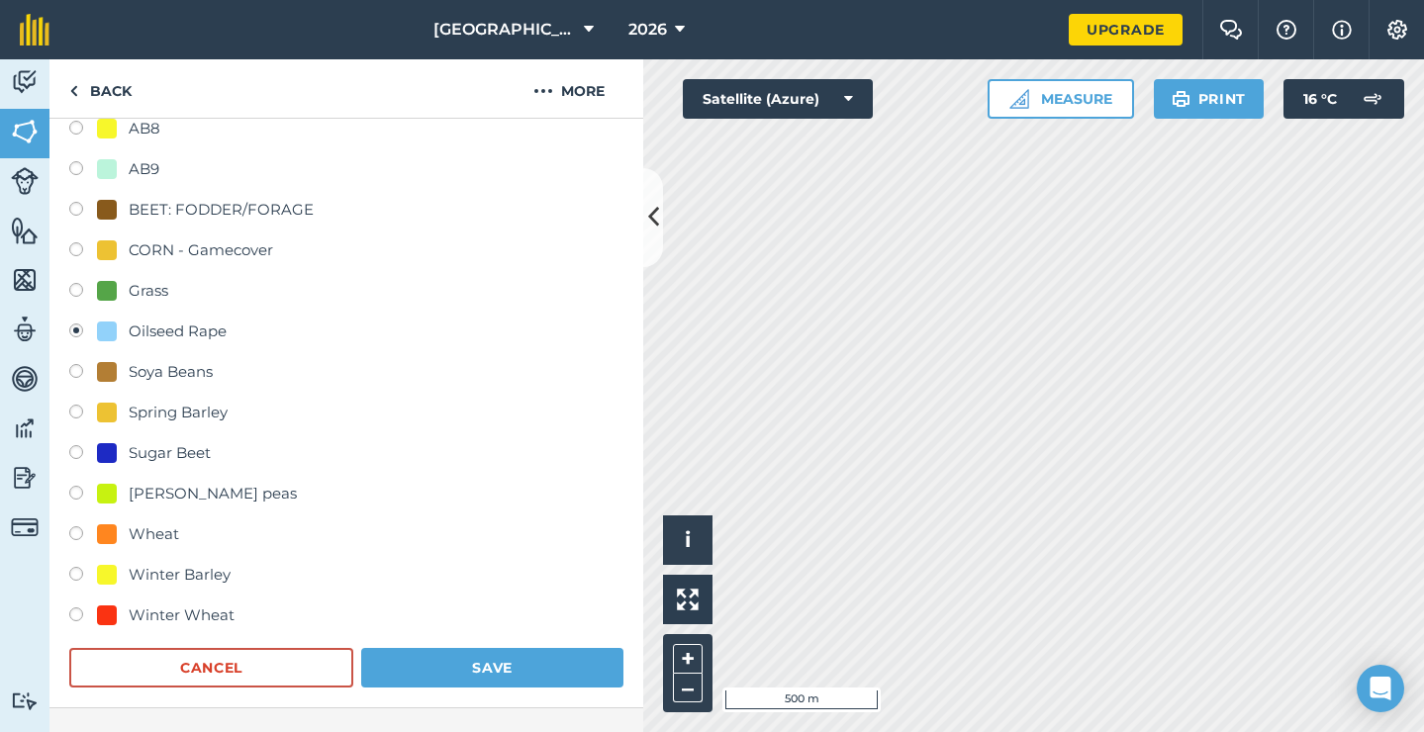
click at [442, 670] on button "Save" at bounding box center [492, 668] width 262 height 40
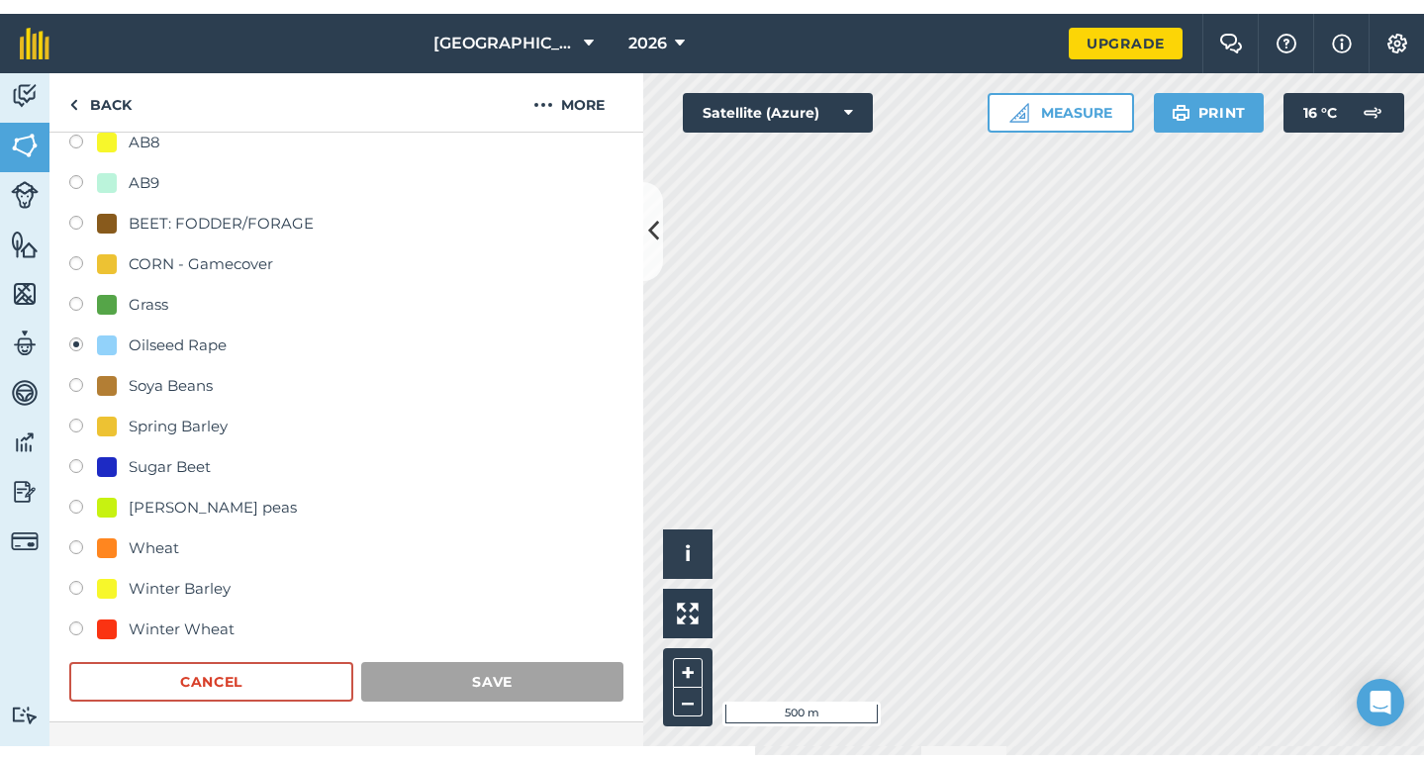
scroll to position [195, 0]
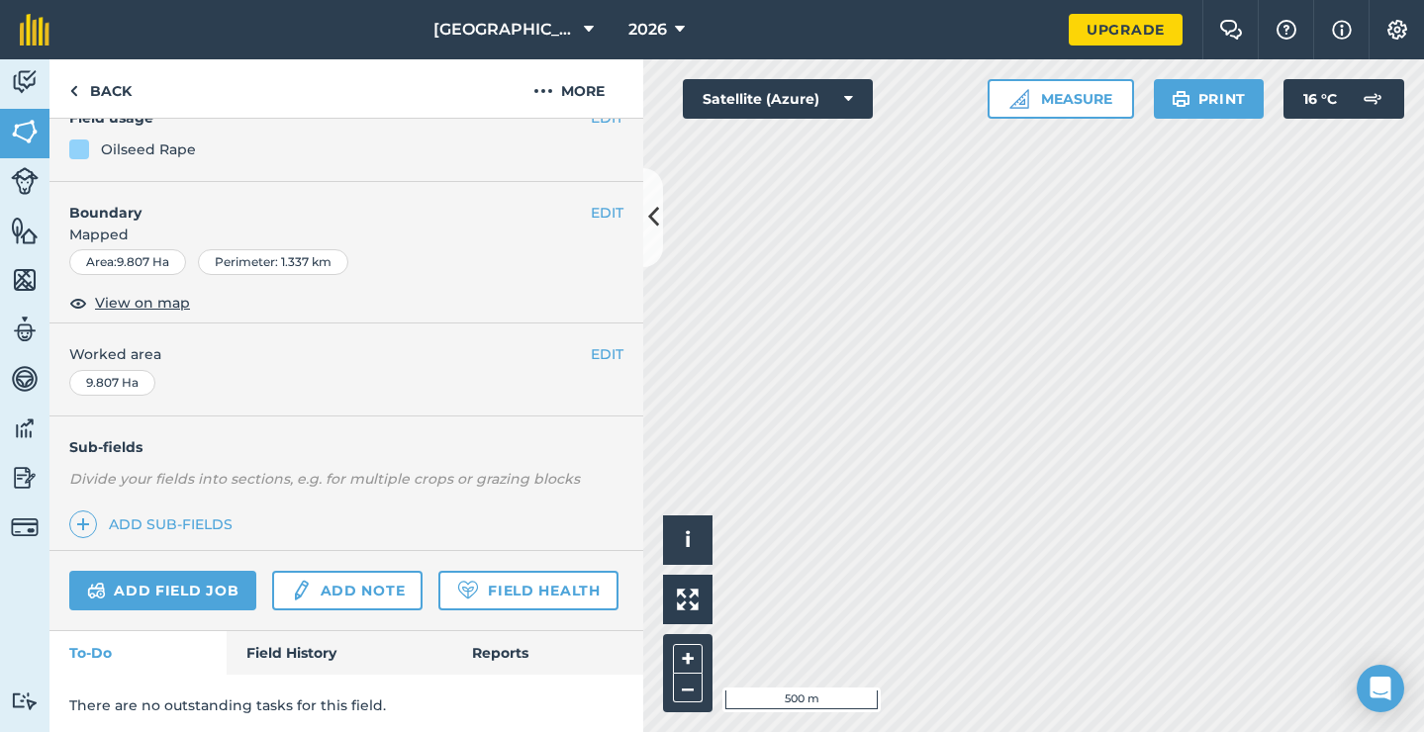
click at [655, 226] on icon at bounding box center [653, 217] width 11 height 35
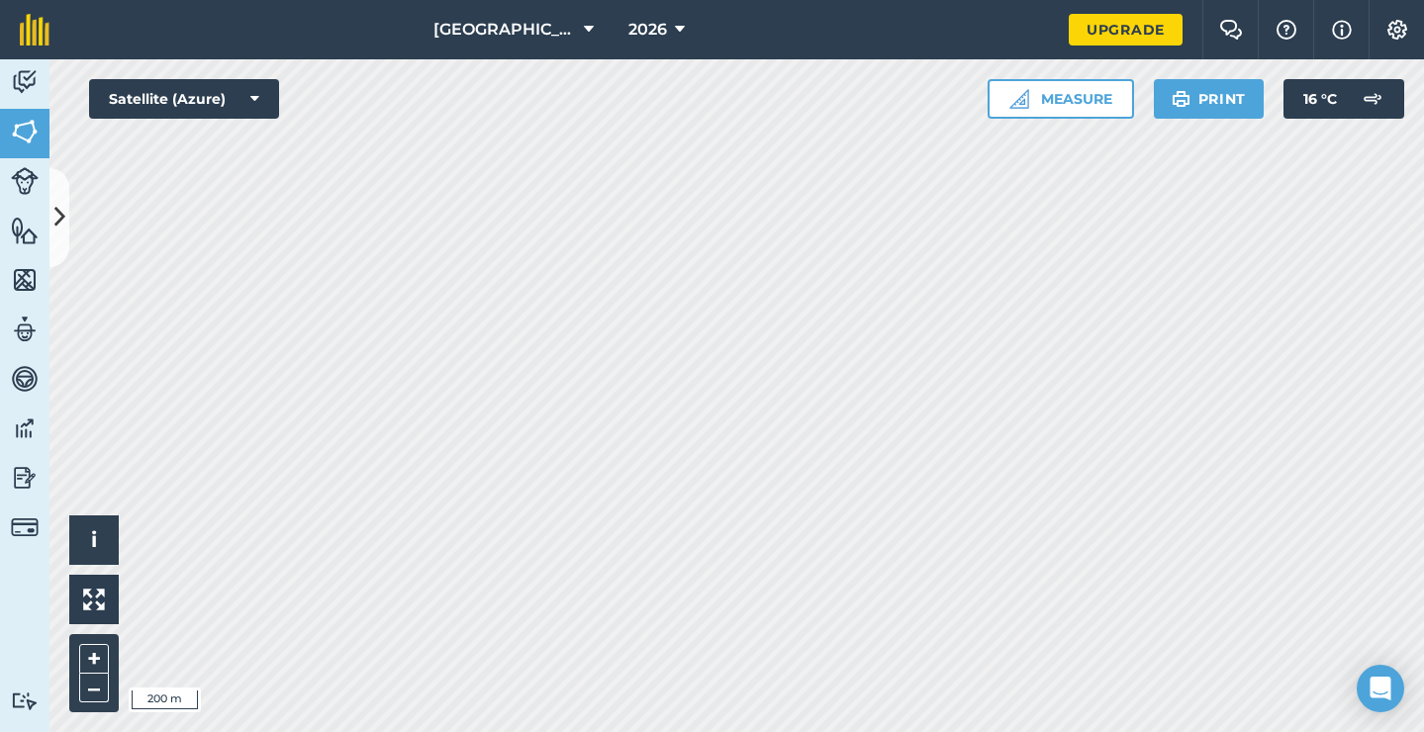
click at [675, 32] on icon at bounding box center [680, 30] width 10 height 24
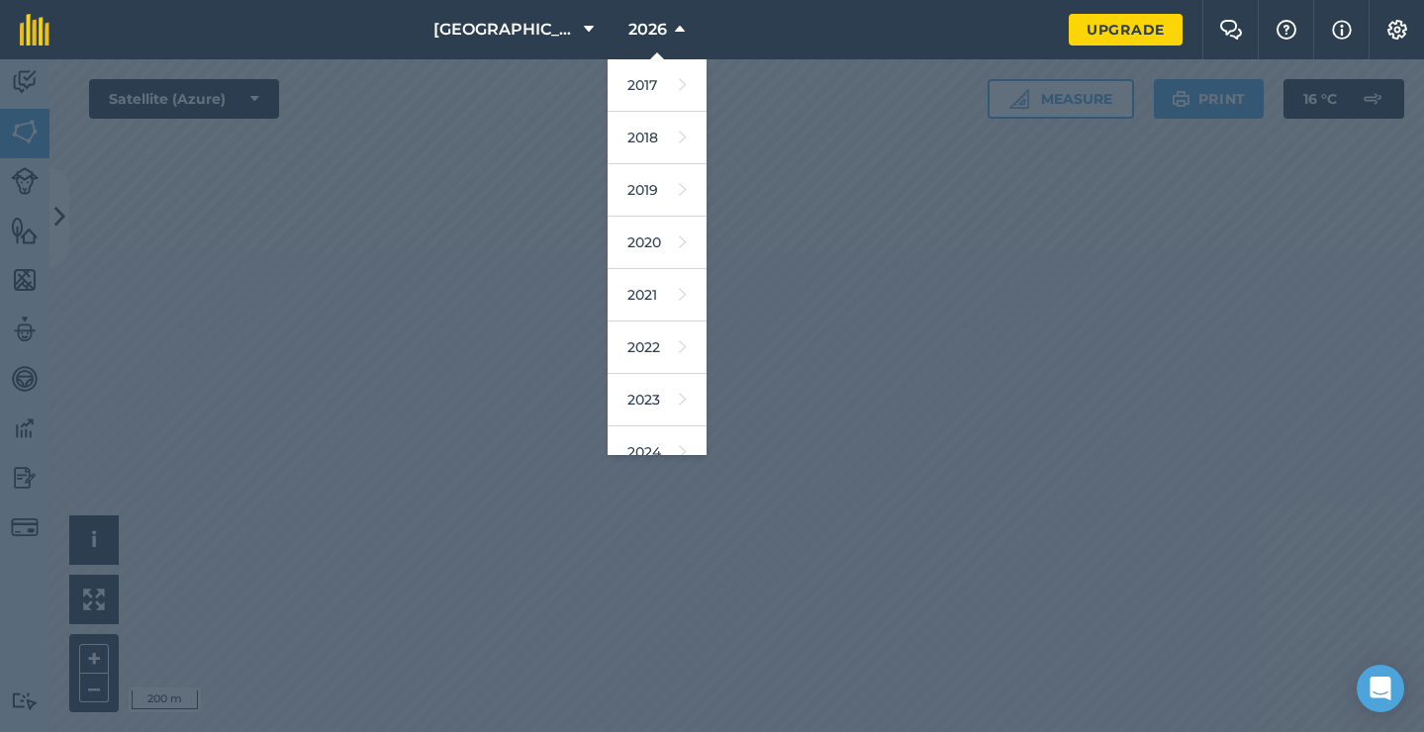
click at [535, 116] on div at bounding box center [712, 395] width 1424 height 673
